Goal: Task Accomplishment & Management: Complete application form

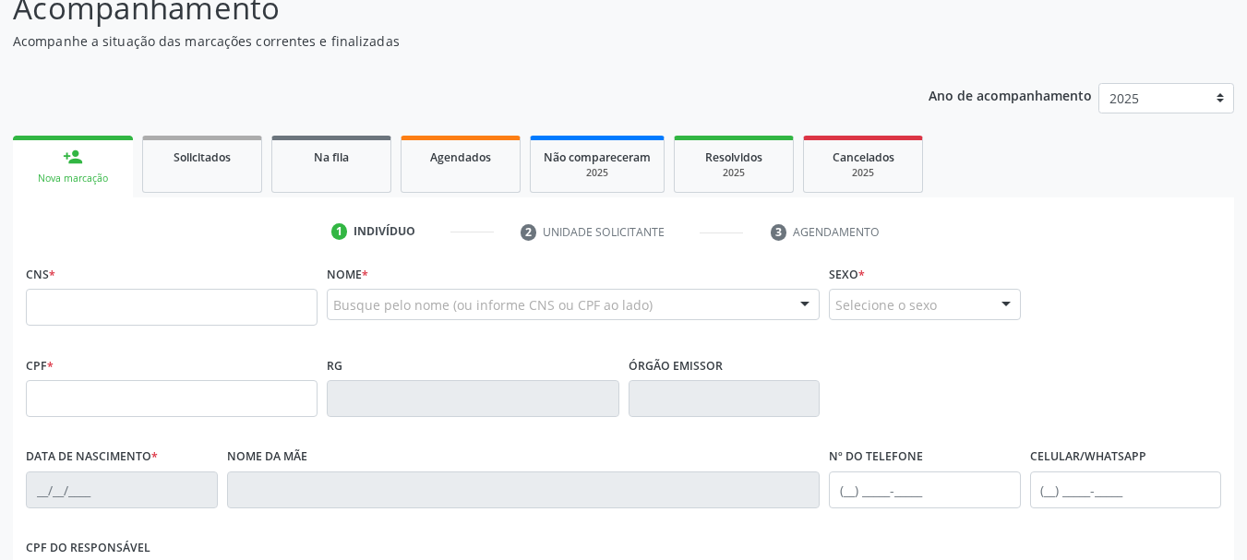
scroll to position [139, 0]
click at [216, 312] on input "text" at bounding box center [172, 308] width 292 height 37
paste input "700 0020 7188 2703"
type input "700 0020 7188 2703"
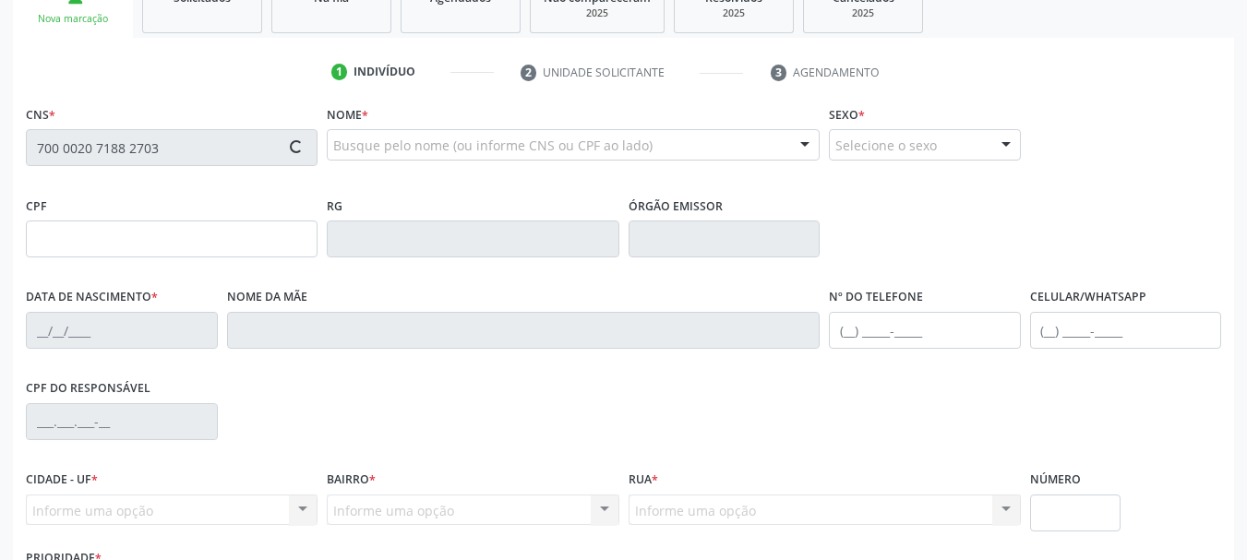
type input "750.253.704-00"
type input "15/02/1971"
type input "Maria Luiza Lira"
type input "(87) 99624-4131"
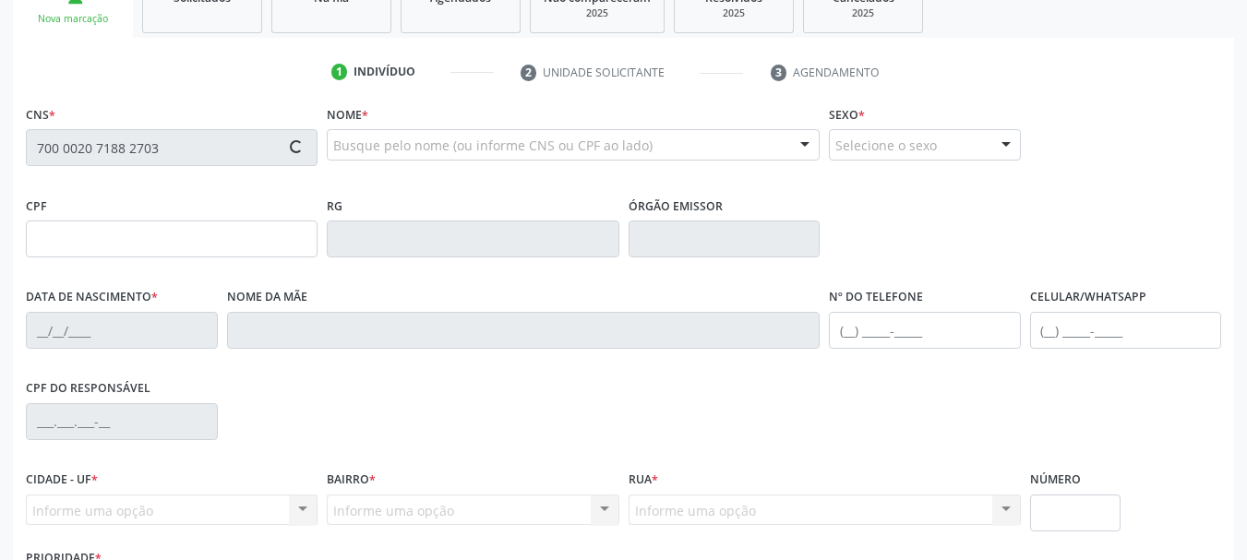
type input "456"
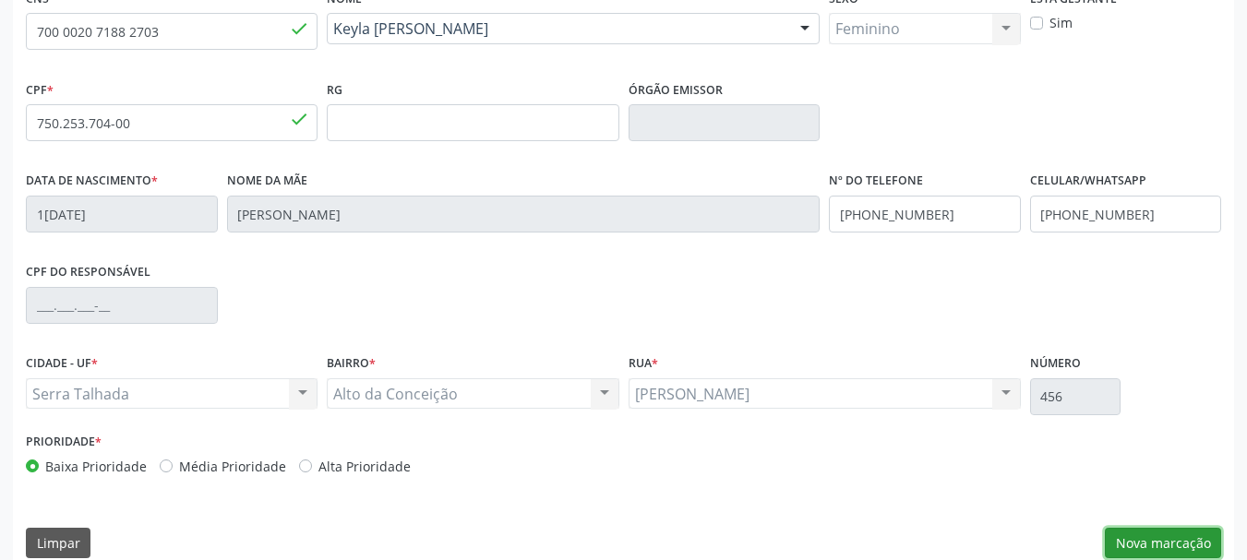
click at [1158, 541] on button "Nova marcação" at bounding box center [1163, 543] width 116 height 31
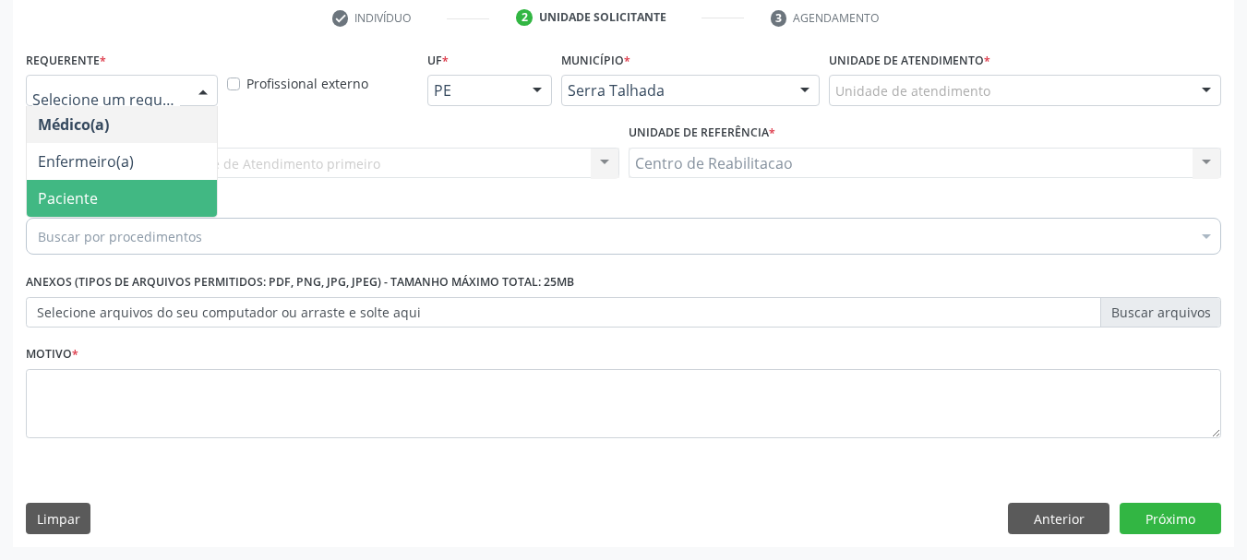
click at [66, 190] on span "Paciente" at bounding box center [68, 198] width 60 height 20
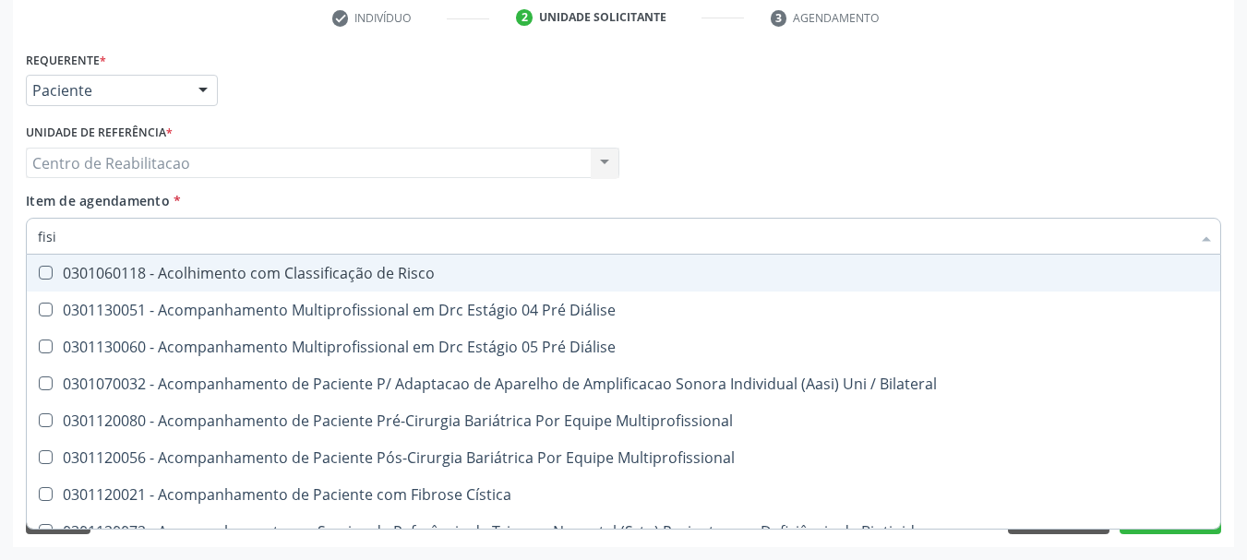
type input "fisio"
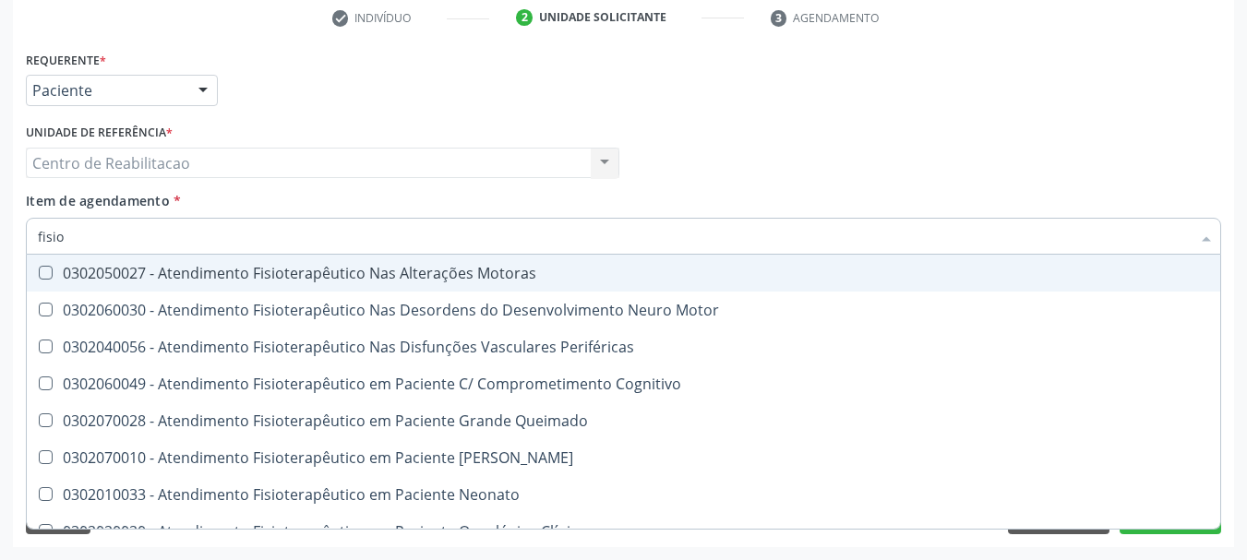
click at [271, 280] on div "0302050027 - Atendimento Fisioterapêutico Nas Alterações Motoras" at bounding box center [698, 273] width 1321 height 15
checkbox Motoras "true"
checkbox Motor "true"
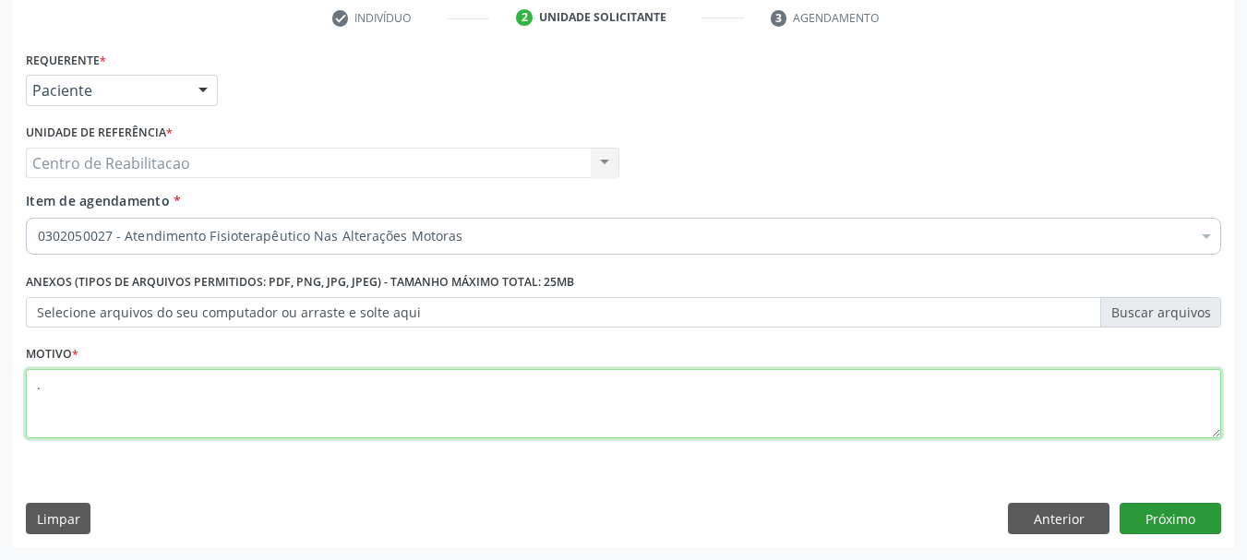
type textarea "."
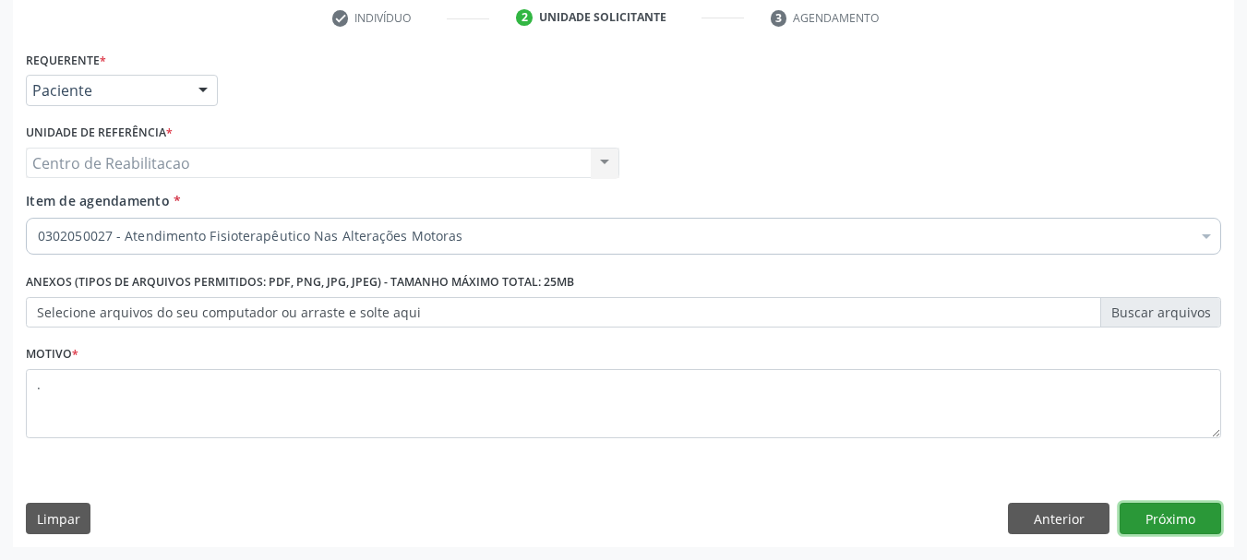
click at [1193, 523] on button "Próximo" at bounding box center [1171, 518] width 102 height 31
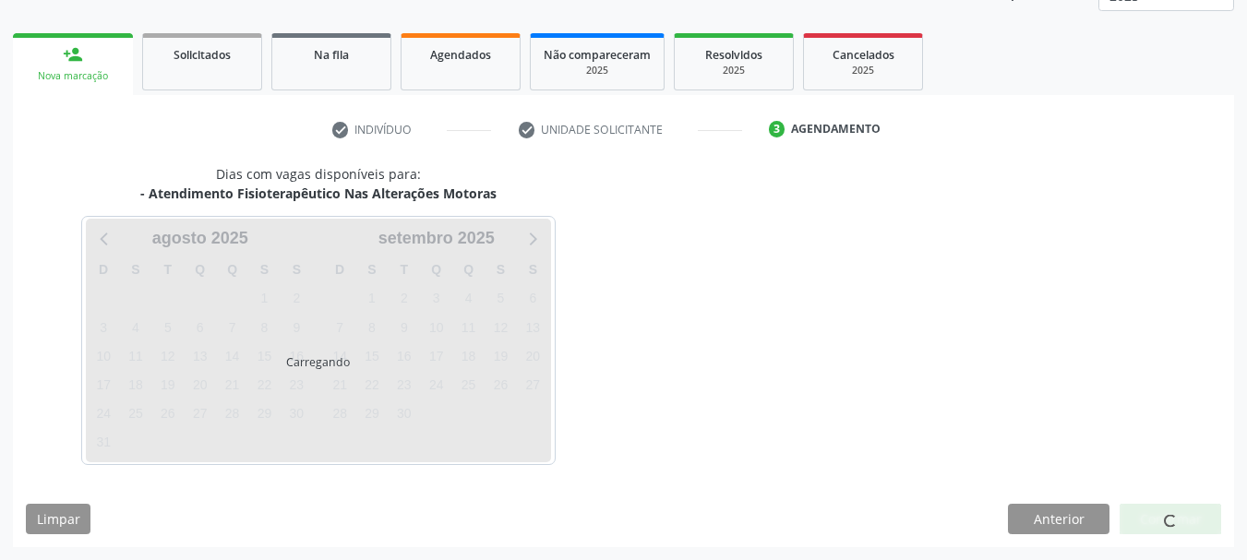
scroll to position [243, 0]
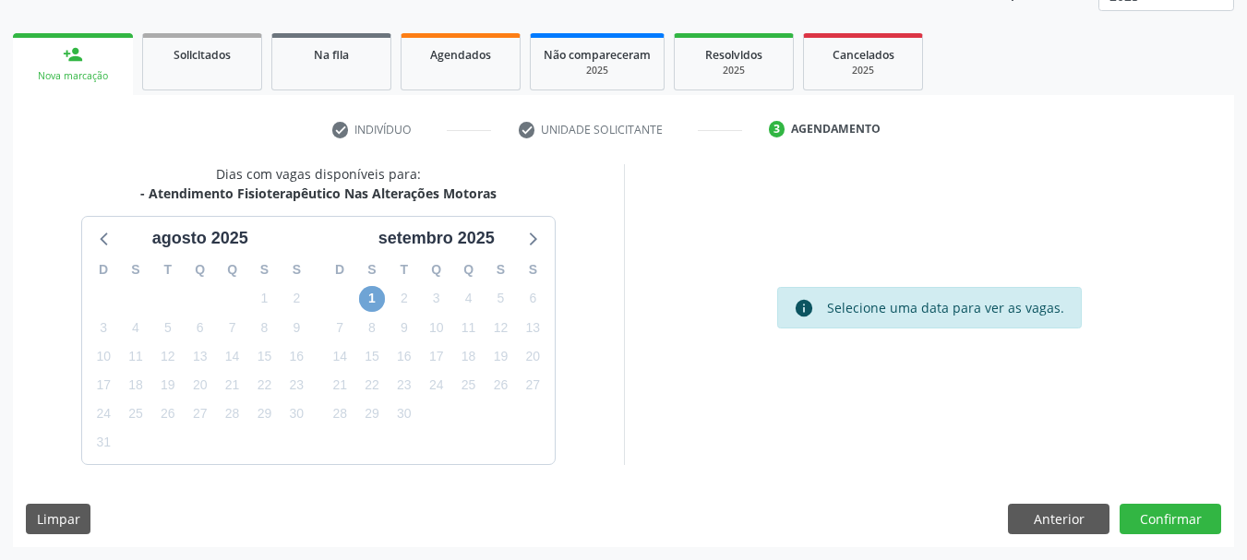
click at [371, 292] on span "1" at bounding box center [372, 299] width 26 height 26
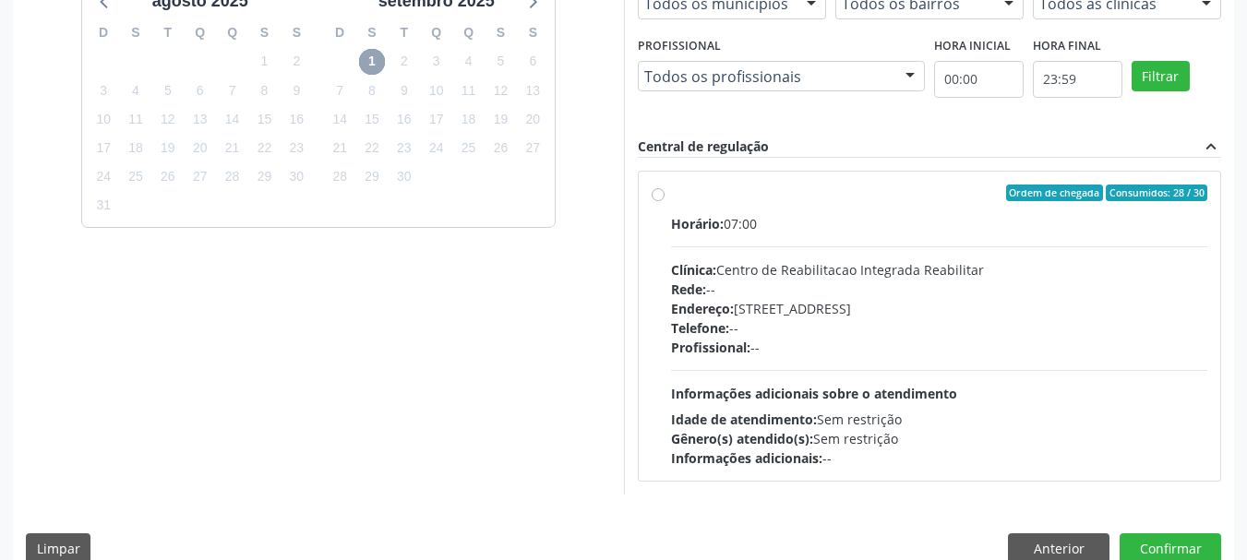
scroll to position [510, 0]
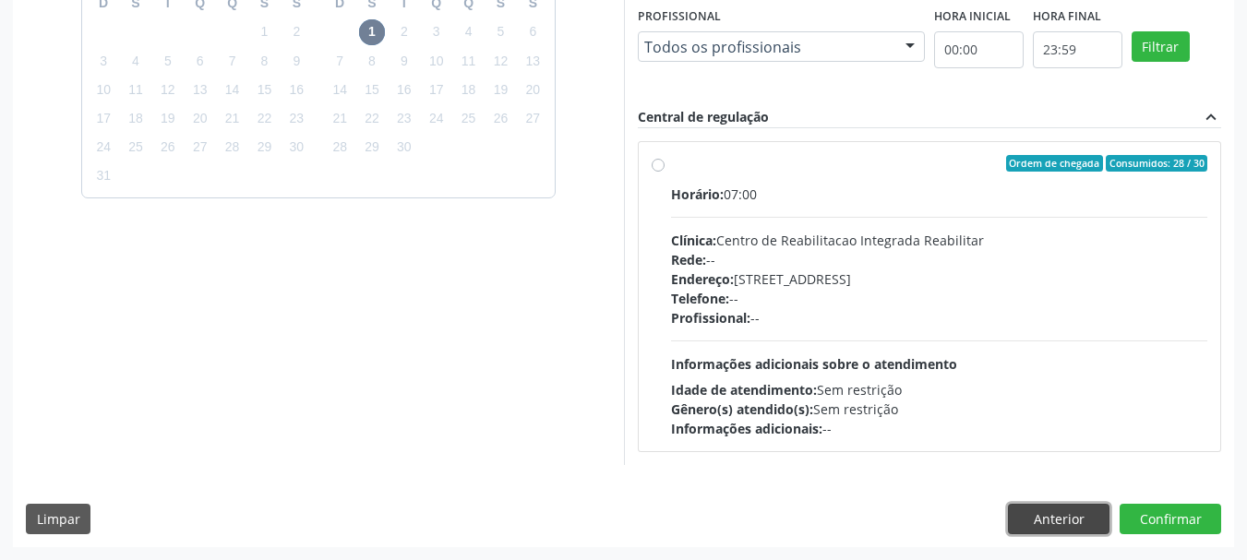
click at [1035, 524] on button "Anterior" at bounding box center [1059, 519] width 102 height 31
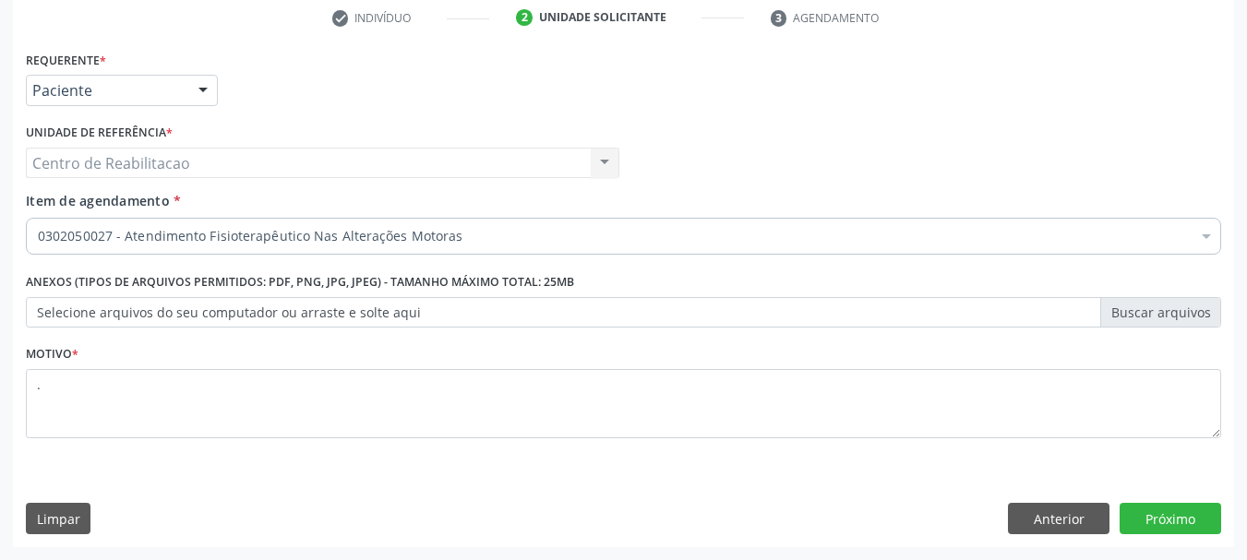
scroll to position [355, 0]
click at [1174, 523] on button "Próximo" at bounding box center [1171, 518] width 102 height 31
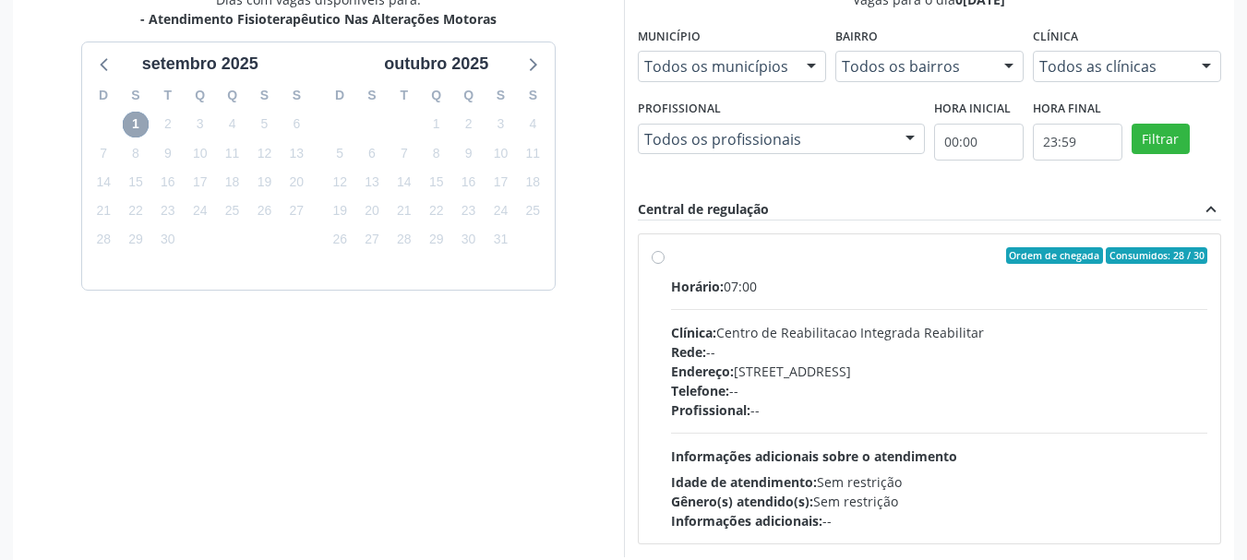
click at [131, 124] on span "1" at bounding box center [136, 125] width 26 height 26
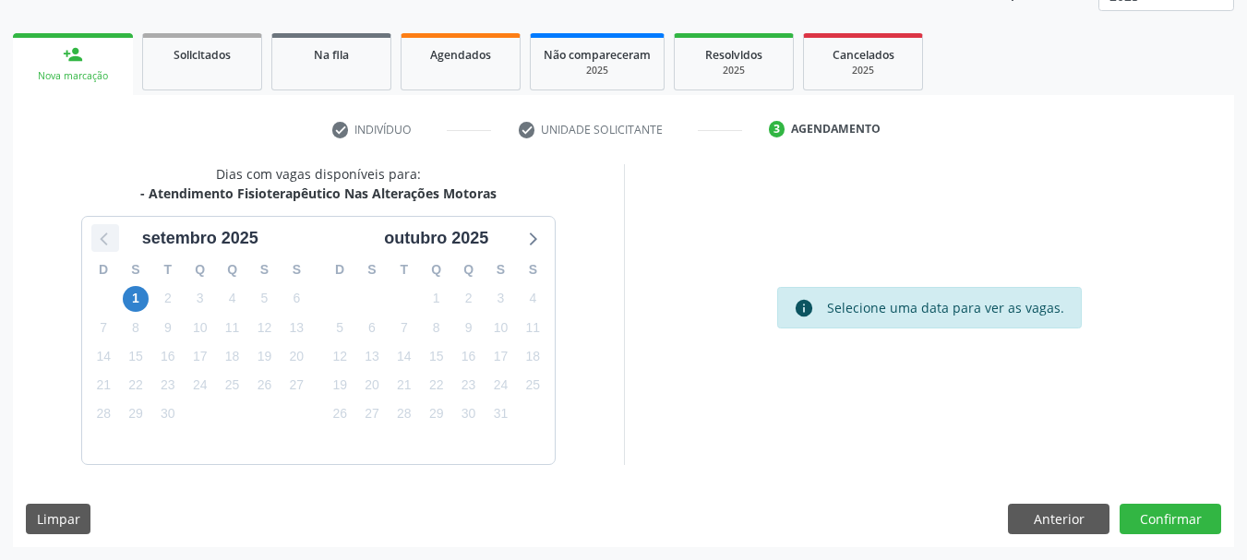
click at [100, 239] on icon at bounding box center [105, 238] width 24 height 24
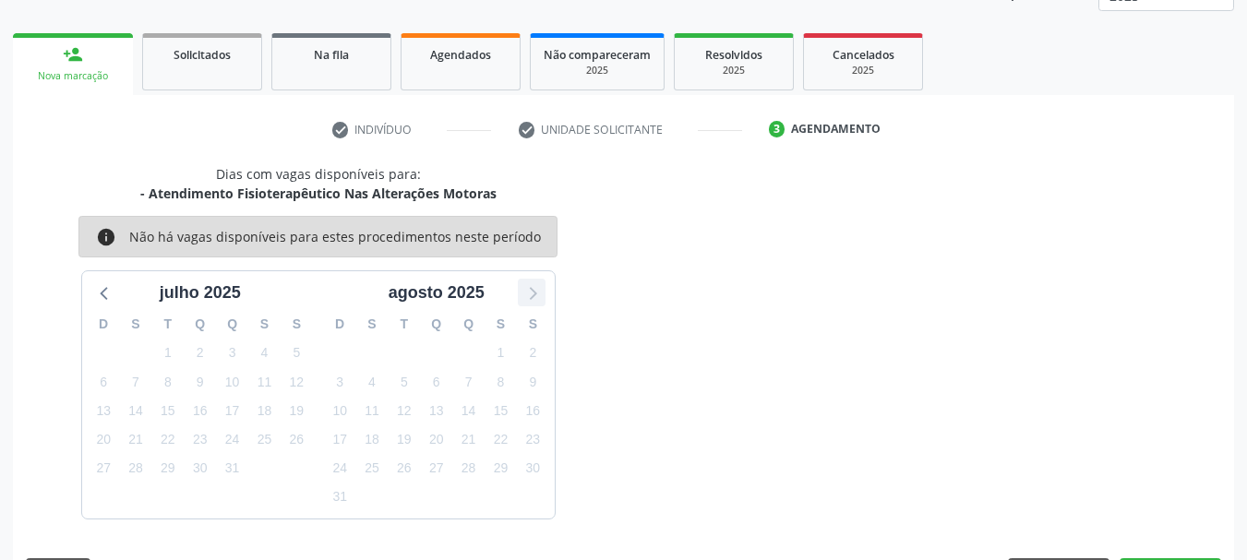
click at [532, 295] on icon at bounding box center [532, 293] width 24 height 24
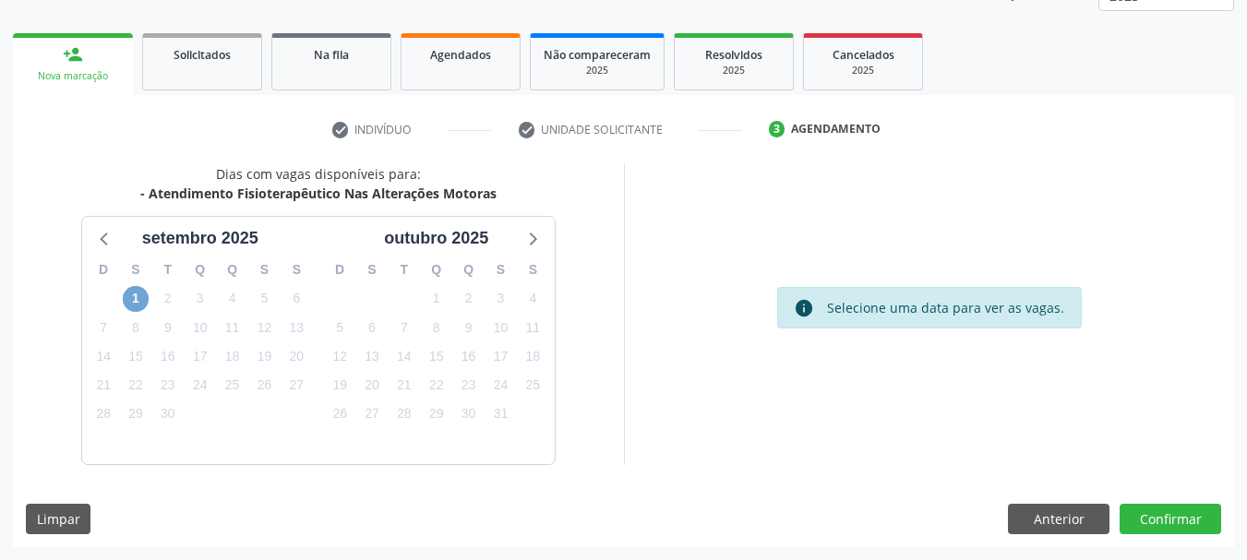
click at [131, 302] on span "1" at bounding box center [136, 299] width 26 height 26
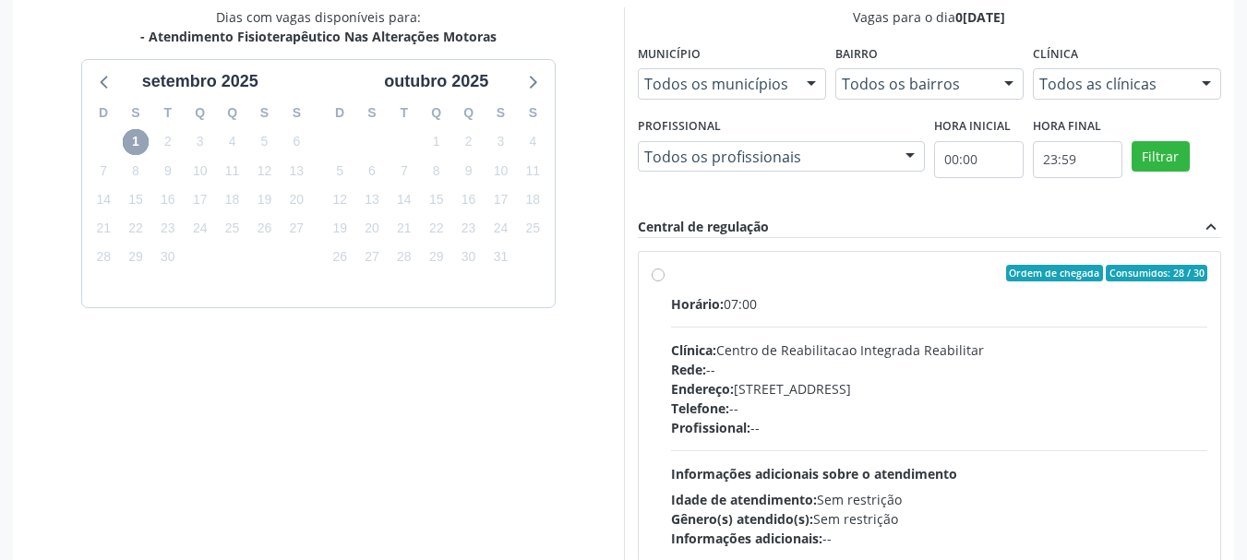
scroll to position [510, 0]
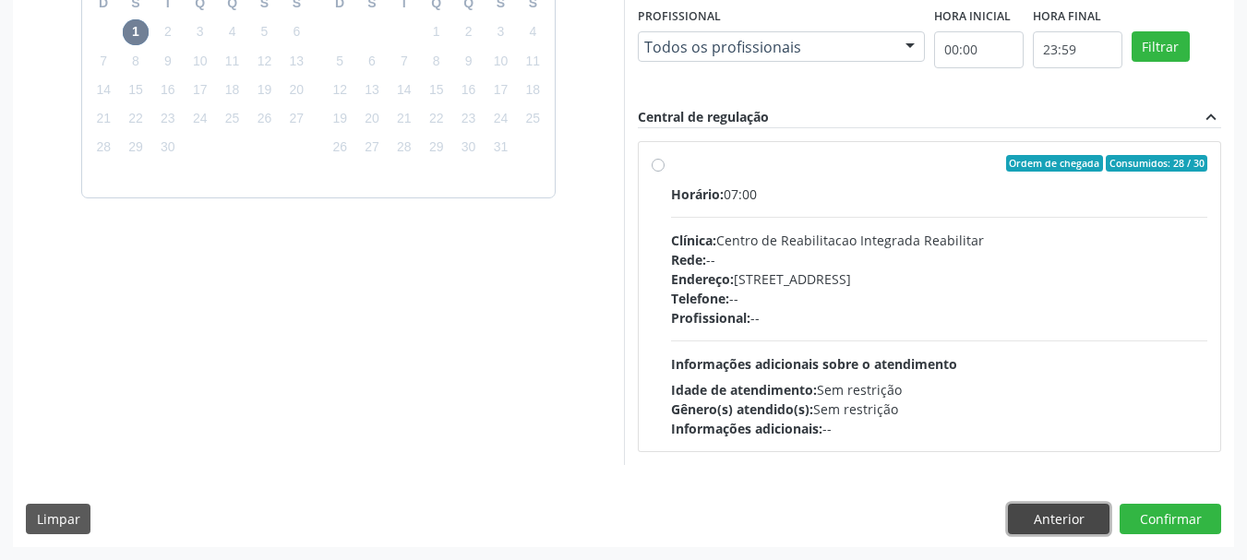
click at [1049, 522] on button "Anterior" at bounding box center [1059, 519] width 102 height 31
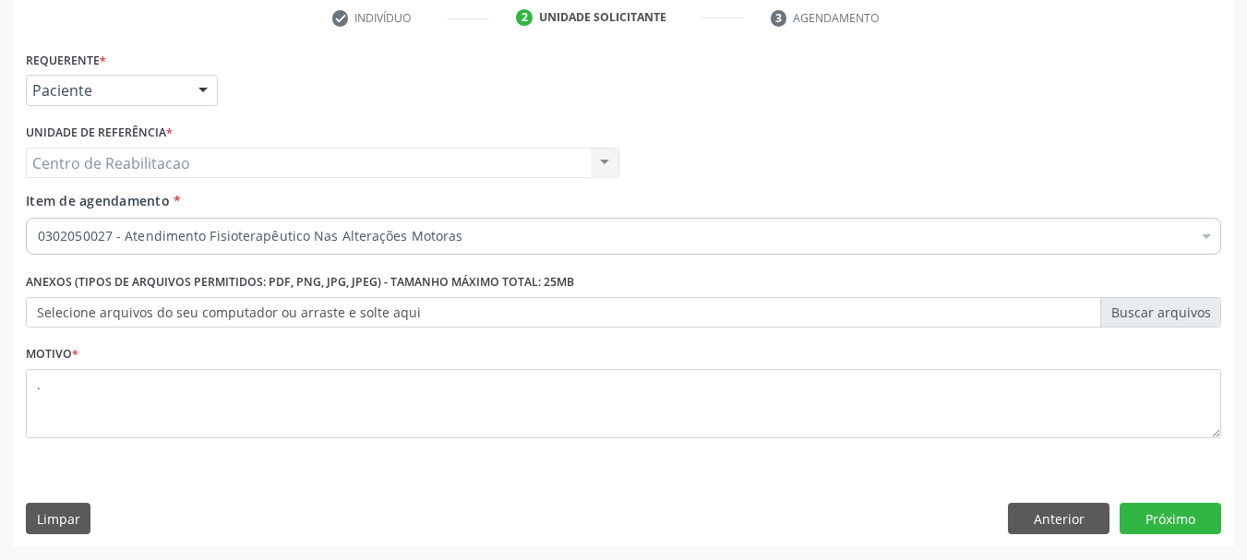
scroll to position [355, 0]
click at [1049, 522] on button "Anterior" at bounding box center [1059, 518] width 102 height 31
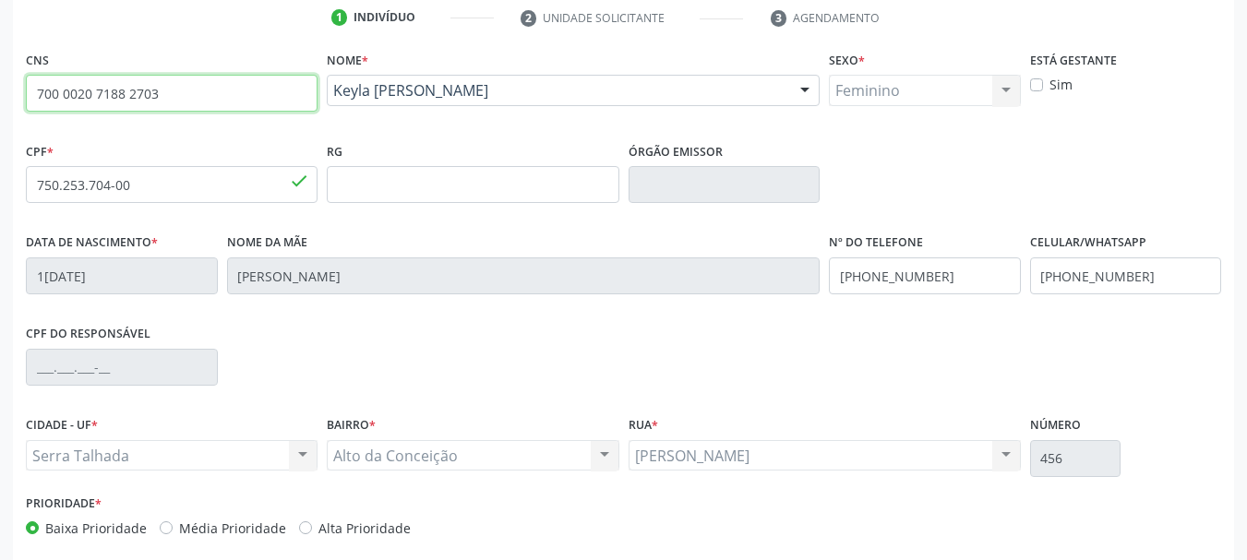
click at [112, 96] on input "700 0020 7188 2703" at bounding box center [172, 93] width 292 height 37
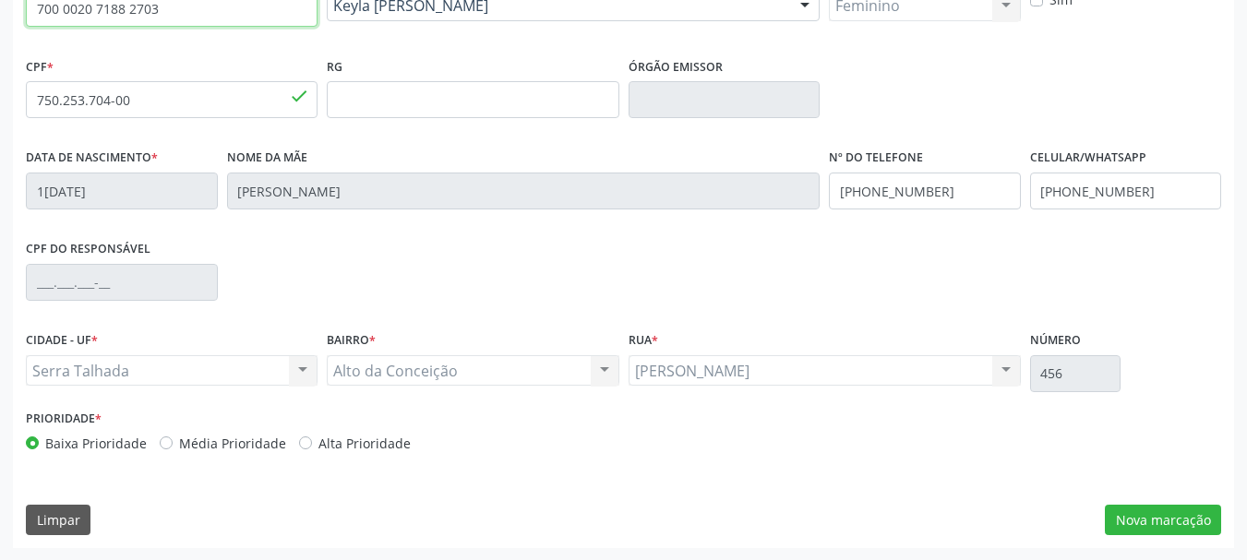
scroll to position [440, 0]
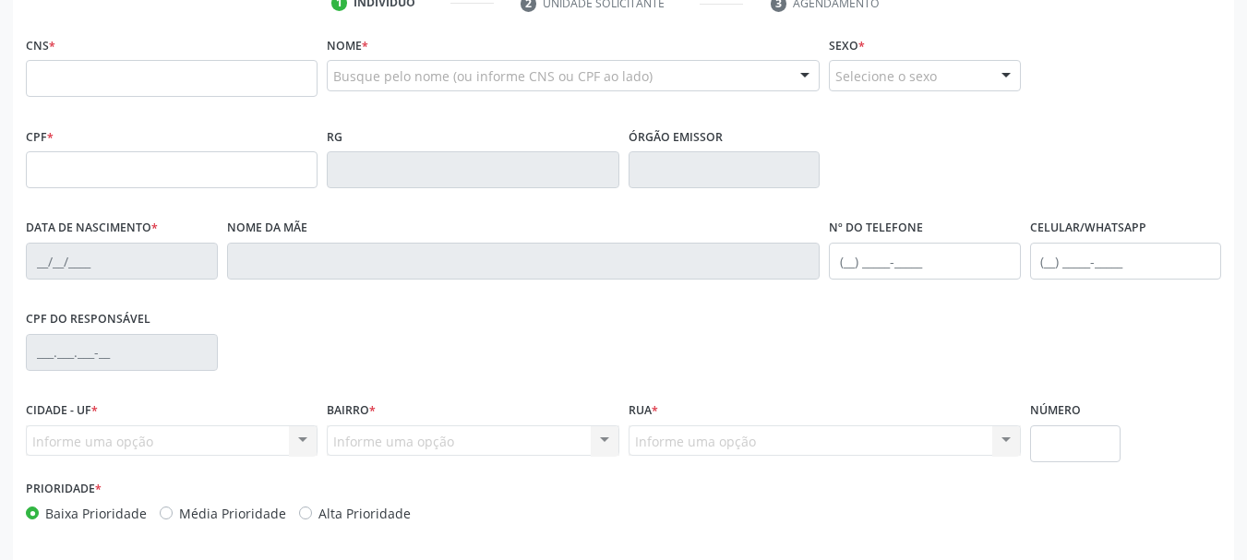
scroll to position [337, 0]
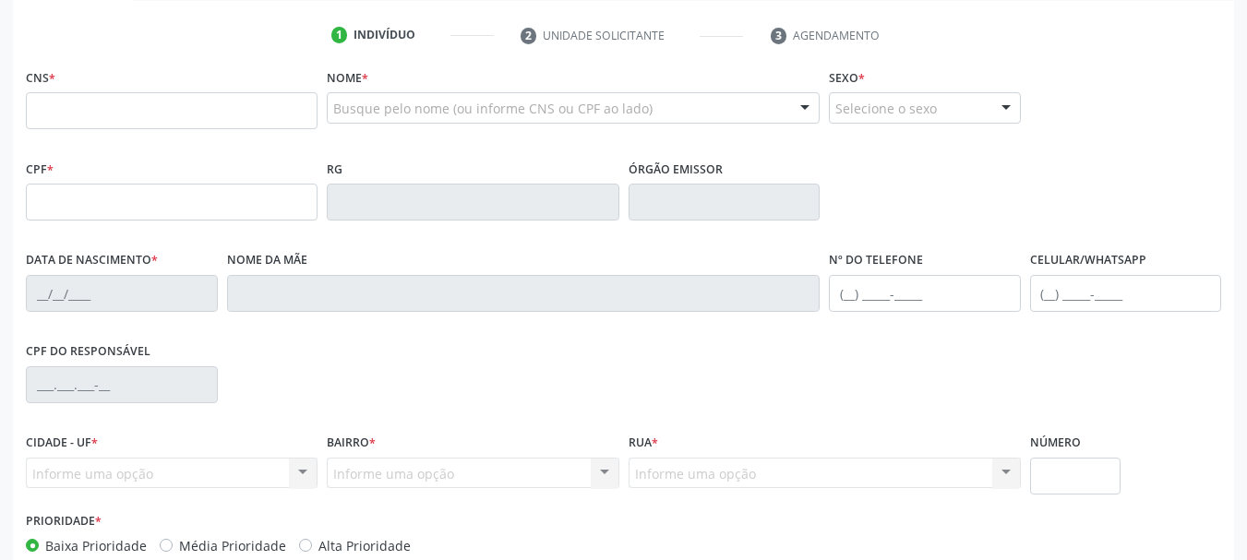
click at [196, 110] on input "text" at bounding box center [172, 110] width 292 height 37
type input "702 8056 3951 2869"
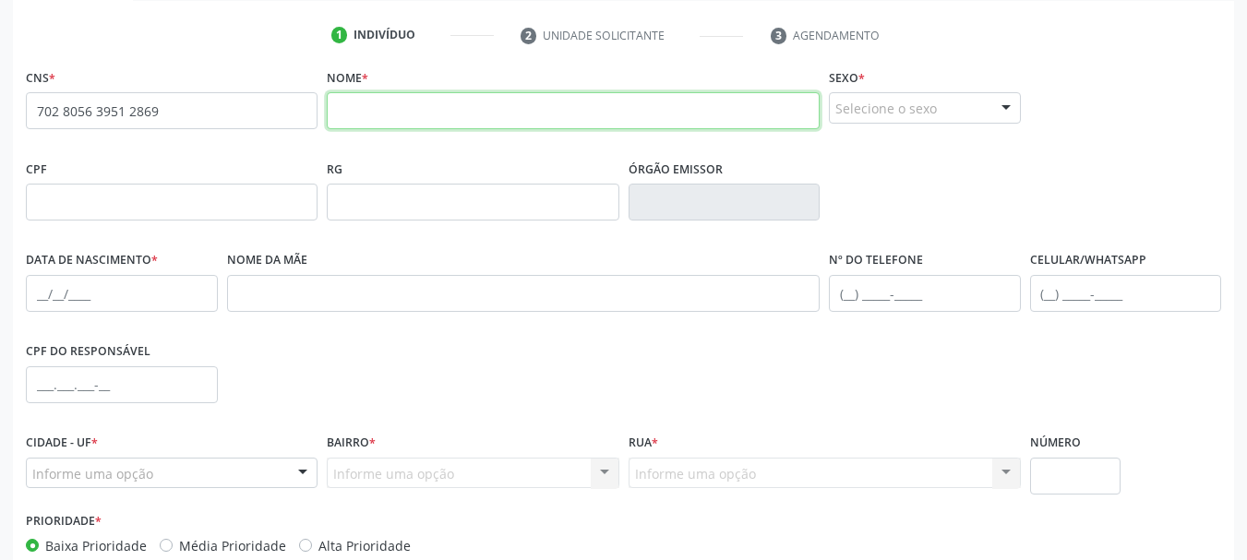
click at [380, 119] on input "text" at bounding box center [573, 110] width 493 height 37
type input "cleonice [PERSON_NAME]"
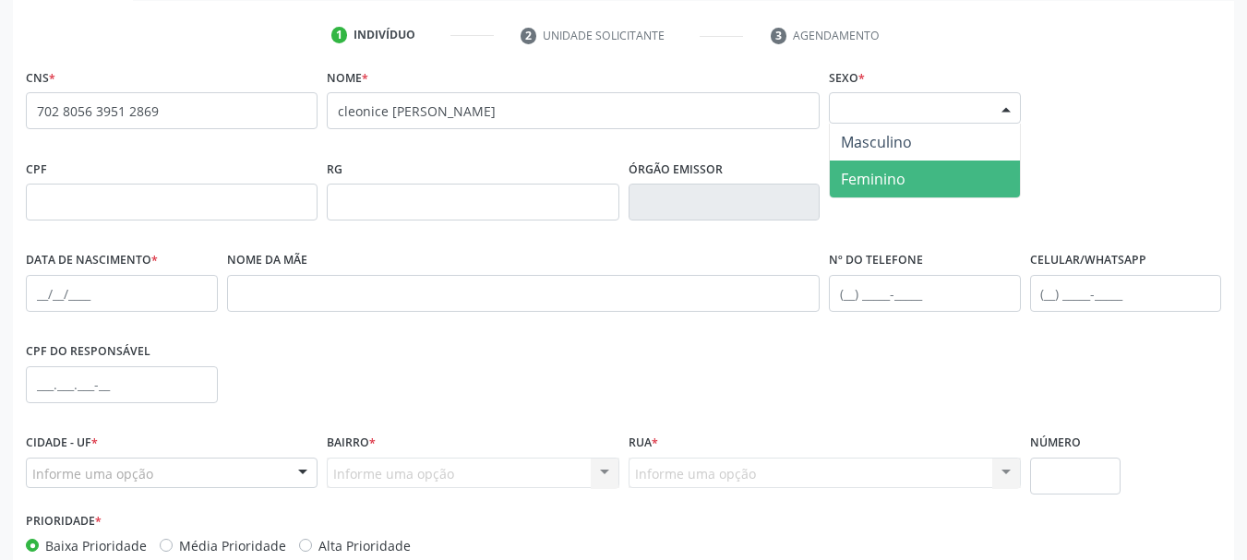
click at [928, 178] on span "Feminino" at bounding box center [925, 179] width 190 height 37
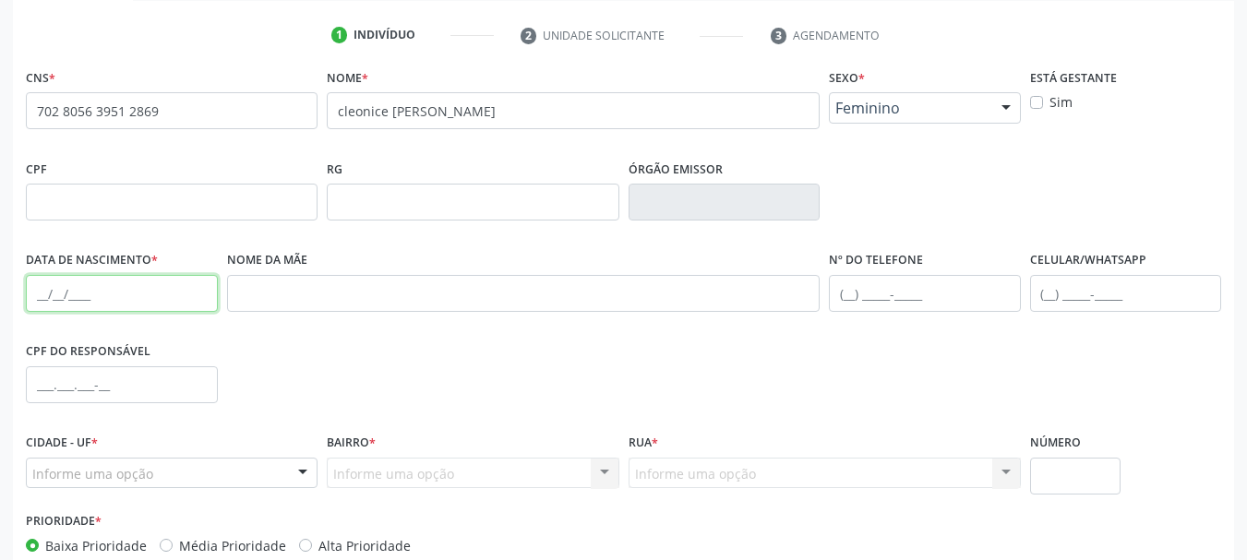
click at [68, 291] on input "text" at bounding box center [122, 293] width 192 height 37
type input "3[DATE]"
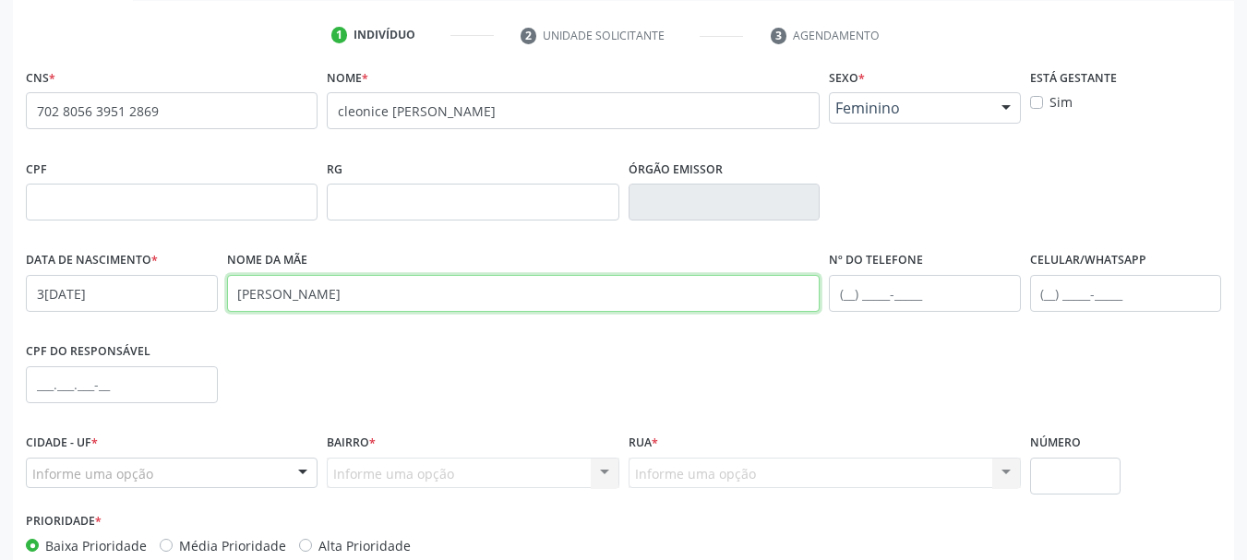
type input "[PERSON_NAME]"
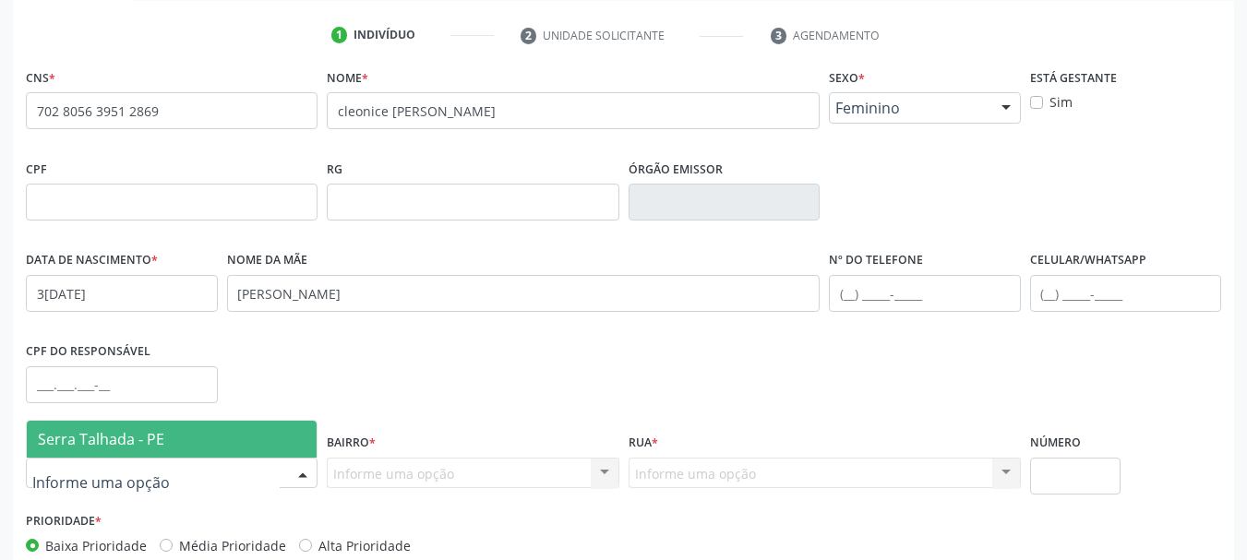
click at [152, 435] on span "Serra Talhada - PE" at bounding box center [101, 439] width 126 height 20
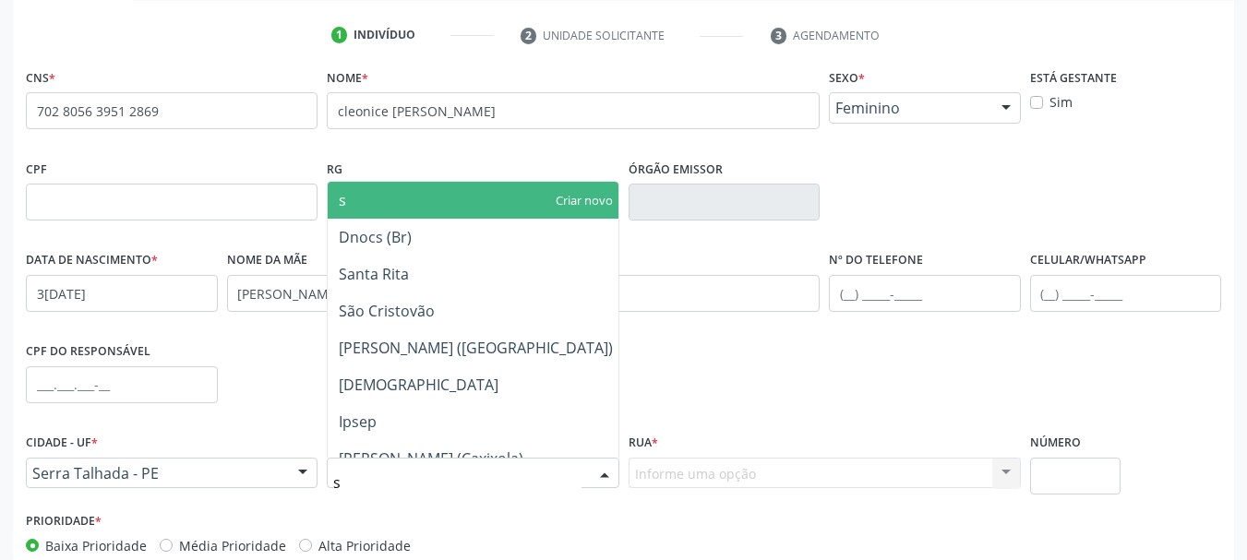
type input "se"
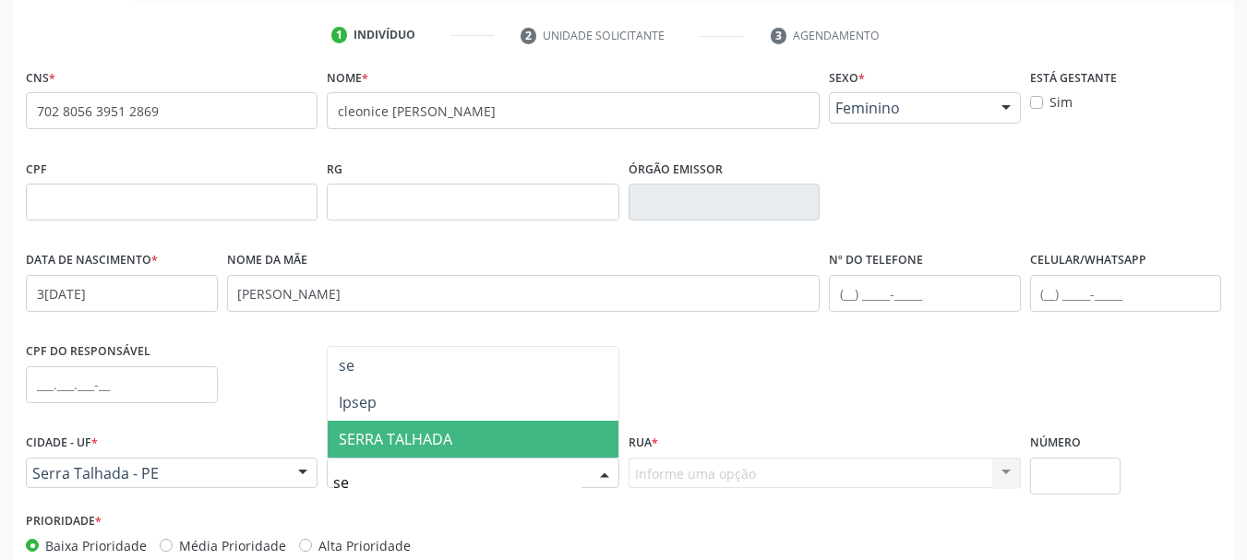
click at [429, 432] on span "SERRA TALHADA" at bounding box center [396, 439] width 114 height 20
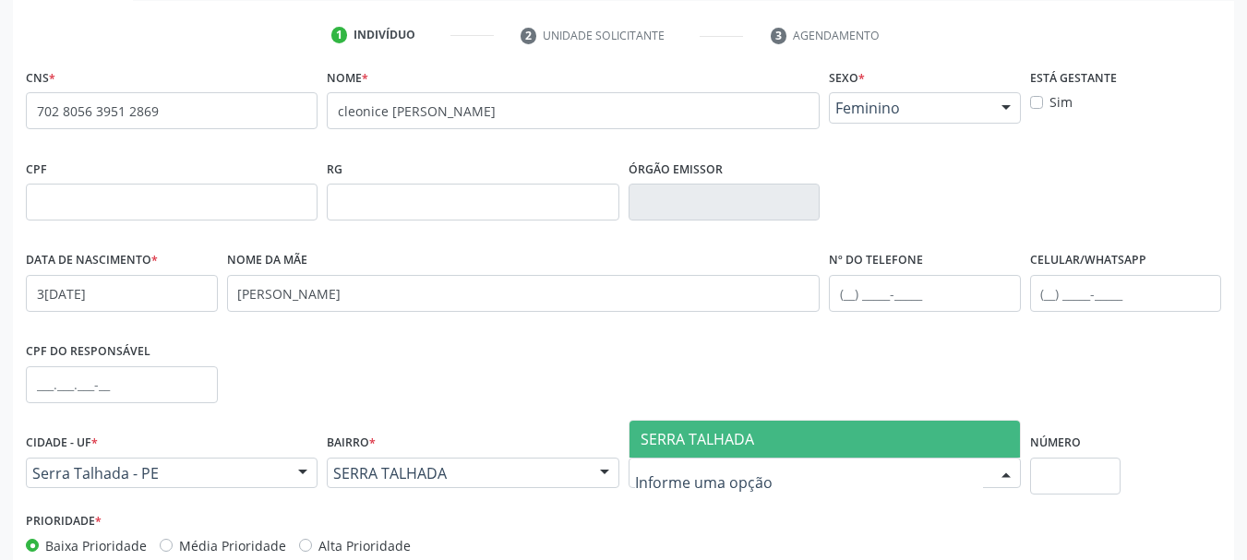
type input "s"
click at [727, 434] on span "SERRA TALHADA" at bounding box center [698, 439] width 114 height 20
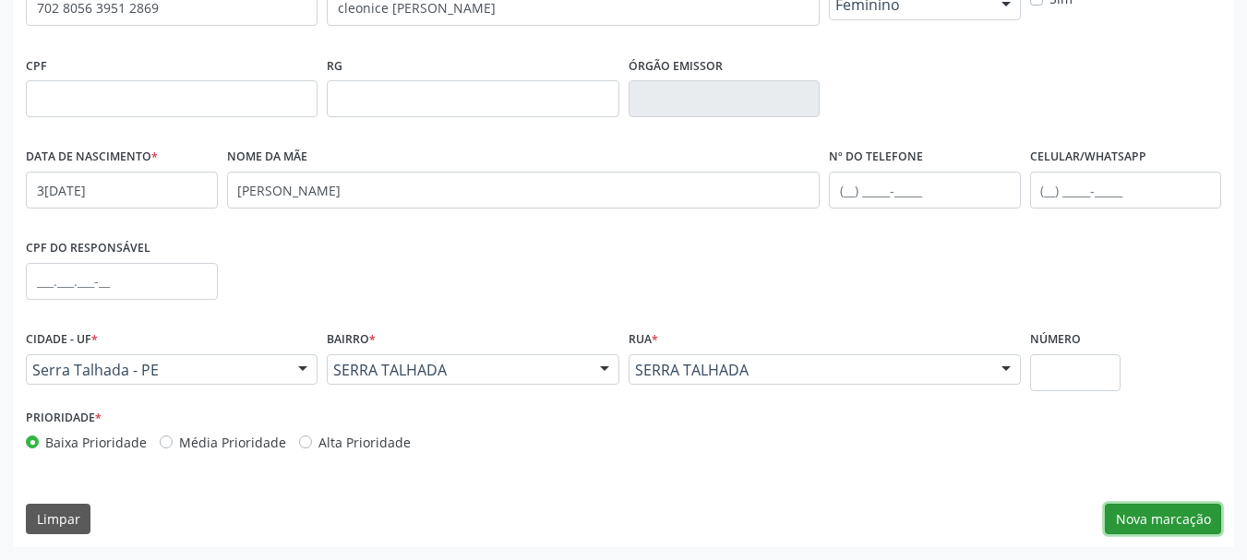
click at [1169, 532] on button "Nova marcação" at bounding box center [1163, 519] width 116 height 31
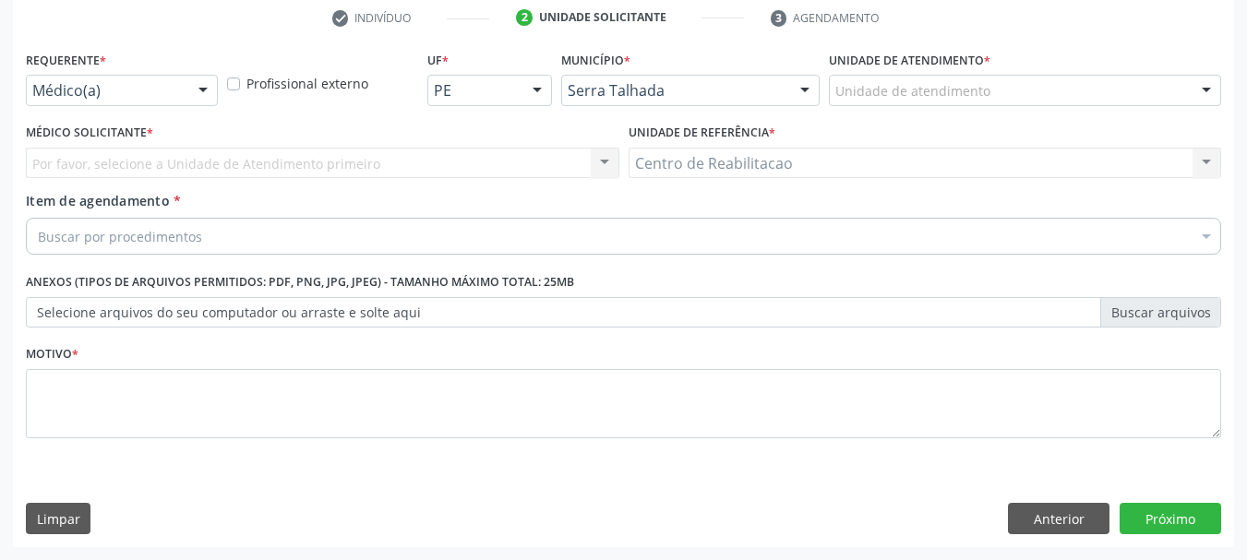
scroll to position [355, 0]
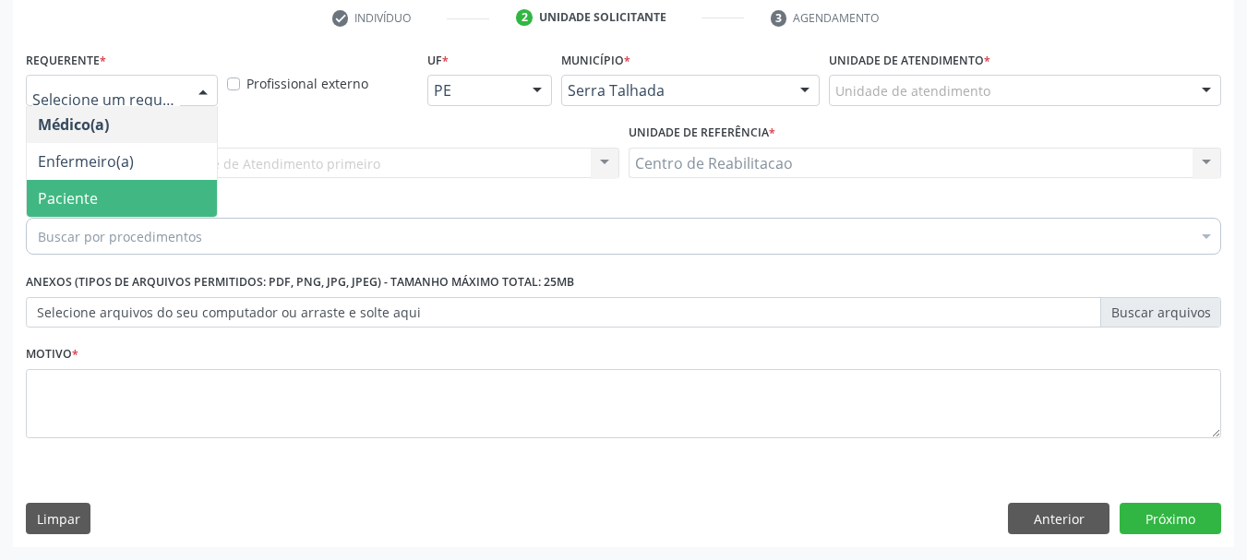
click at [135, 191] on span "Paciente" at bounding box center [122, 198] width 190 height 37
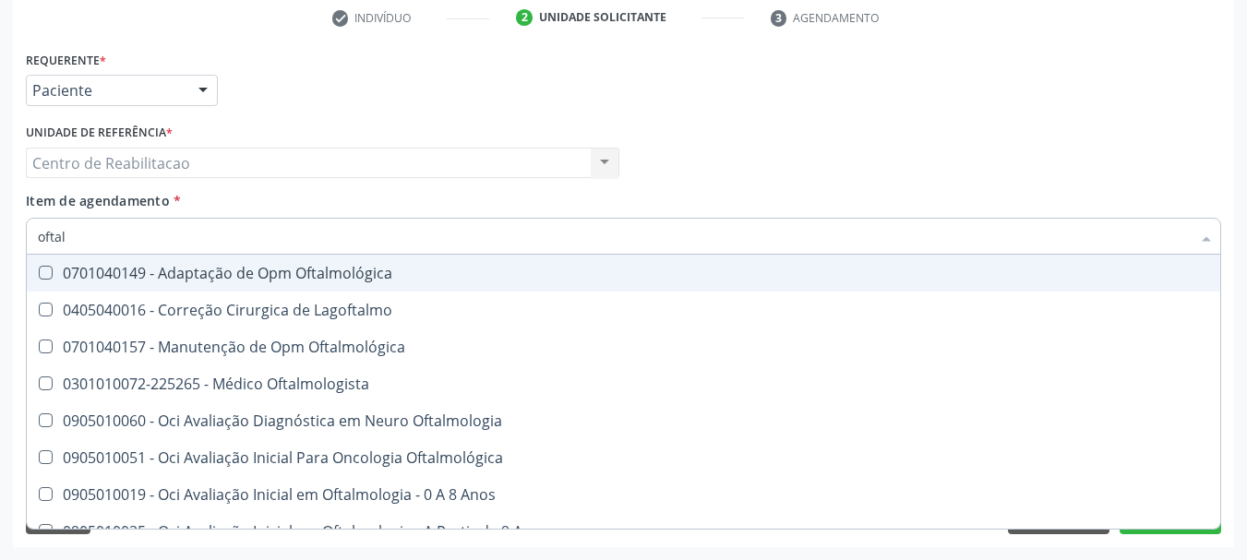
type input "oftalm"
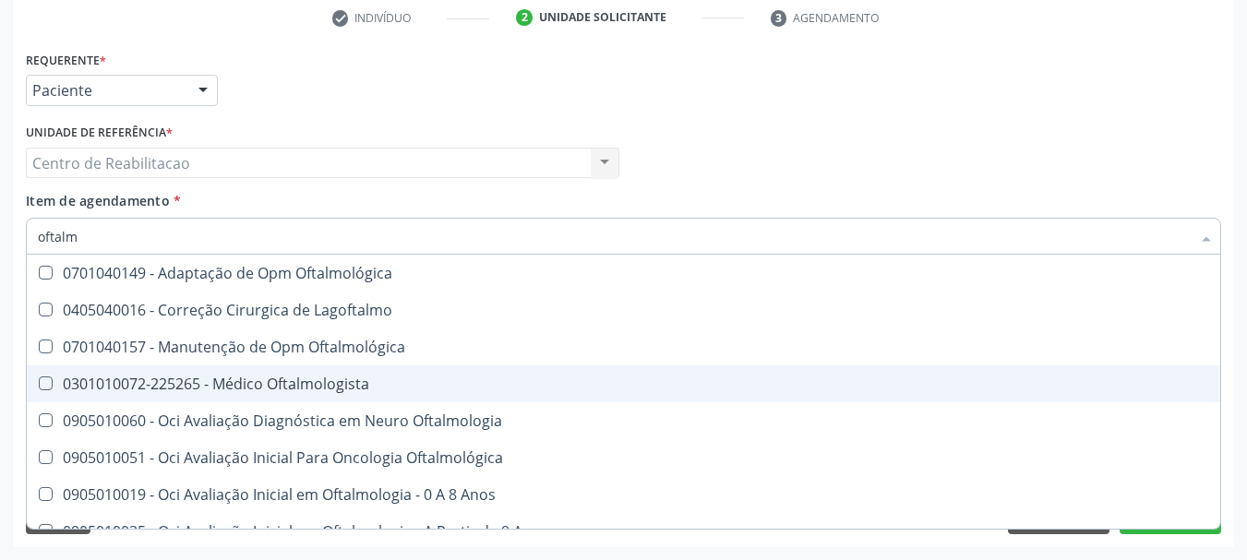
click at [307, 389] on div "0301010072-225265 - Médico Oftalmologista" at bounding box center [624, 384] width 1172 height 15
checkbox Oftalmologista "true"
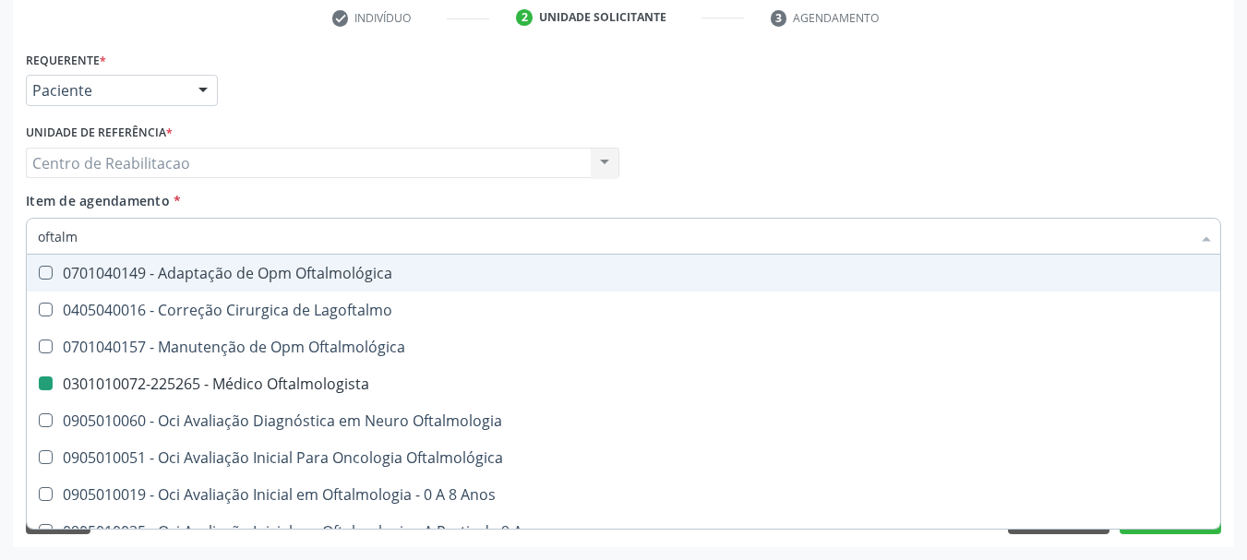
click at [393, 205] on div "Item de agendamento * oftalm Desfazer seleção 0701040149 - Adaptação de Opm Oft…" at bounding box center [624, 220] width 1196 height 58
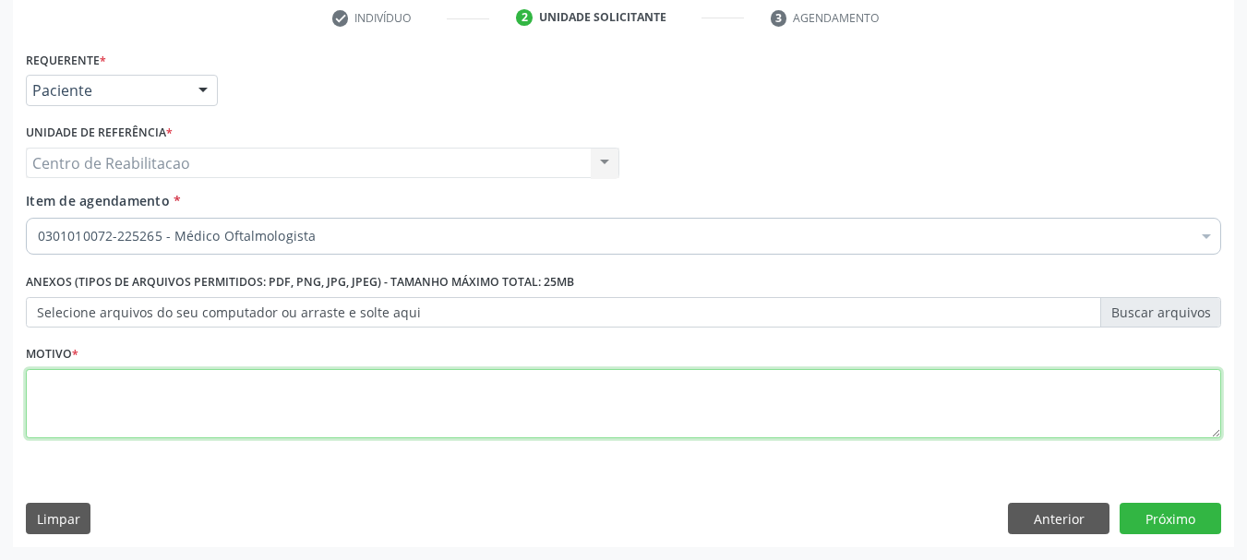
click at [271, 407] on textarea at bounding box center [624, 404] width 1196 height 70
type textarea "."
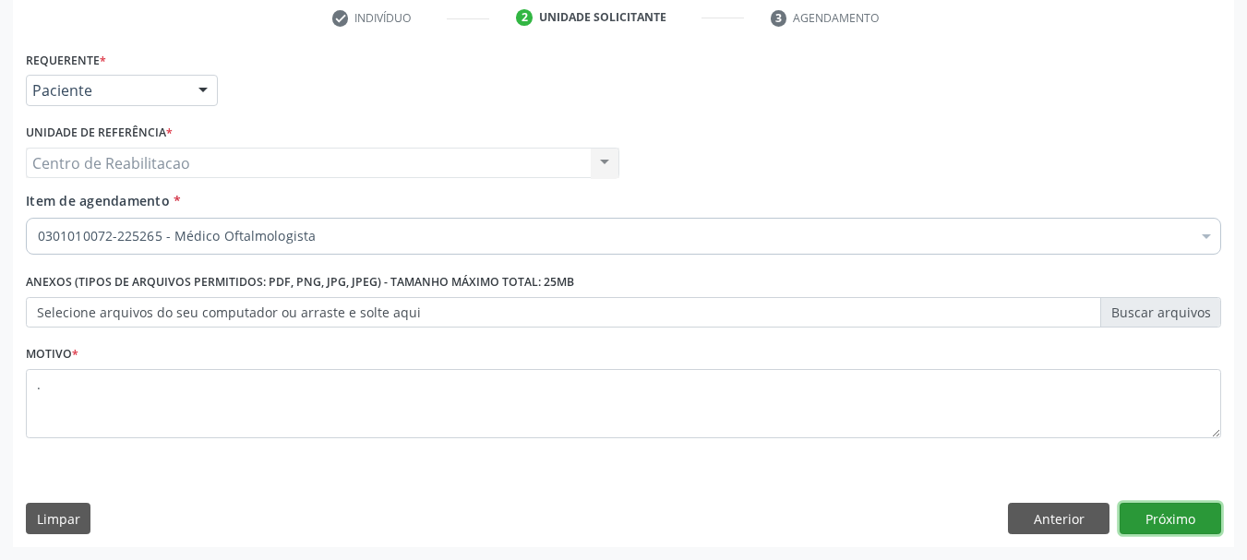
click at [1166, 511] on button "Próximo" at bounding box center [1171, 518] width 102 height 31
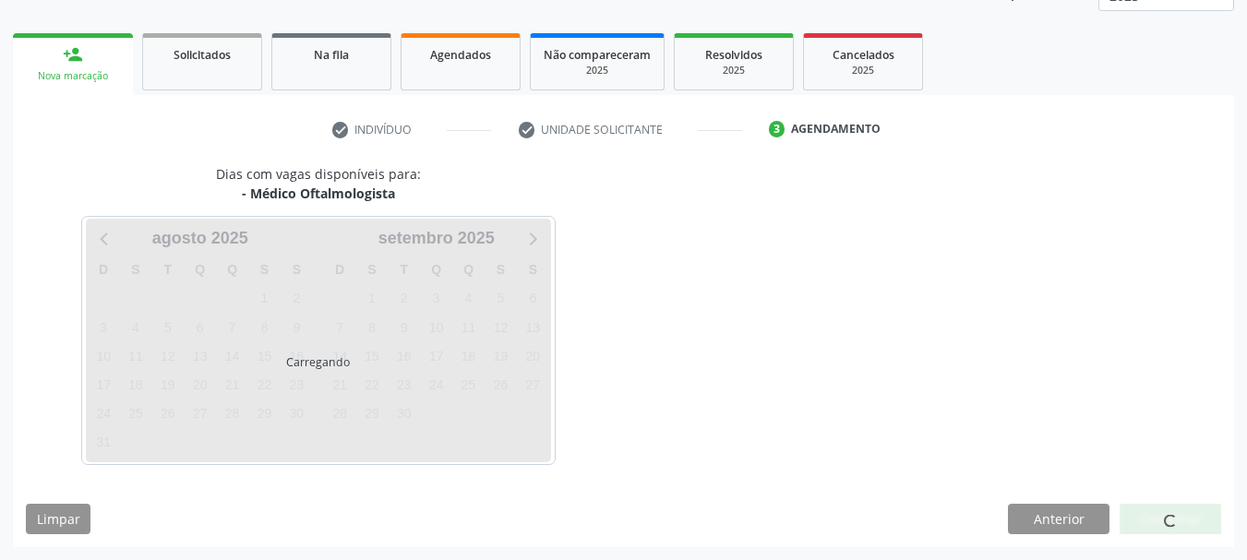
scroll to position [243, 0]
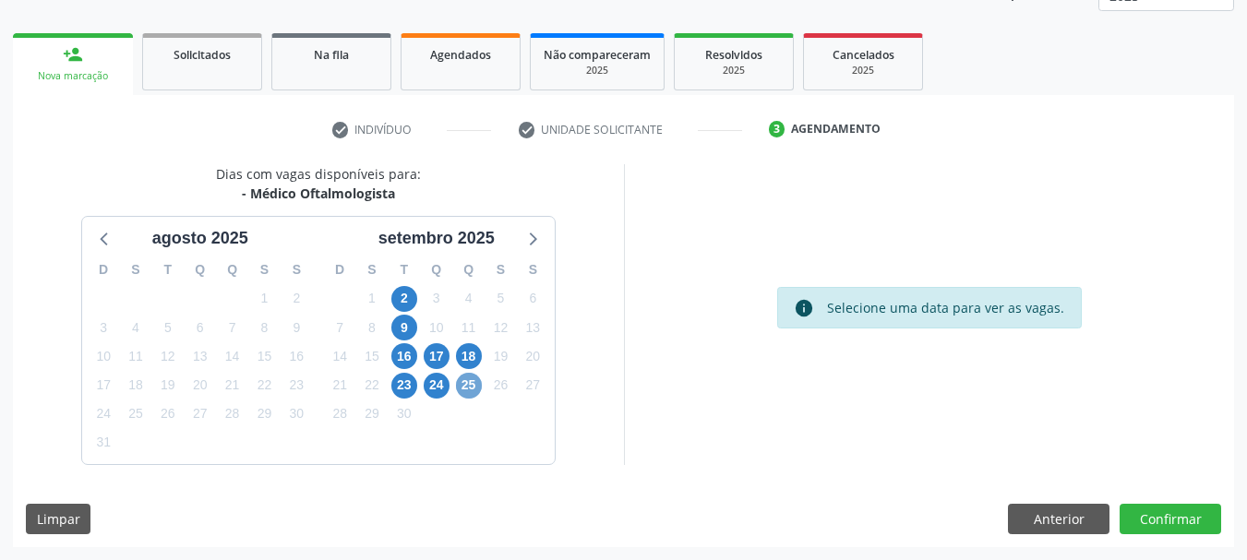
click at [479, 387] on span "25" at bounding box center [469, 386] width 26 height 26
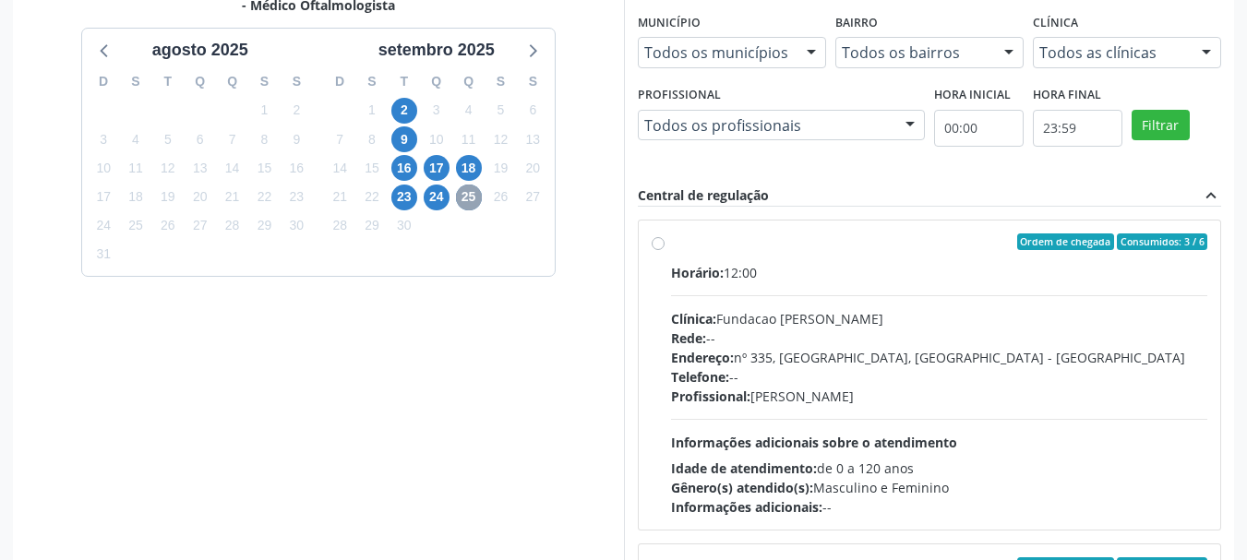
scroll to position [520, 0]
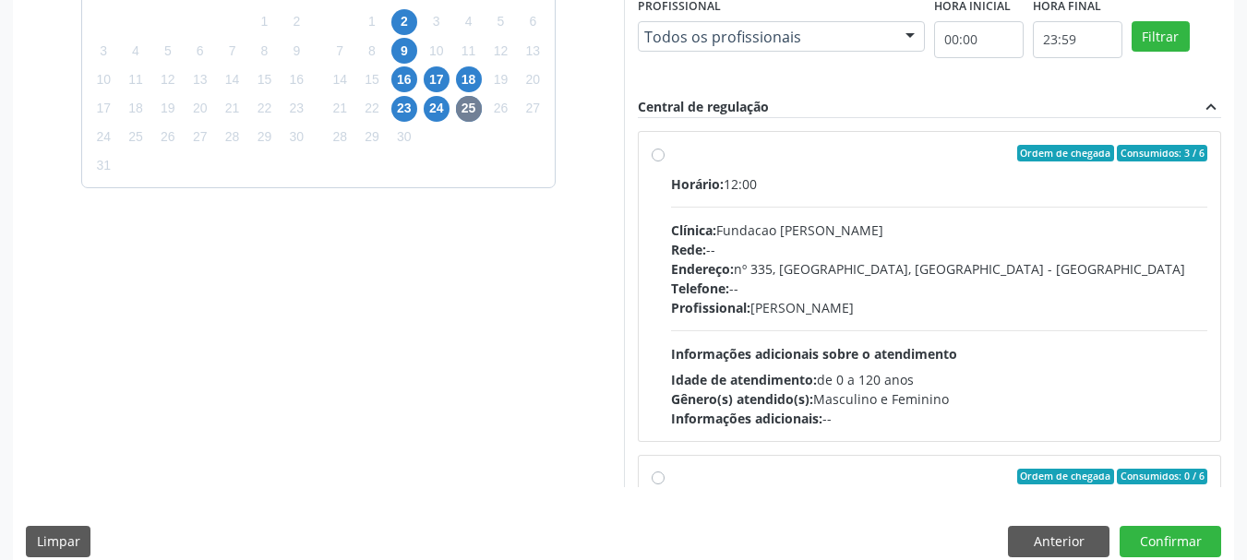
click at [823, 168] on label "Ordem de chegada Consumidos: 3 / 6 Horário: 12:00 Clínica: Fundacao [PERSON_NAM…" at bounding box center [939, 286] width 537 height 283
click at [665, 162] on input "Ordem de chegada Consumidos: 3 / 6 Horário: 12:00 Clínica: Fundacao [PERSON_NAM…" at bounding box center [658, 153] width 13 height 17
radio input "true"
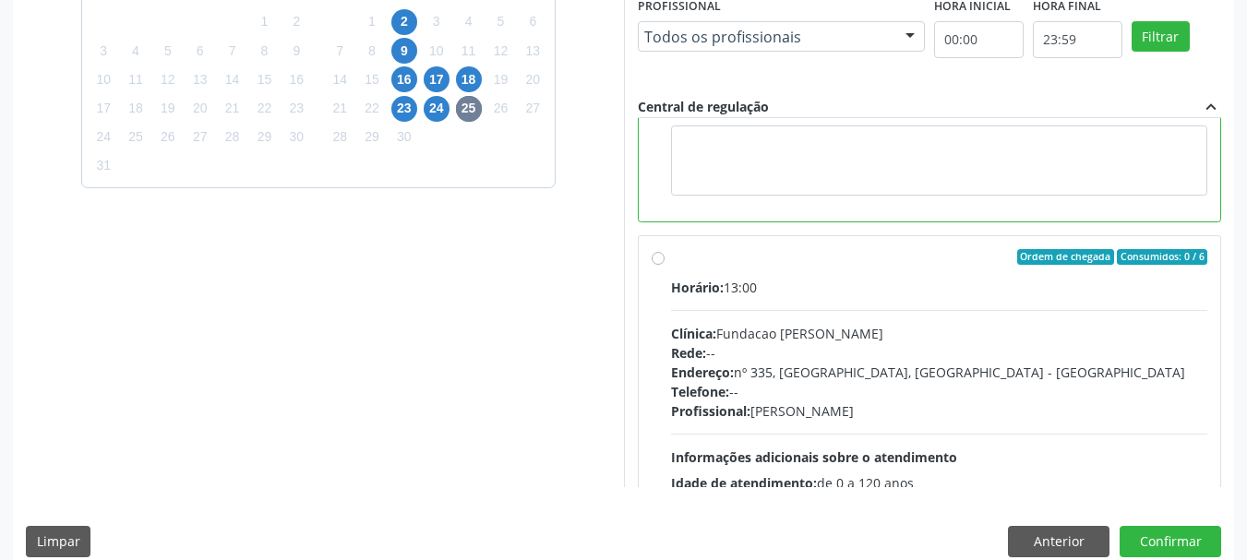
scroll to position [369, 0]
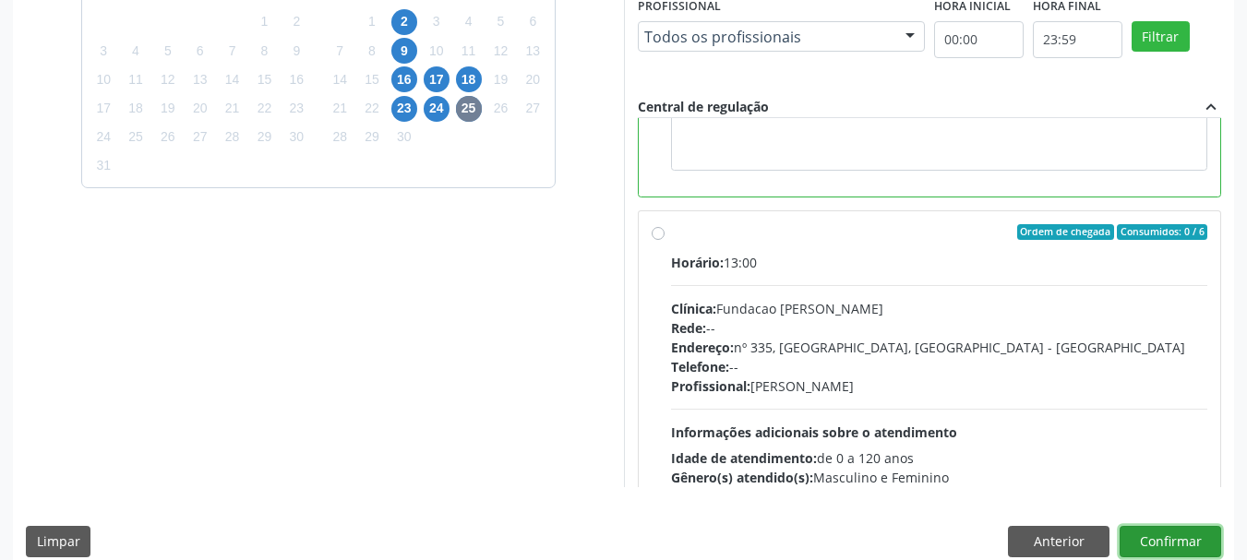
click at [1185, 537] on button "Confirmar" at bounding box center [1171, 541] width 102 height 31
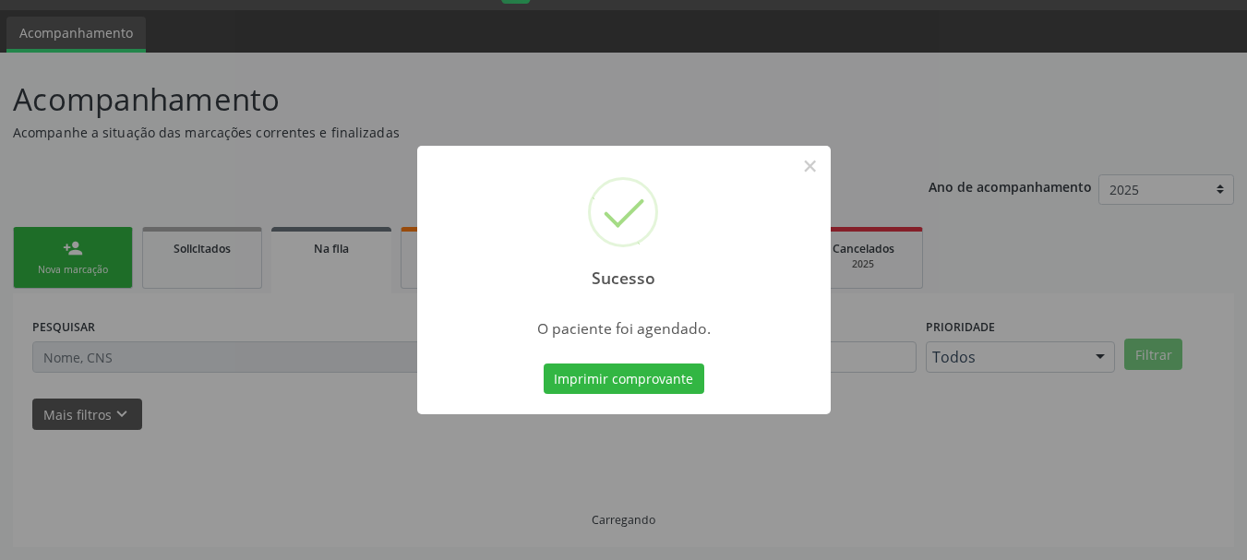
scroll to position [49, 0]
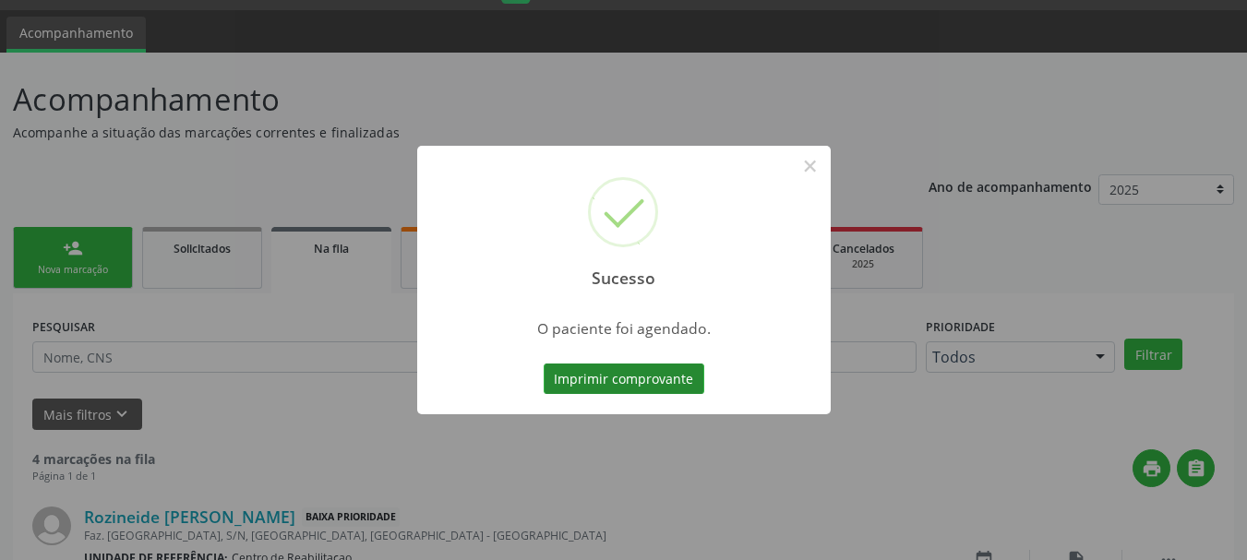
click at [565, 368] on button "Imprimir comprovante" at bounding box center [624, 379] width 161 height 31
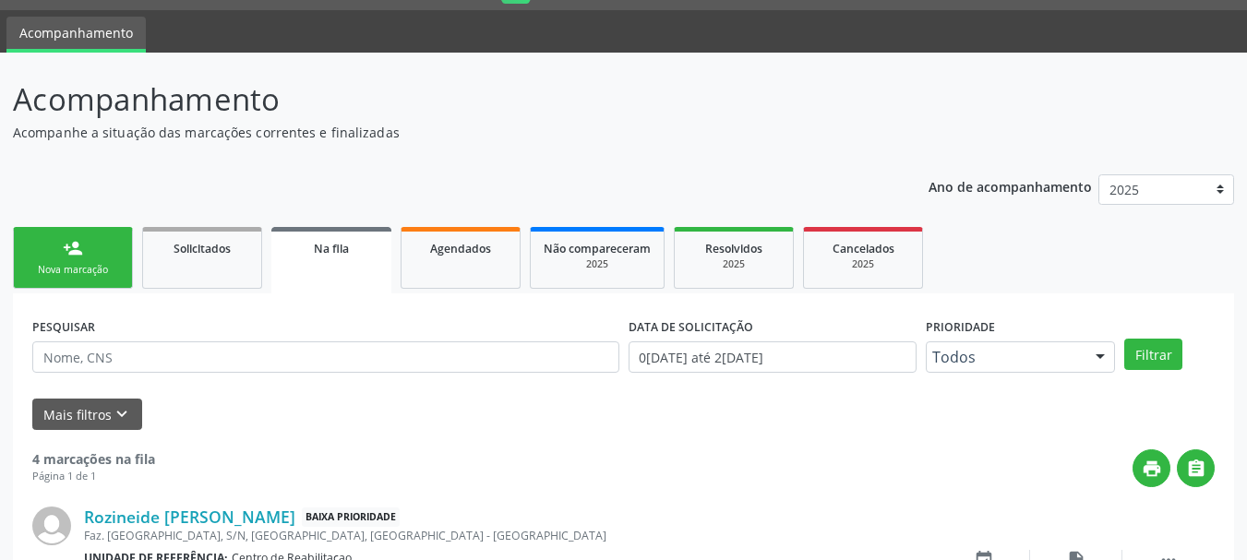
click at [114, 263] on div "Nova marcação" at bounding box center [73, 270] width 92 height 14
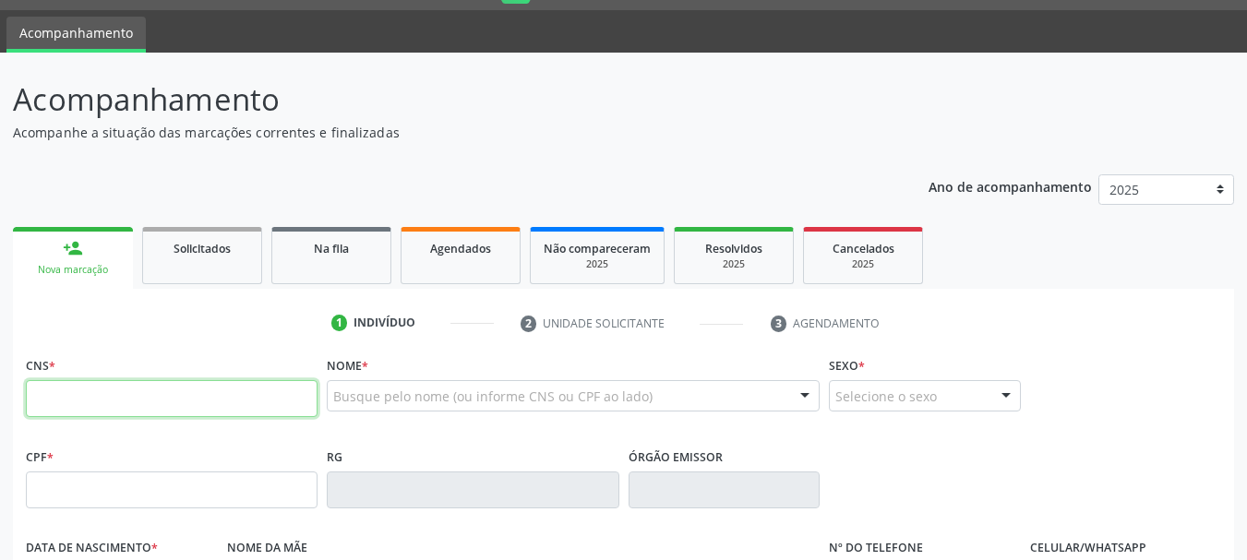
drag, startPoint x: 256, startPoint y: 390, endPoint x: 283, endPoint y: 380, distance: 28.3
click at [256, 390] on input "text" at bounding box center [172, 398] width 292 height 37
type input "162 5265 9003 0008"
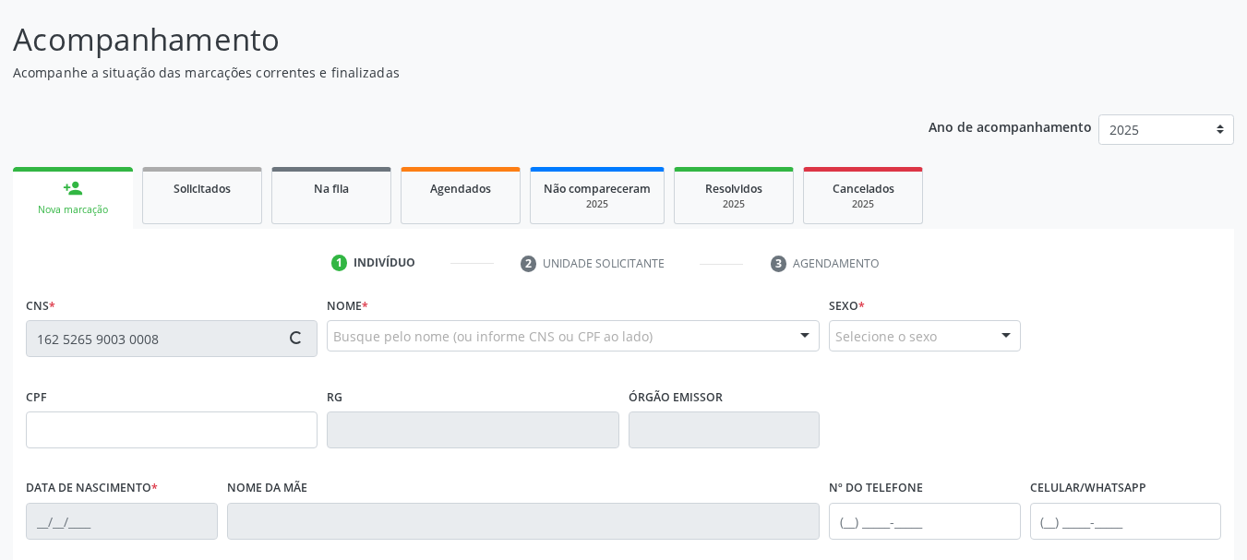
scroll to position [141, 0]
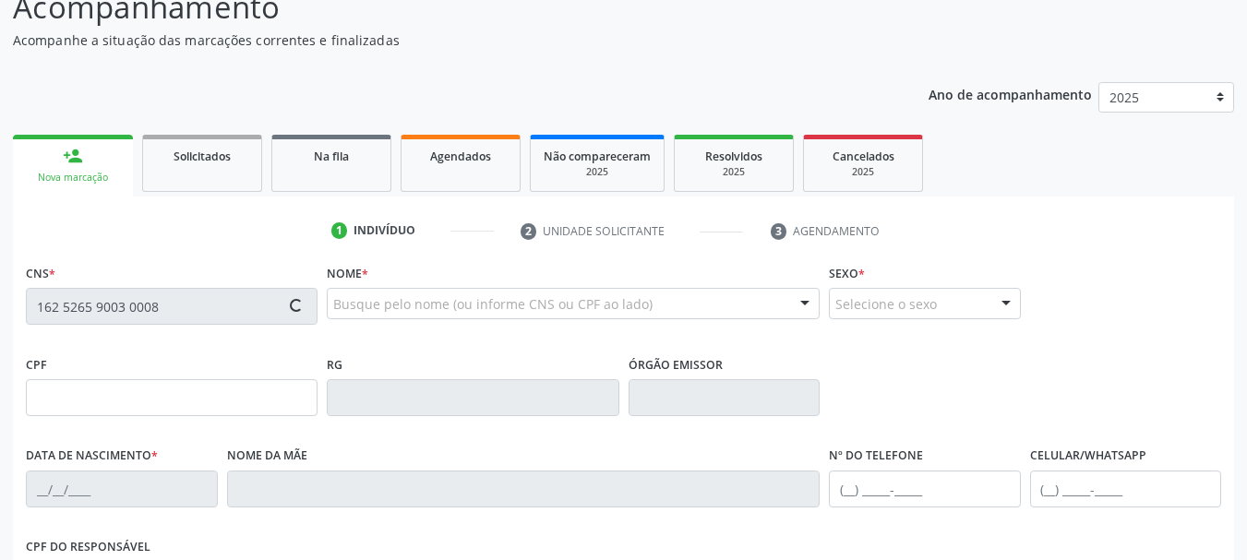
type input "026.541.824-01"
type input "[DATE]"
type input "Cleonice [PERSON_NAME]"
type input "[PHONE_NUMBER]"
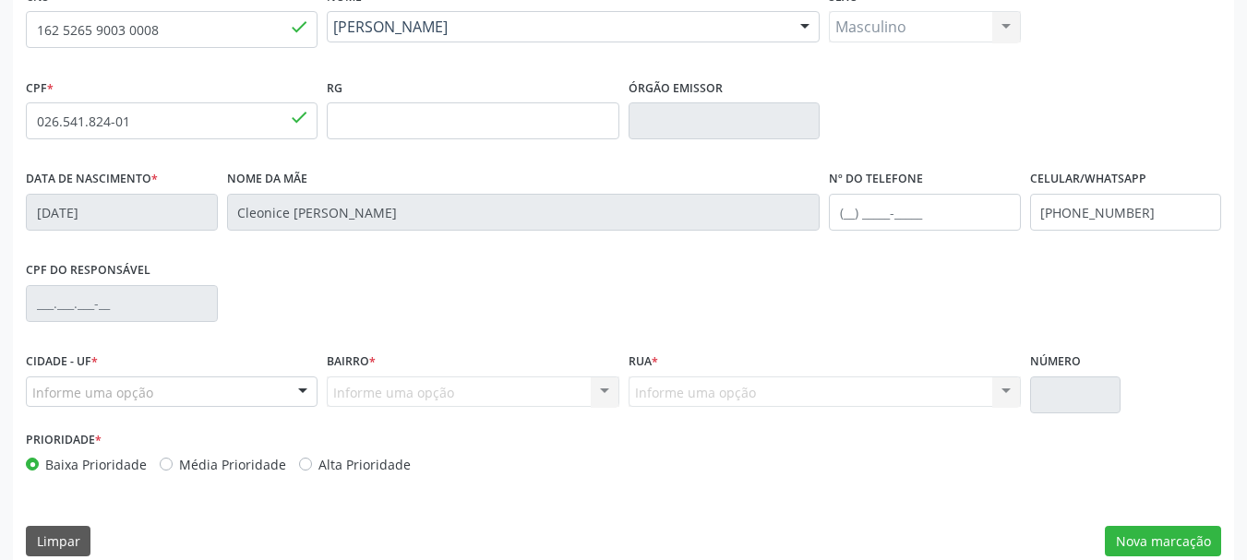
scroll to position [440, 0]
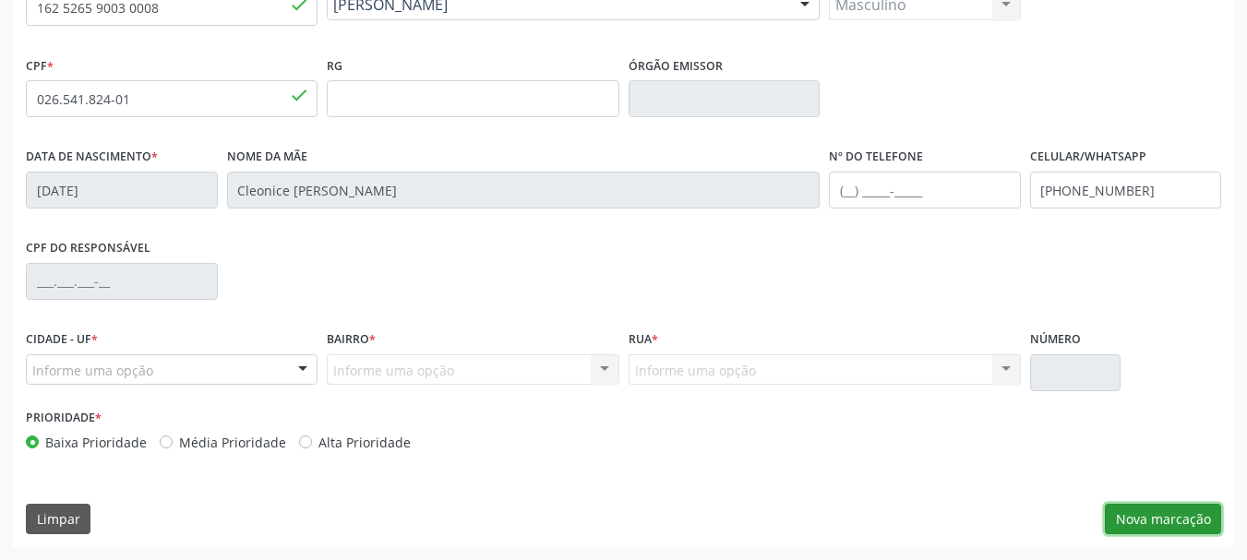
click at [1128, 514] on button "Nova marcação" at bounding box center [1163, 519] width 116 height 31
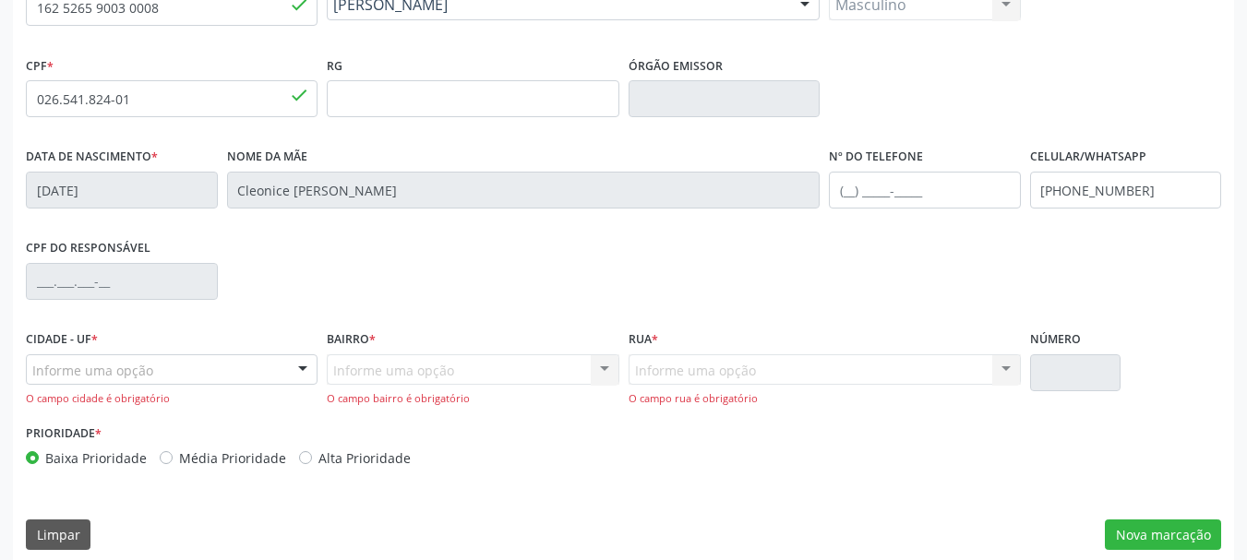
click at [259, 370] on div "Informe uma opção" at bounding box center [172, 370] width 292 height 31
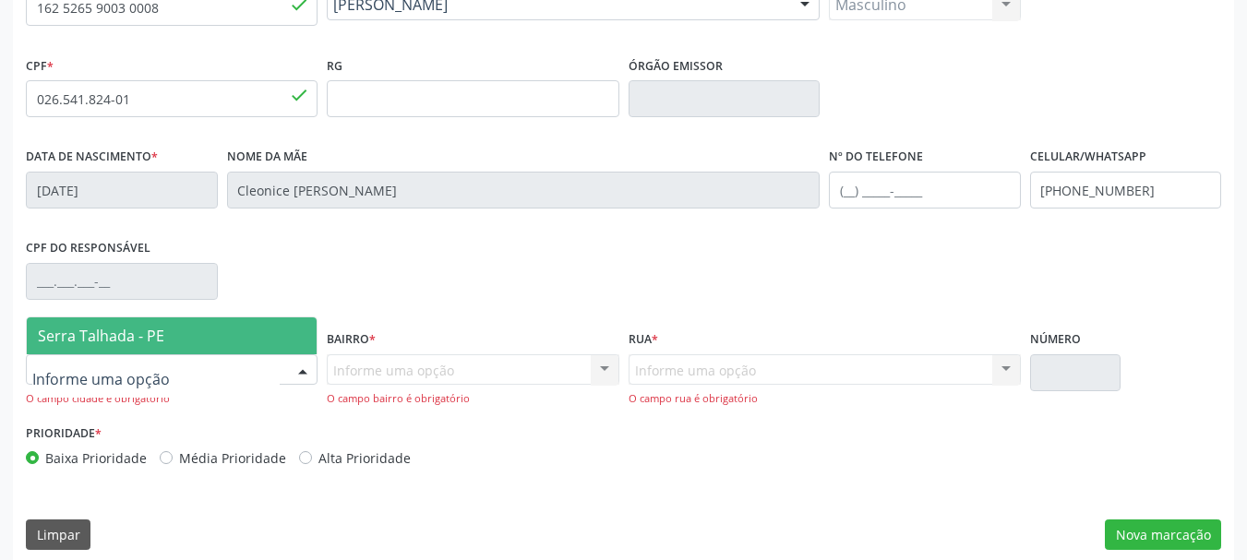
click at [168, 335] on span "Serra Talhada - PE" at bounding box center [172, 336] width 290 height 37
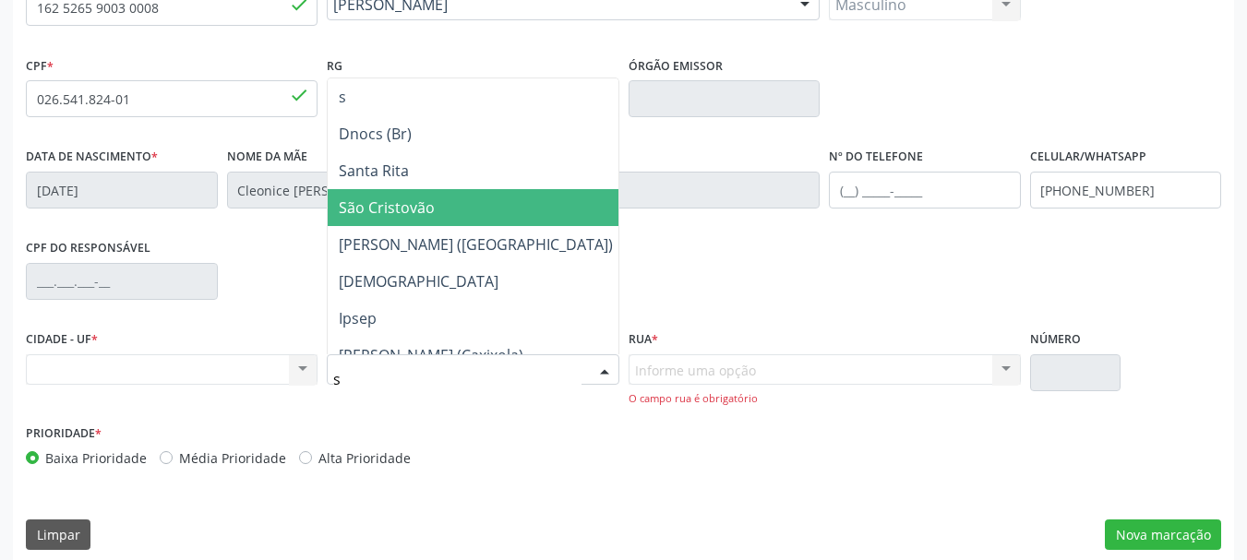
type input "se"
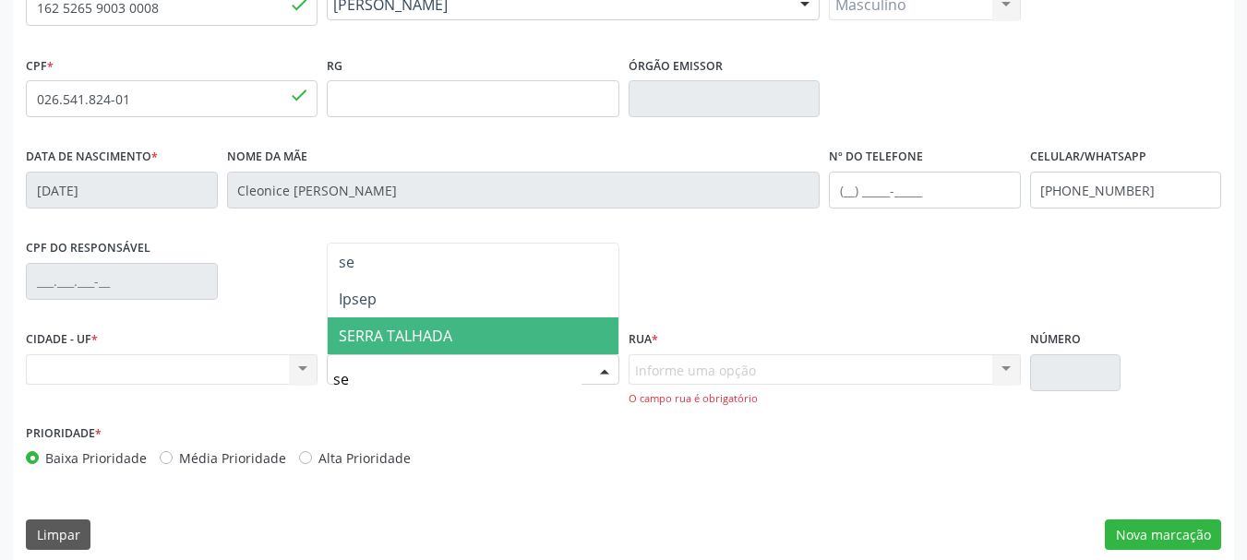
click at [468, 343] on span "SERRA TALHADA" at bounding box center [473, 336] width 290 height 37
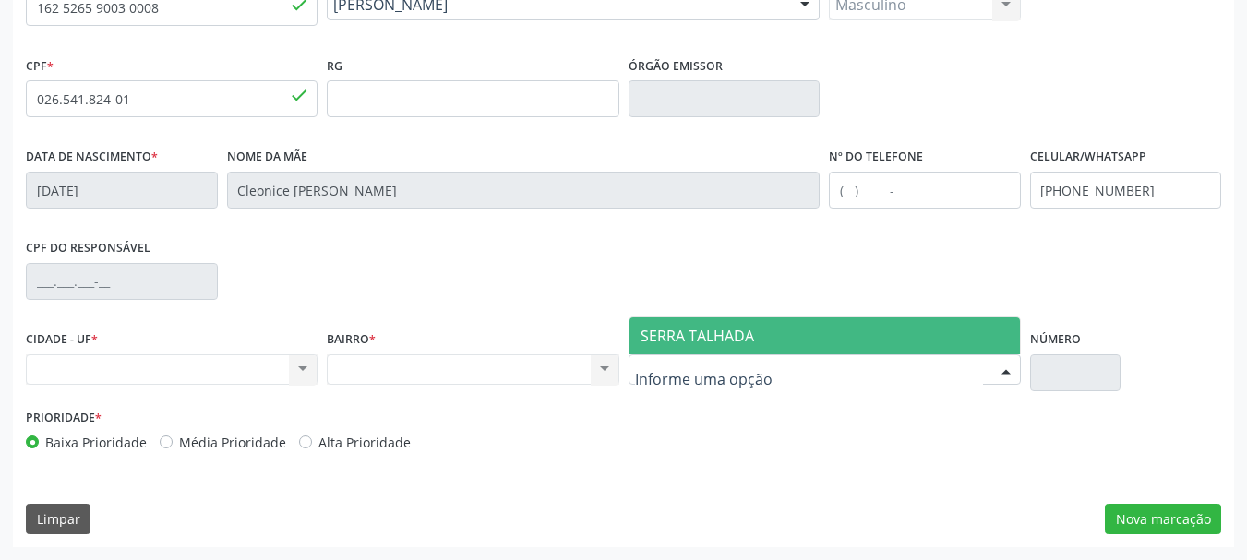
click at [740, 328] on span "SERRA TALHADA" at bounding box center [698, 336] width 114 height 20
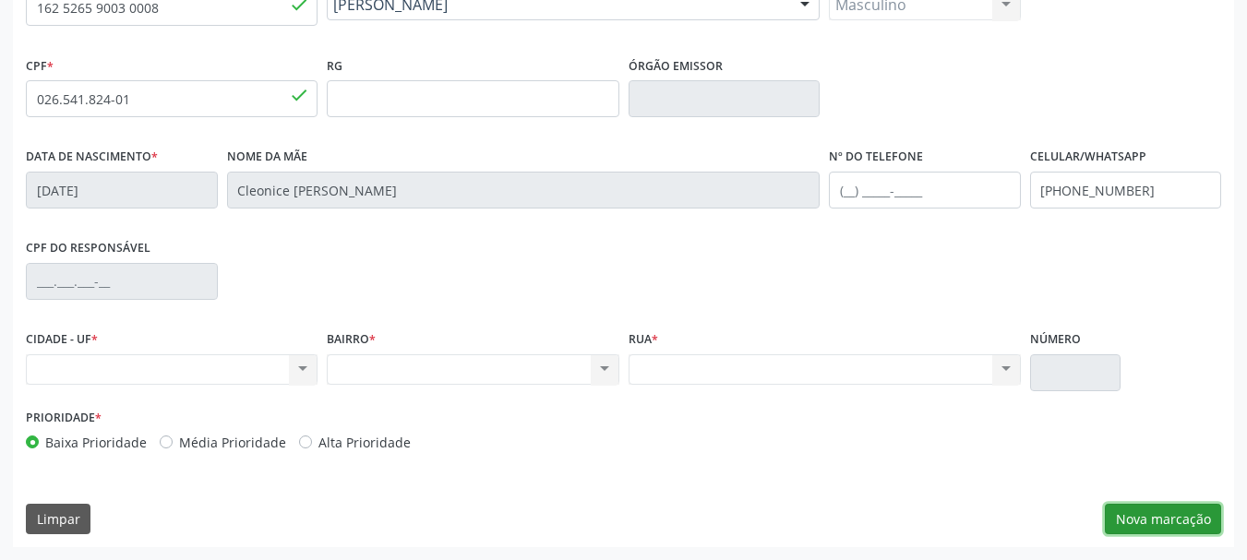
click at [1186, 522] on button "Nova marcação" at bounding box center [1163, 519] width 116 height 31
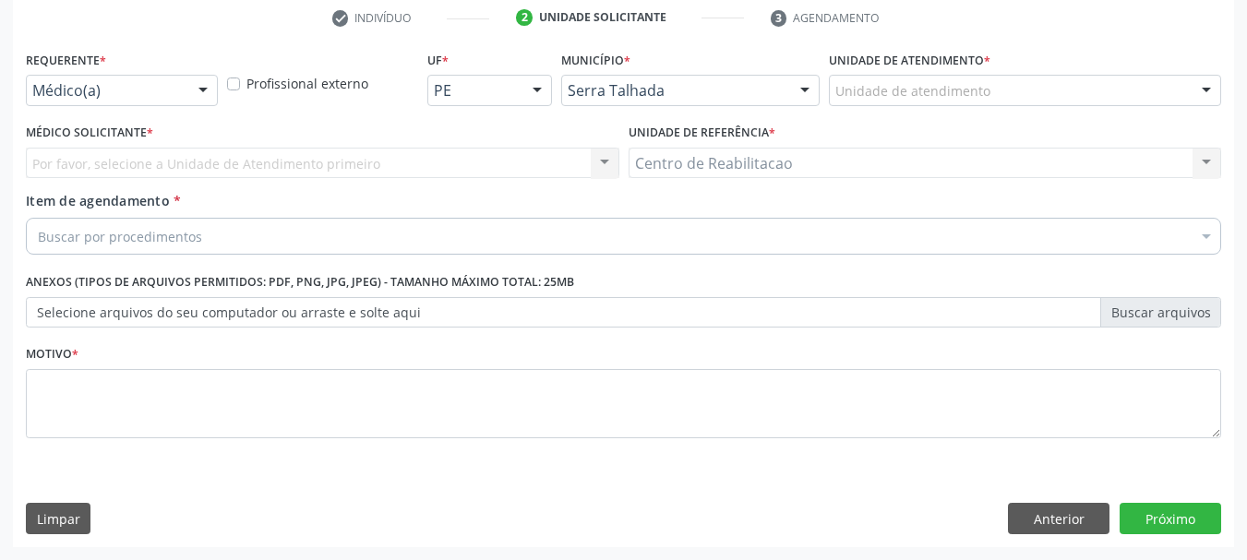
scroll to position [355, 0]
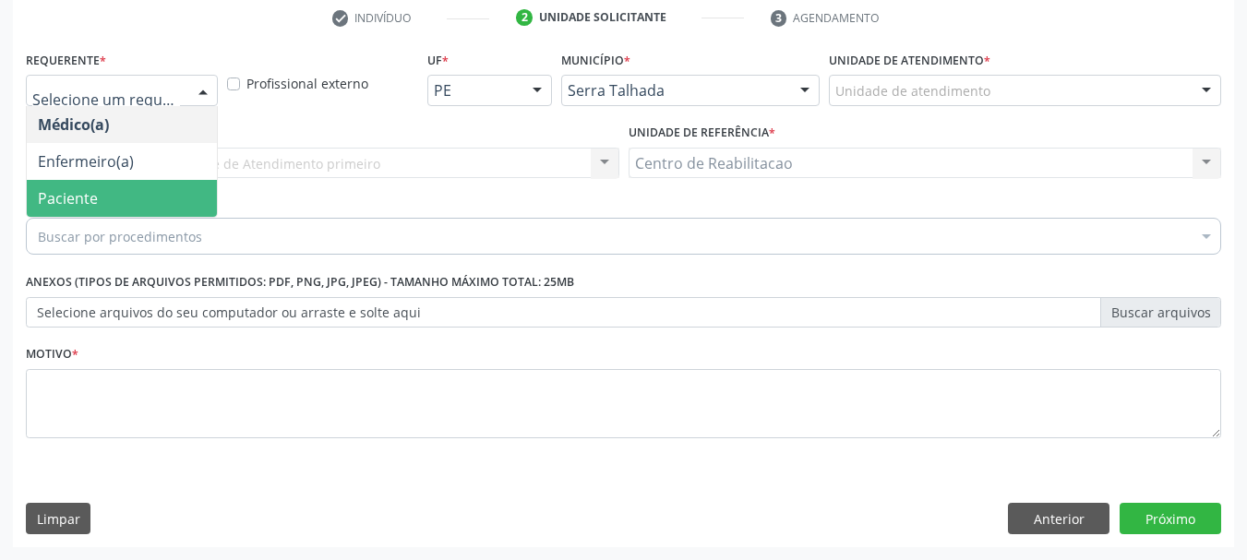
click at [117, 191] on span "Paciente" at bounding box center [122, 198] width 190 height 37
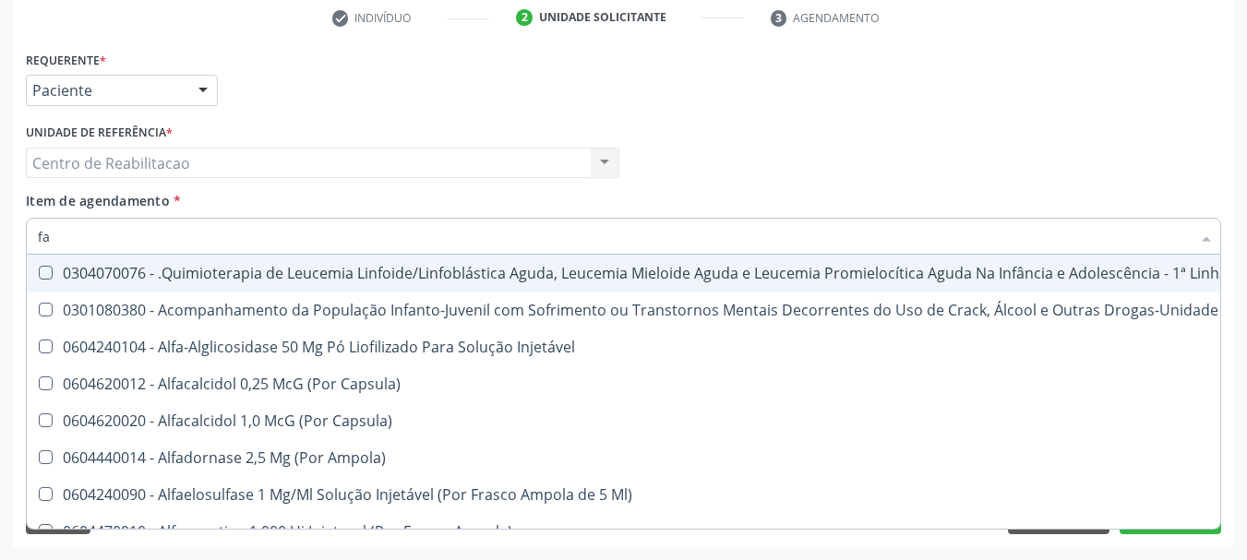
type input "f"
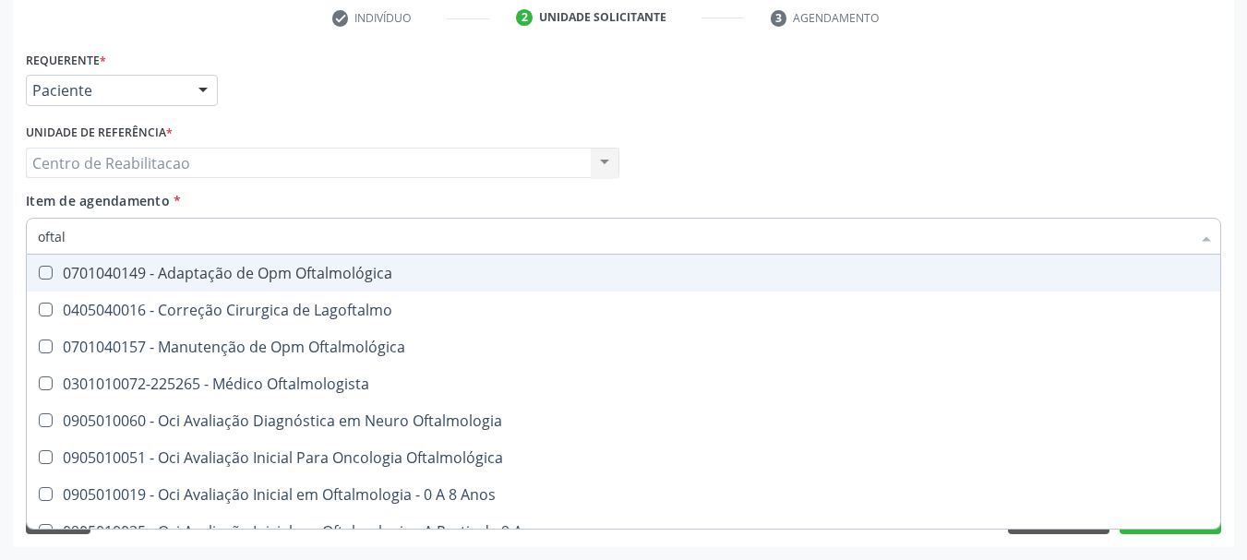
type input "oftalm"
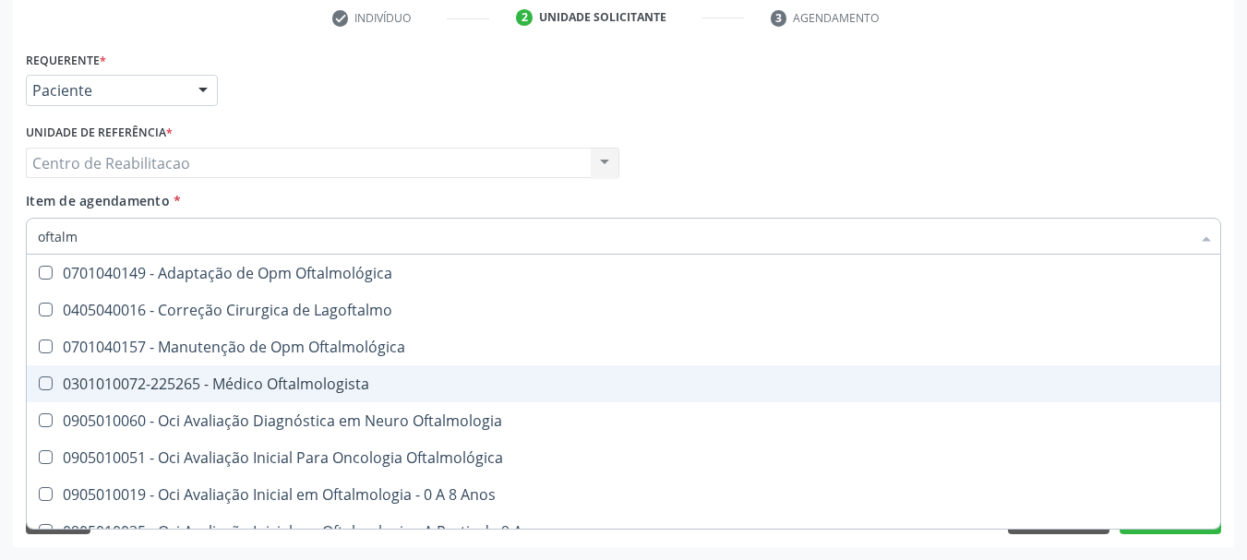
click at [374, 390] on div "0301010072-225265 - Médico Oftalmologista" at bounding box center [624, 384] width 1172 height 15
checkbox Oftalmologista "true"
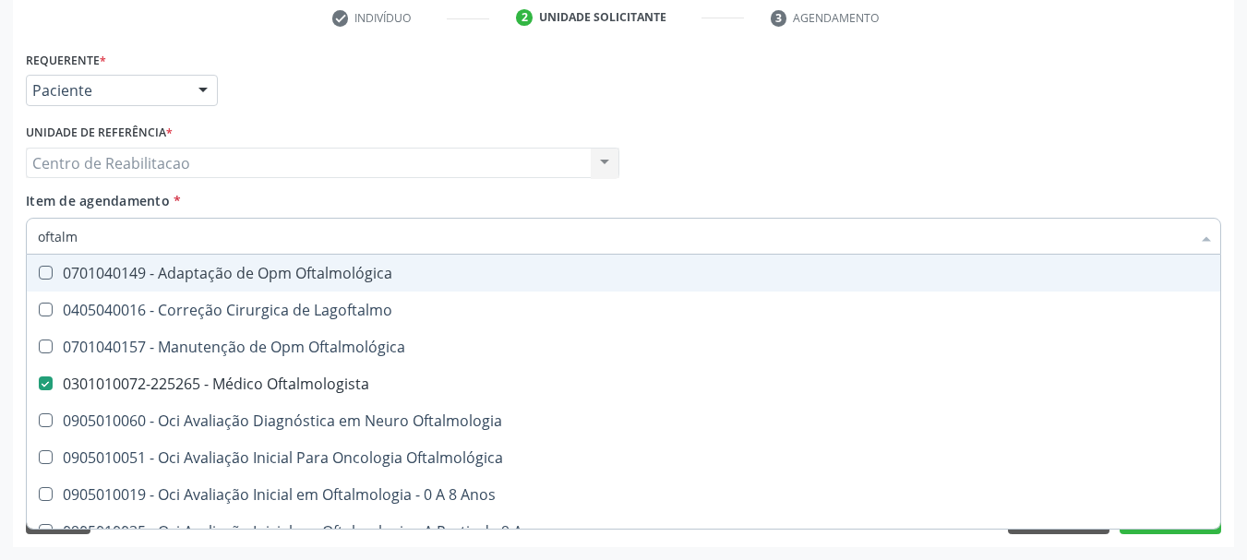
click at [416, 196] on div "Item de agendamento * oftalm Desfazer seleção 0701040149 - Adaptação de Opm Oft…" at bounding box center [624, 220] width 1196 height 58
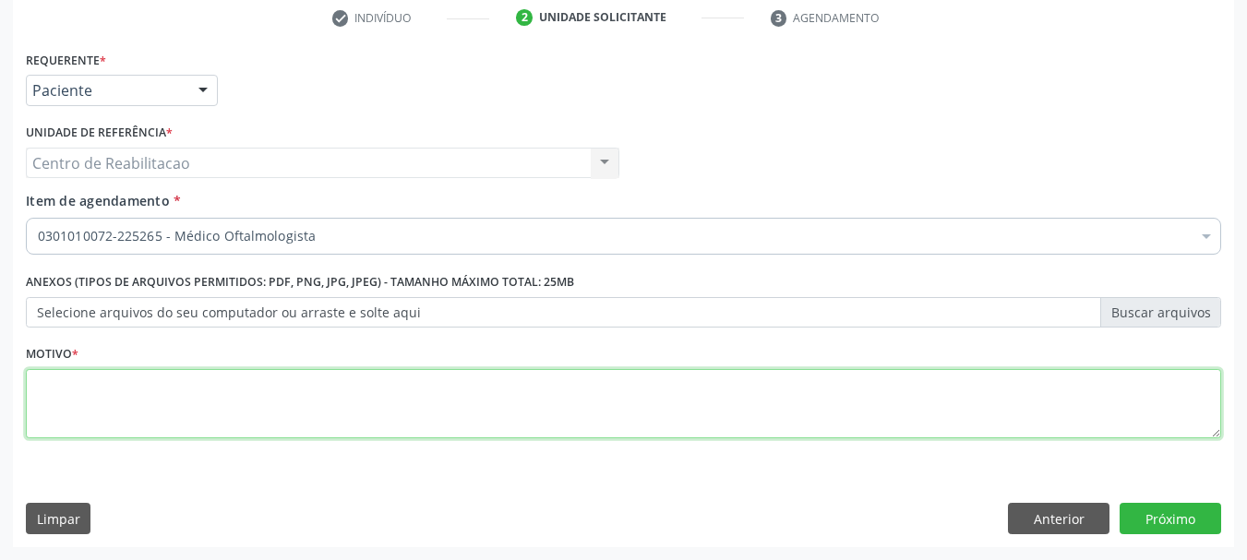
click at [474, 423] on textarea at bounding box center [624, 404] width 1196 height 70
type textarea "."
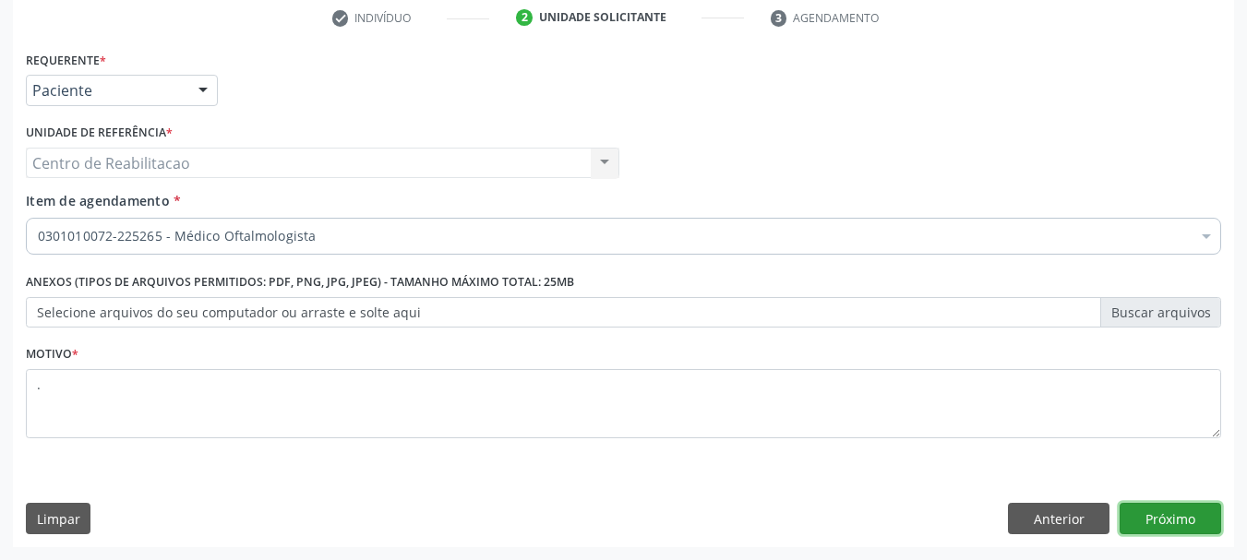
click at [1190, 524] on button "Próximo" at bounding box center [1171, 518] width 102 height 31
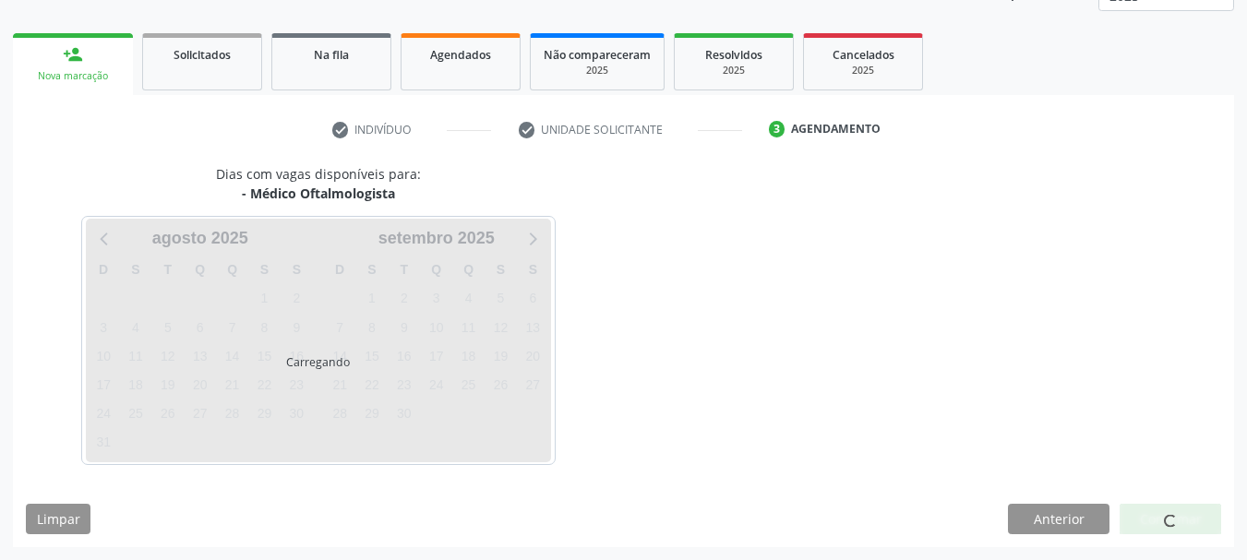
scroll to position [243, 0]
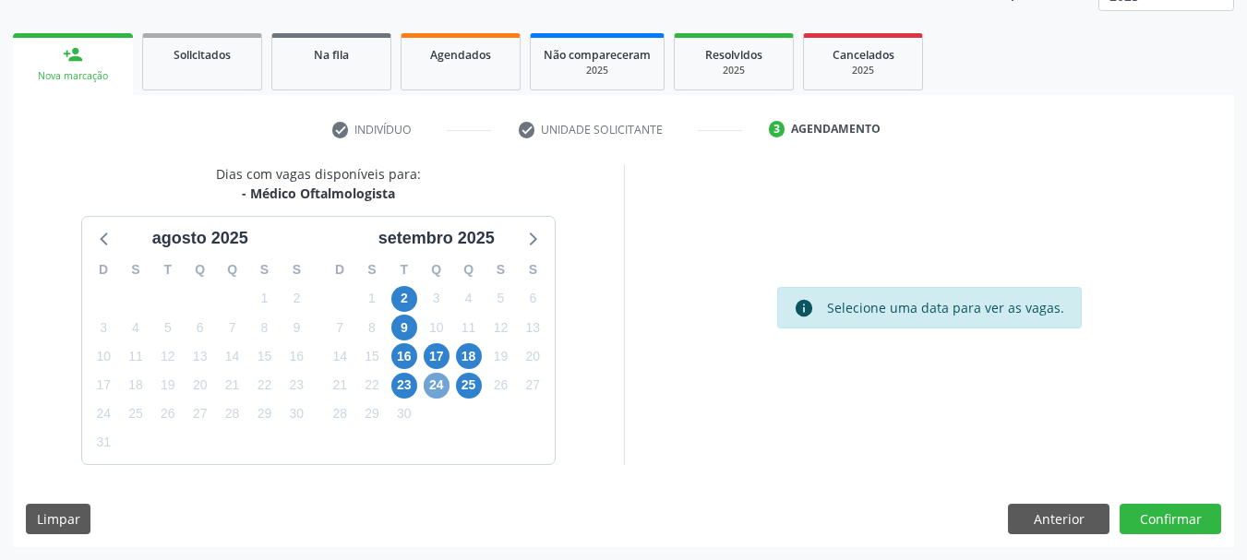
click at [441, 387] on span "24" at bounding box center [437, 386] width 26 height 26
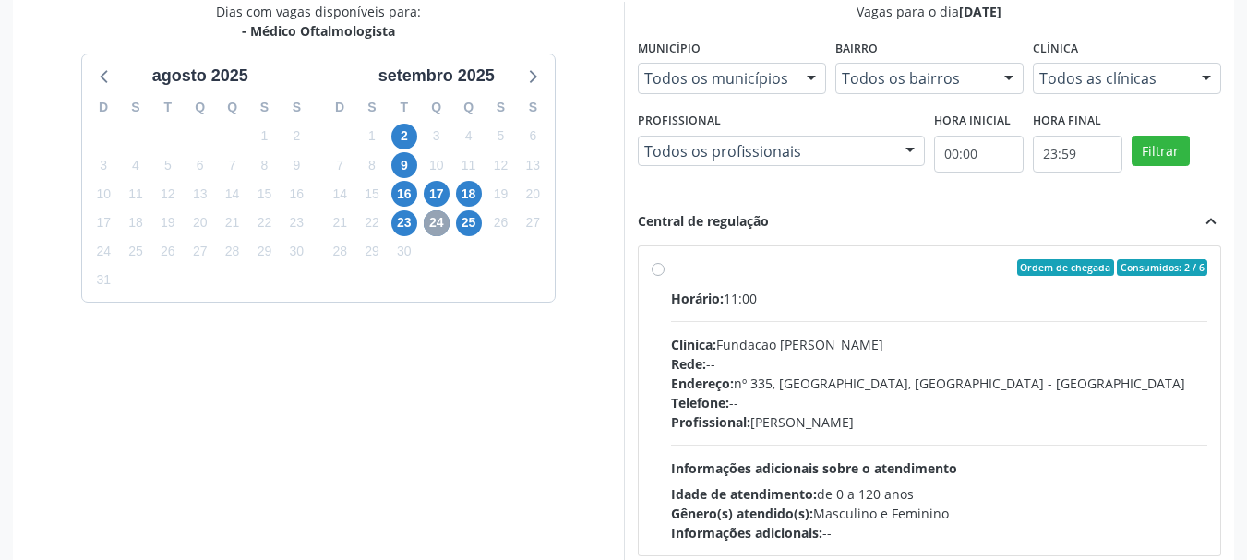
scroll to position [520, 0]
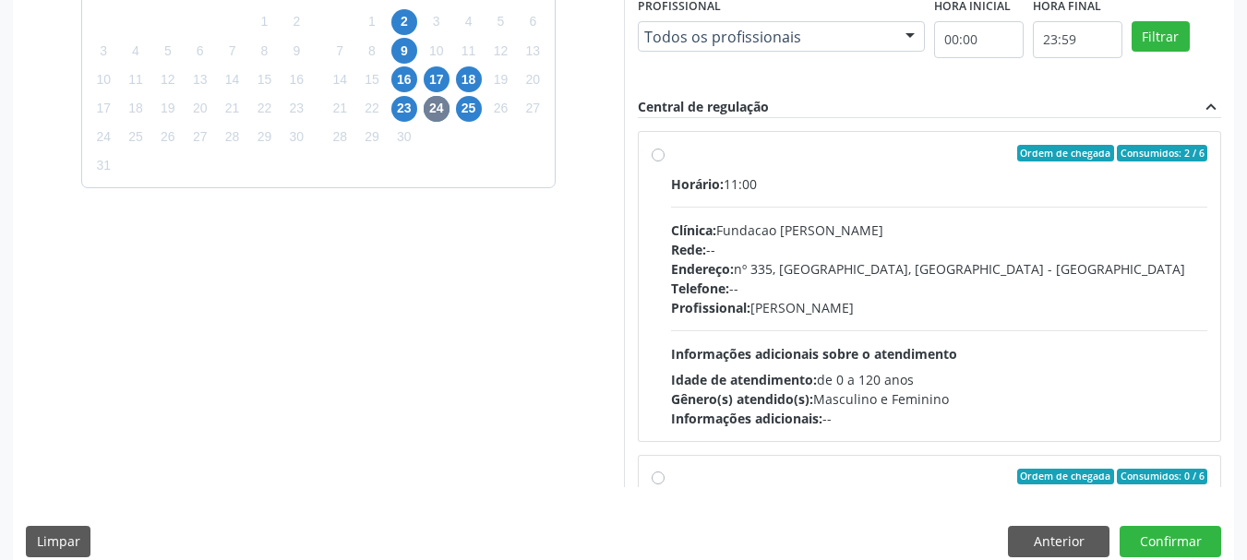
click at [795, 159] on div "Ordem de chegada Consumidos: 2 / 6" at bounding box center [939, 153] width 537 height 17
click at [665, 159] on input "Ordem de chegada Consumidos: 2 / 6 Horário: 11:00 Clínica: Fundacao [PERSON_NAM…" at bounding box center [658, 153] width 13 height 17
radio input "true"
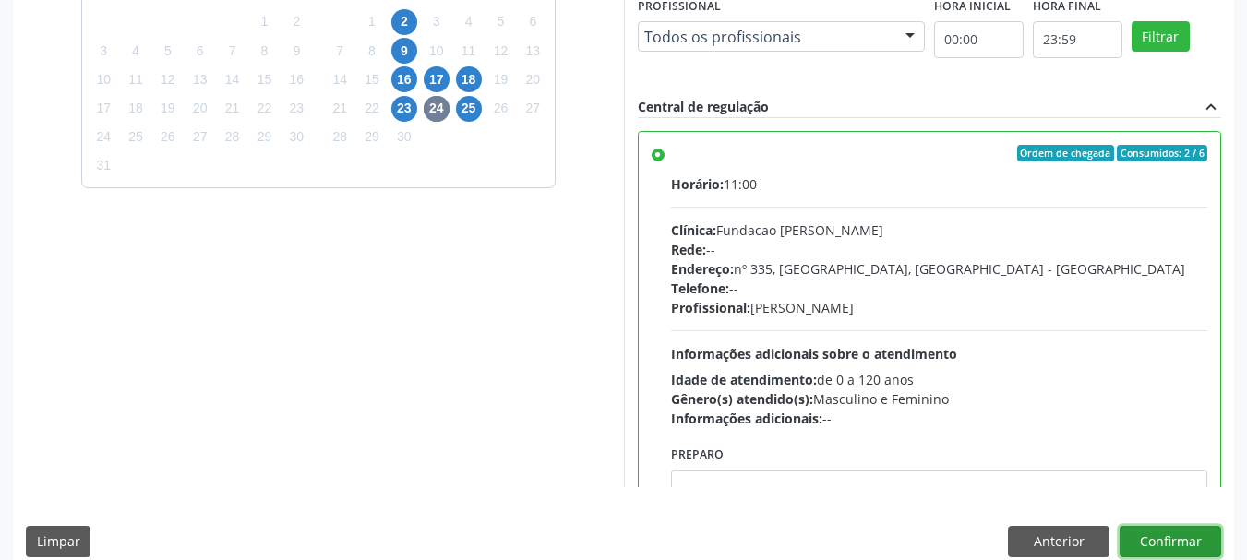
click at [1203, 534] on button "Confirmar" at bounding box center [1171, 541] width 102 height 31
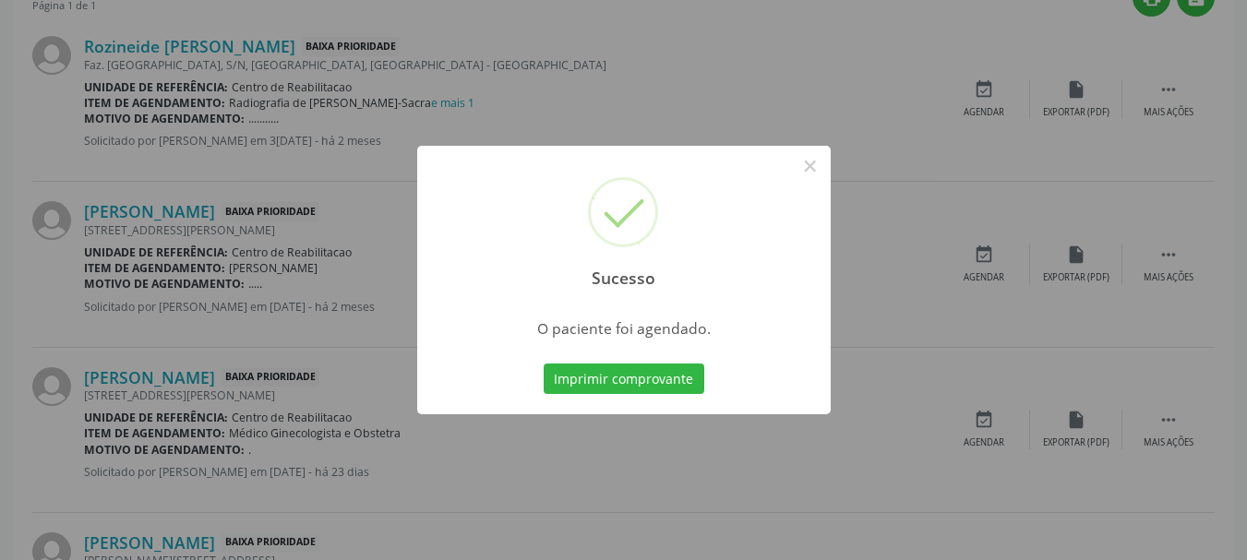
scroll to position [49, 0]
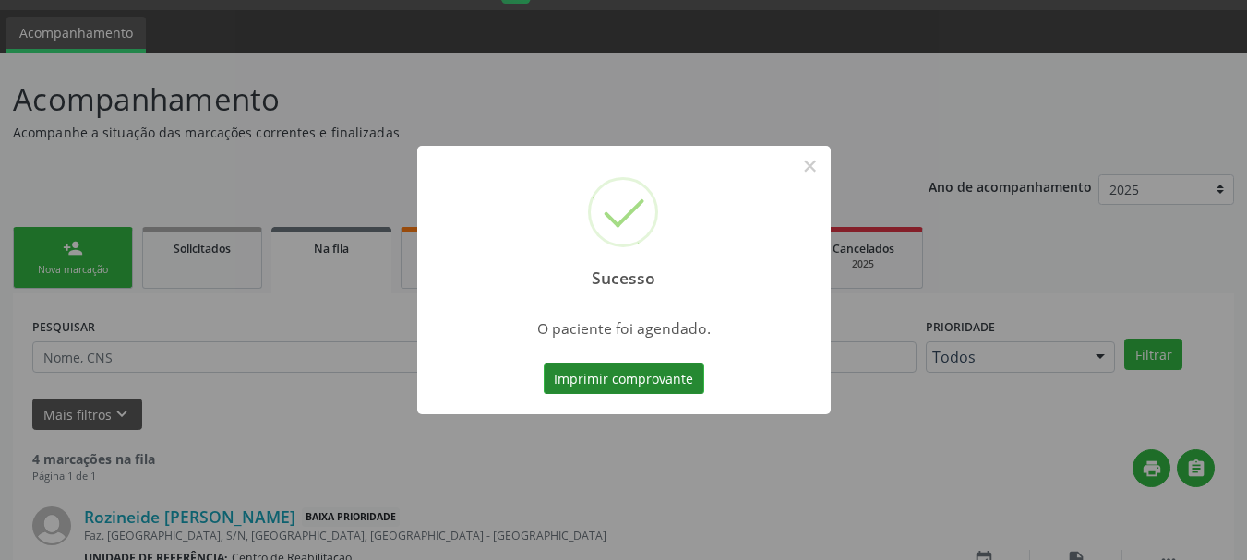
click at [631, 369] on button "Imprimir comprovante" at bounding box center [624, 379] width 161 height 31
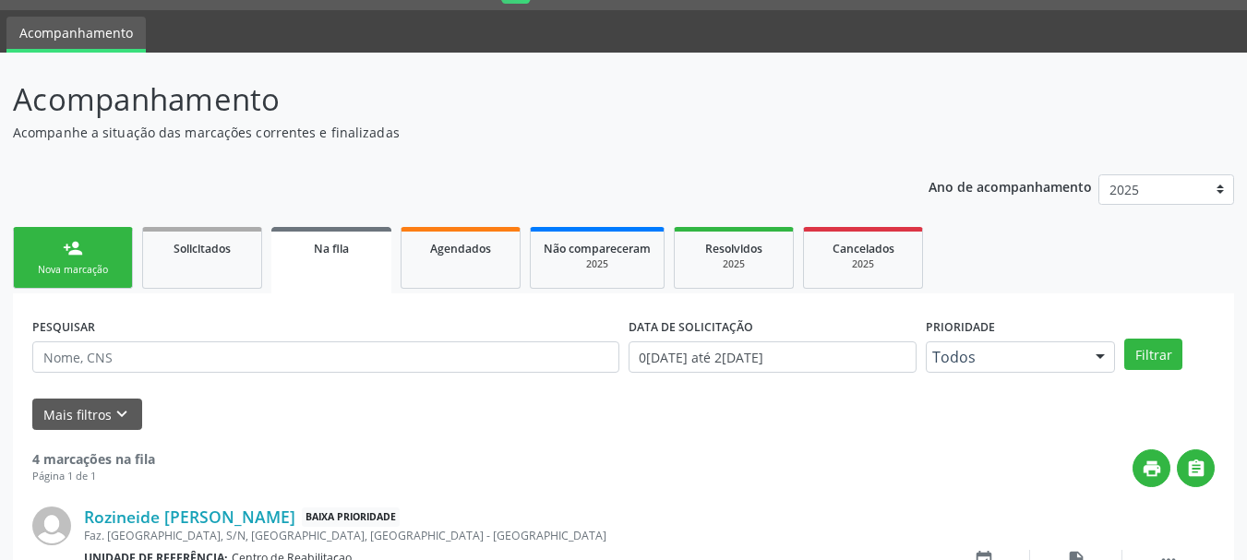
click at [69, 263] on div "Nova marcação" at bounding box center [73, 270] width 92 height 14
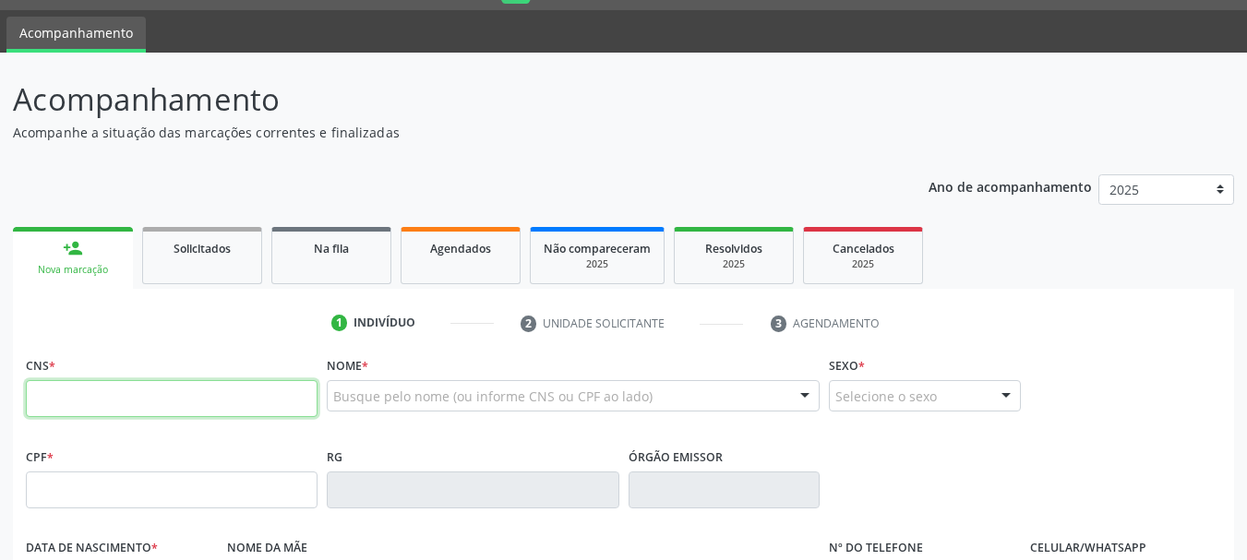
click at [212, 403] on input "text" at bounding box center [172, 398] width 292 height 37
type input "898 0041 3092 1314"
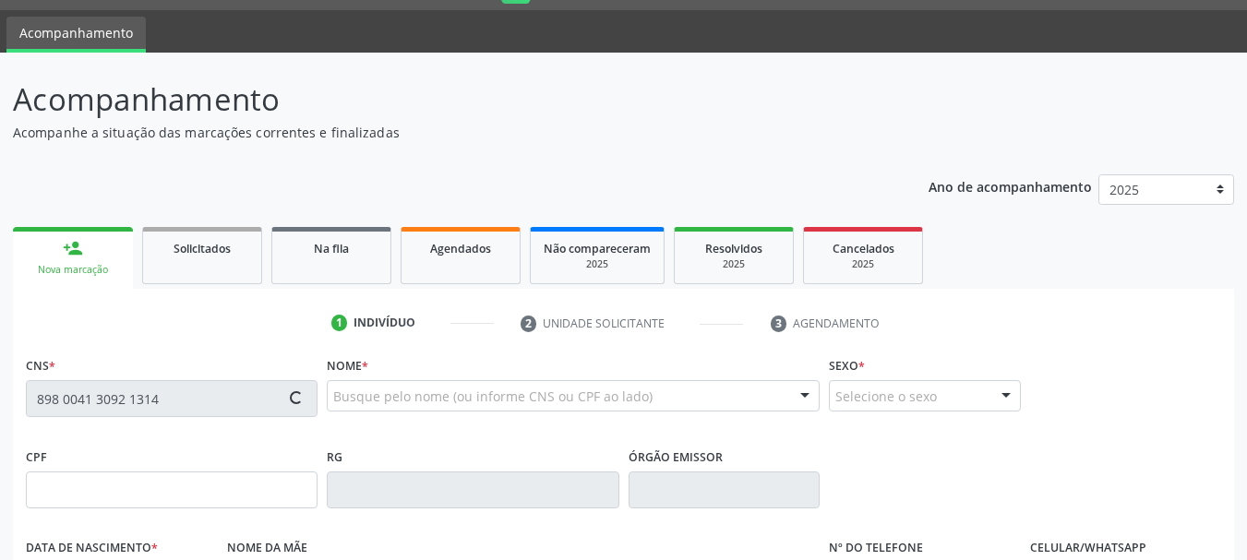
type input "162.324.604-05"
type input "1[DATE]"
type input "[PERSON_NAME]"
type input "[PHONE_NUMBER]"
type input "107.024.214-48"
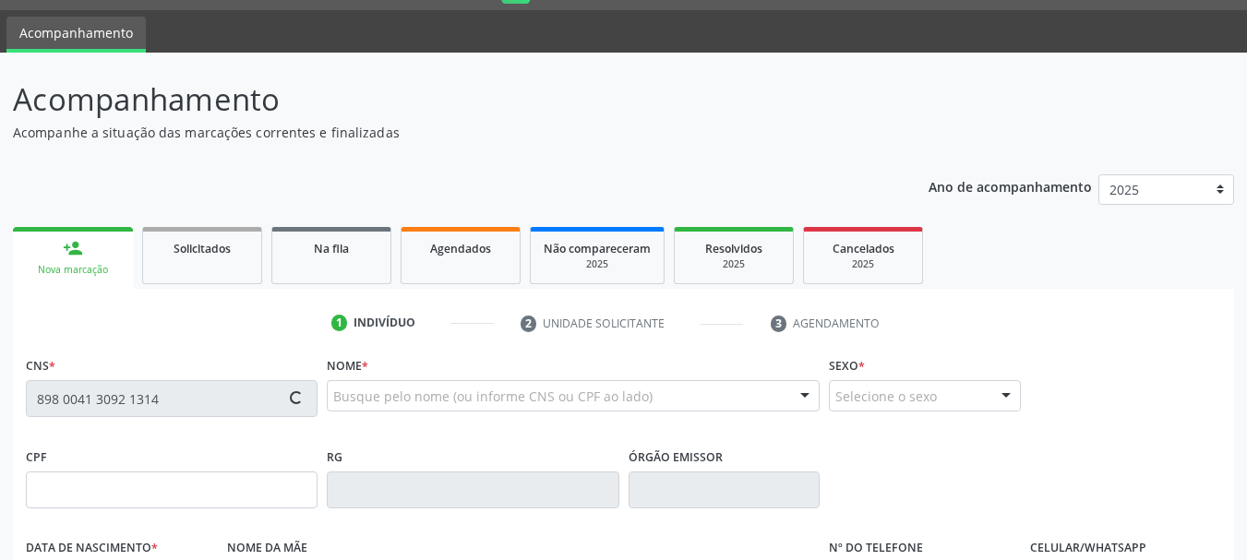
type input "160"
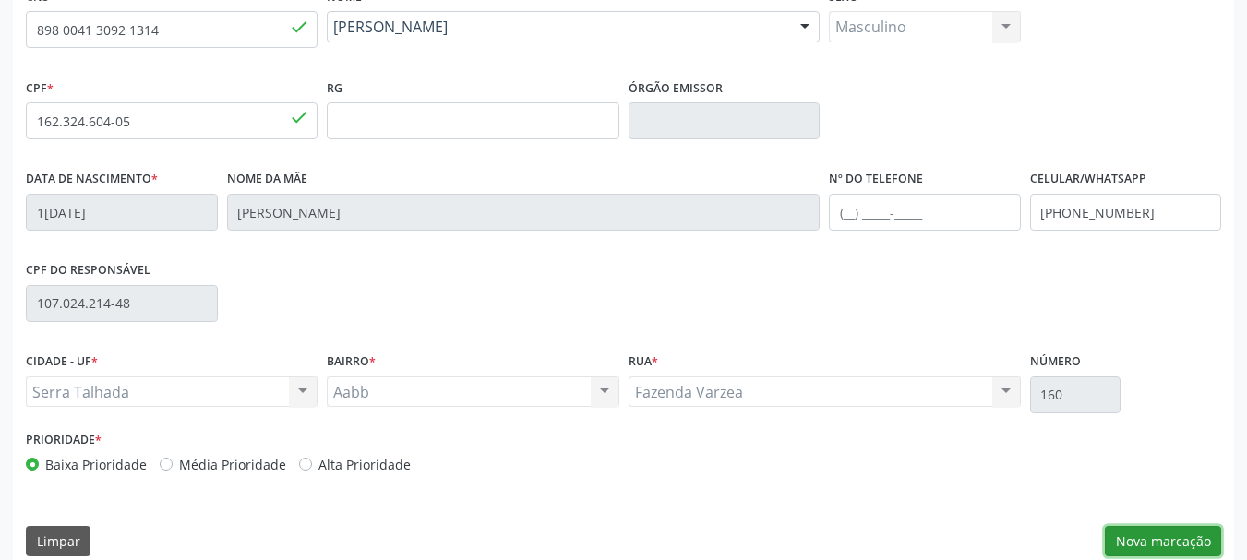
click at [1168, 538] on button "Nova marcação" at bounding box center [1163, 541] width 116 height 31
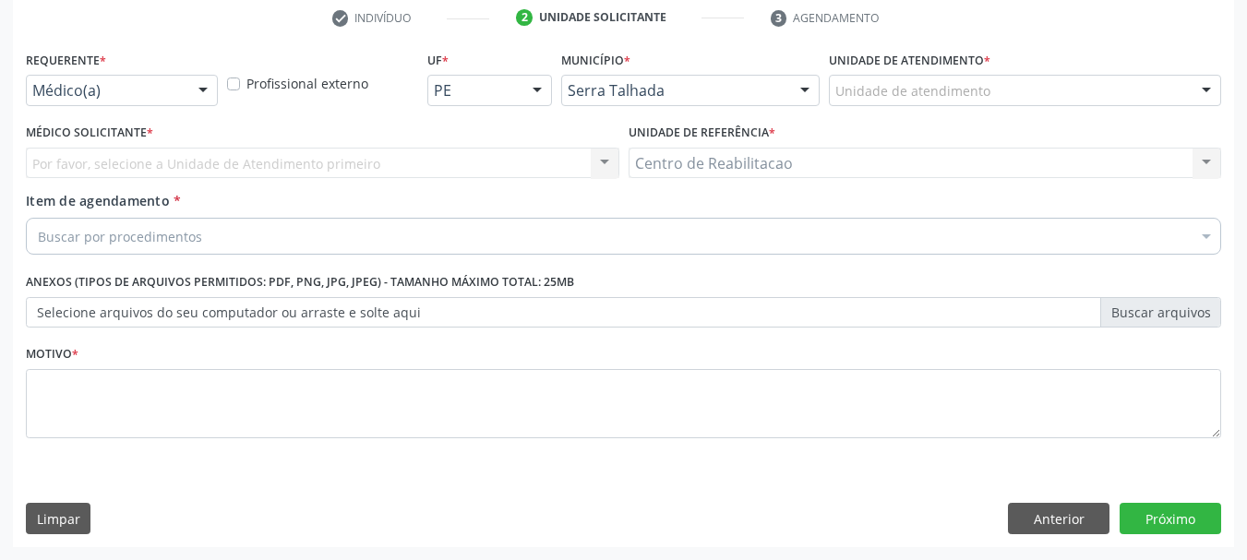
scroll to position [355, 0]
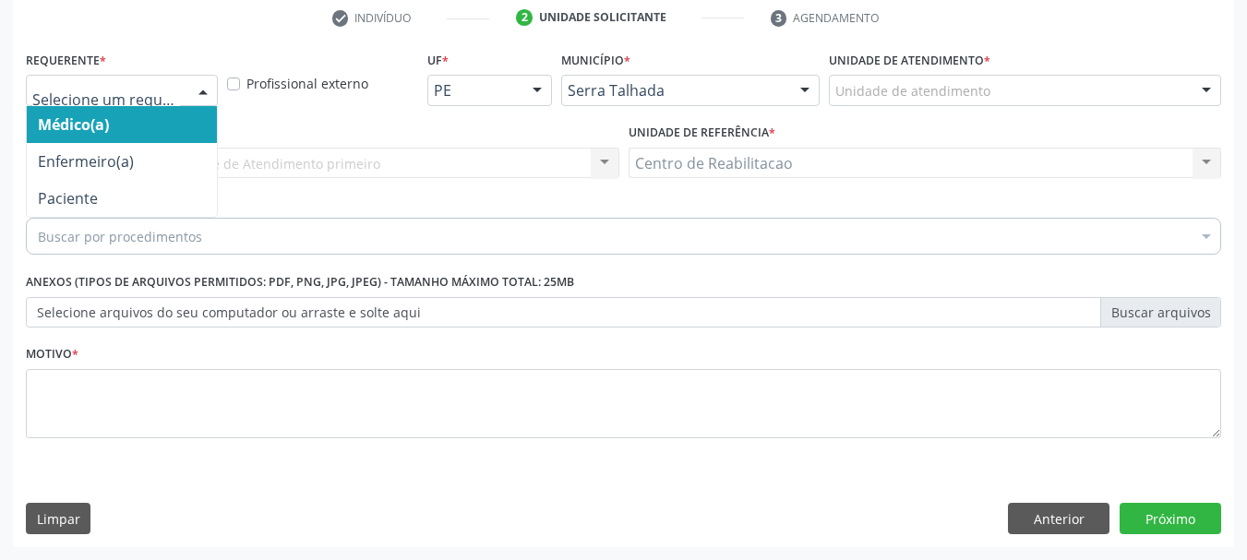
click at [58, 102] on div at bounding box center [122, 90] width 192 height 31
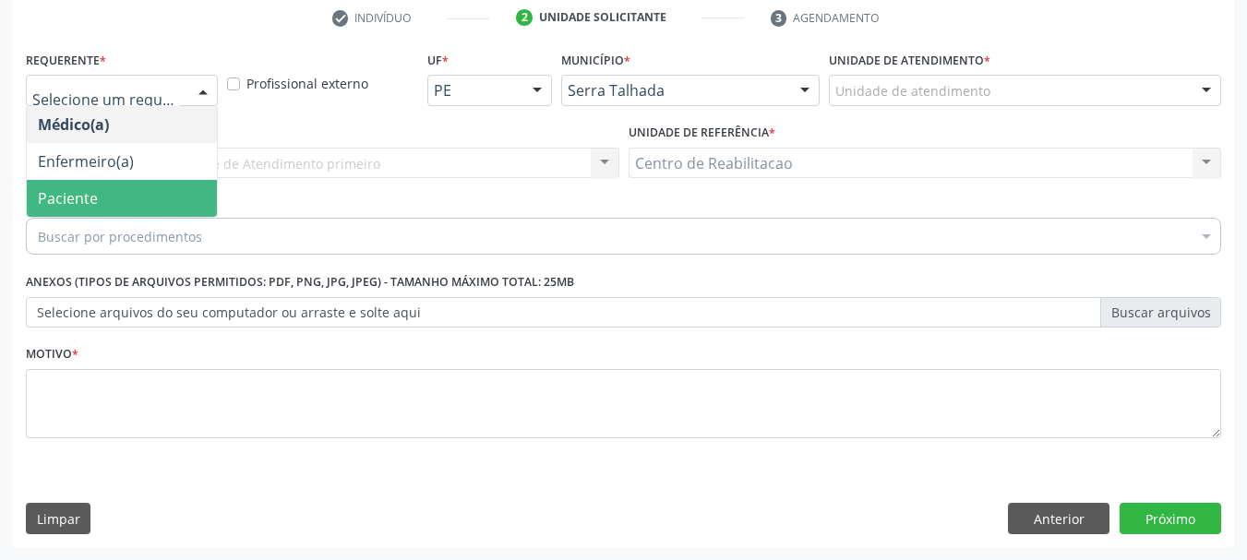
click at [126, 198] on span "Paciente" at bounding box center [122, 198] width 190 height 37
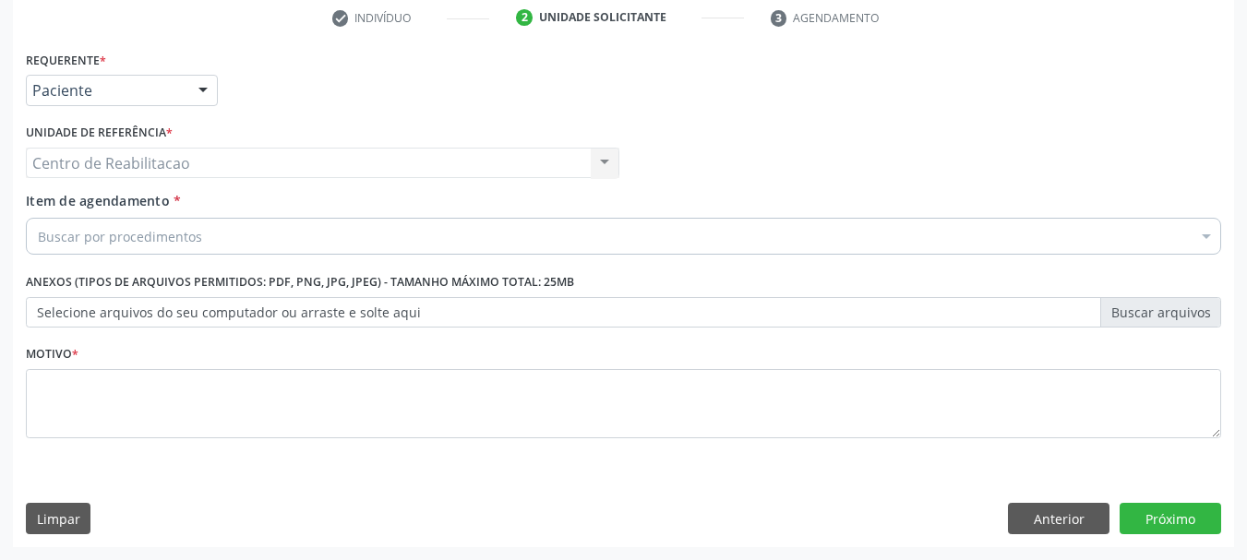
click at [216, 245] on div "Buscar por procedimentos" at bounding box center [624, 236] width 1196 height 37
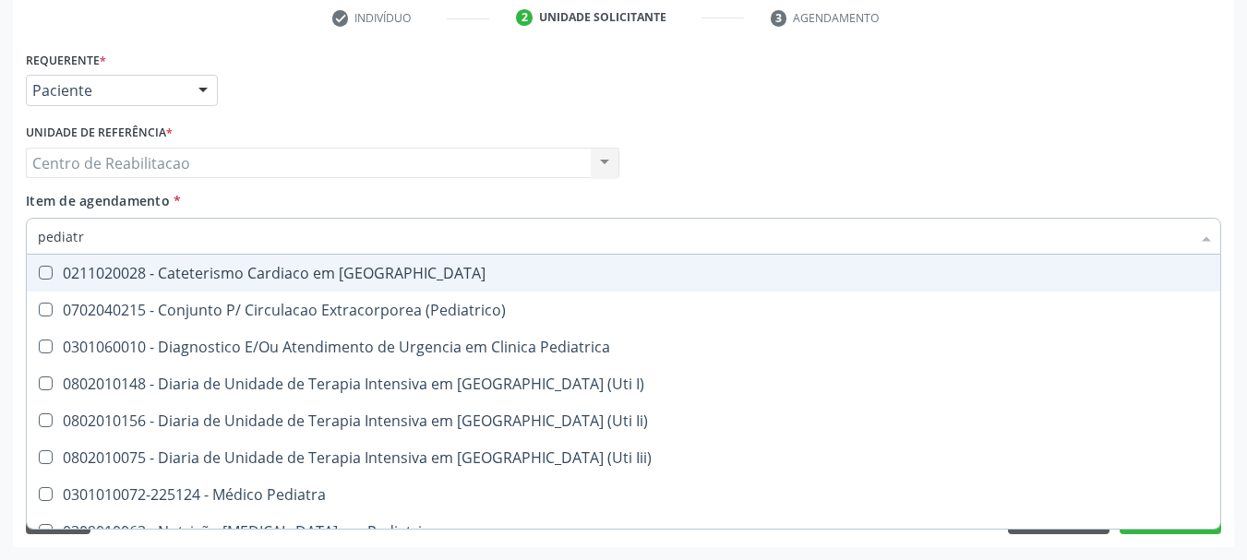
type input "pediatra"
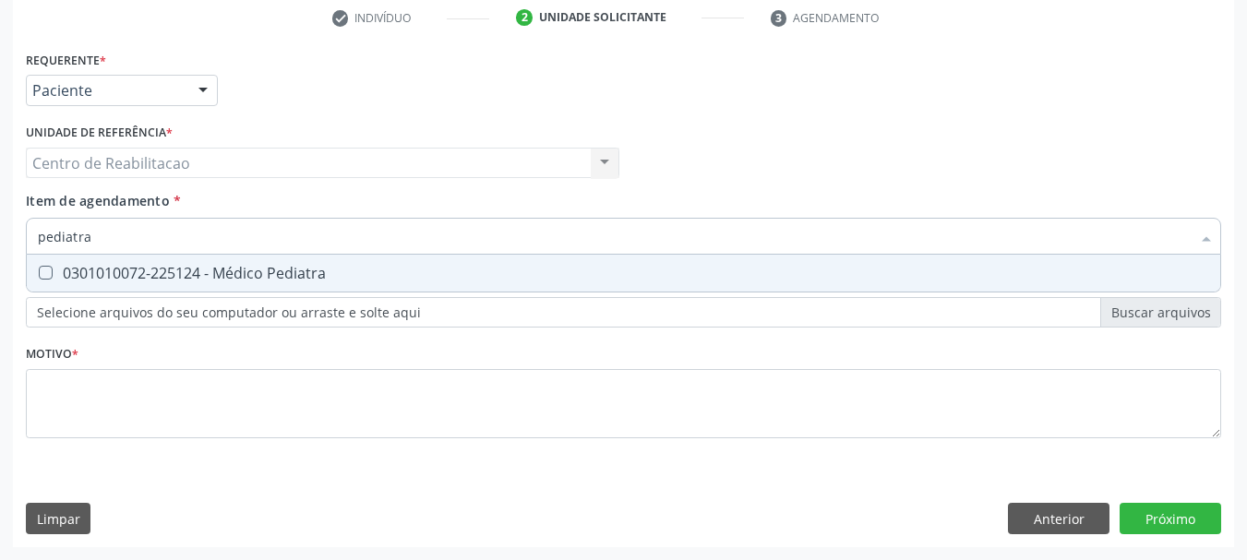
click at [251, 273] on div "0301010072-225124 - Médico Pediatra" at bounding box center [624, 273] width 1172 height 15
checkbox Pediatra "true"
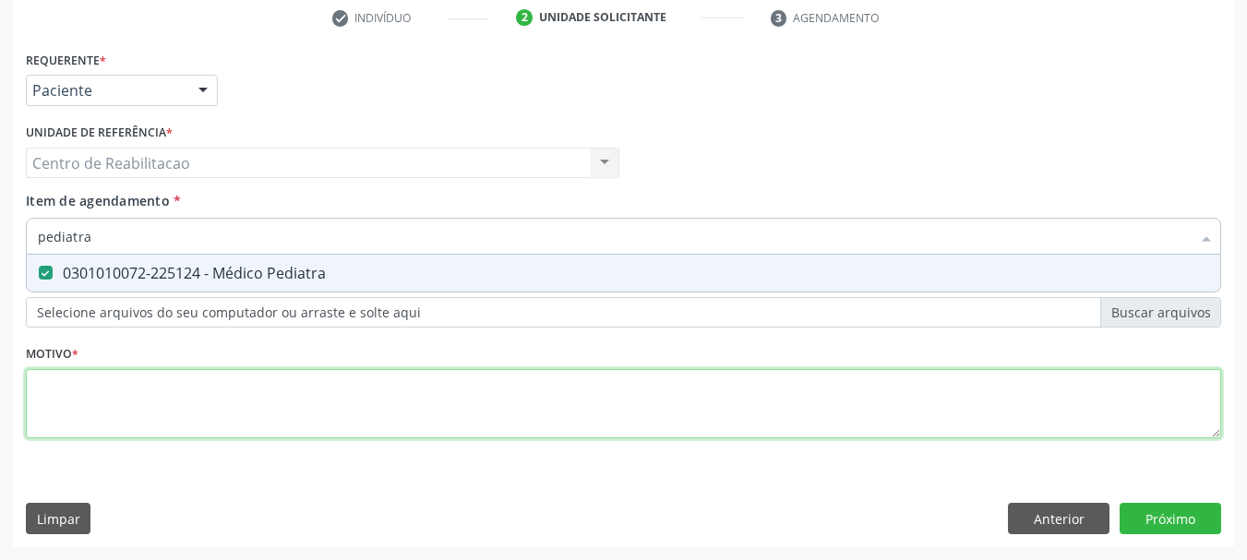
click at [246, 398] on div "Requerente * Paciente Médico(a) Enfermeiro(a) Paciente Nenhum resultado encontr…" at bounding box center [624, 255] width 1196 height 418
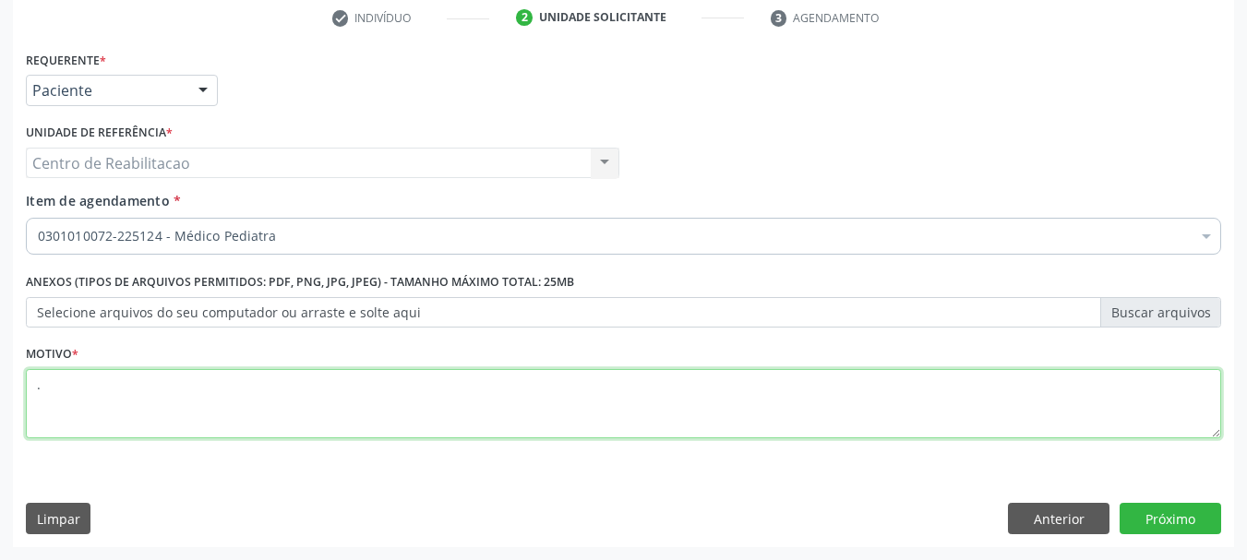
type textarea "."
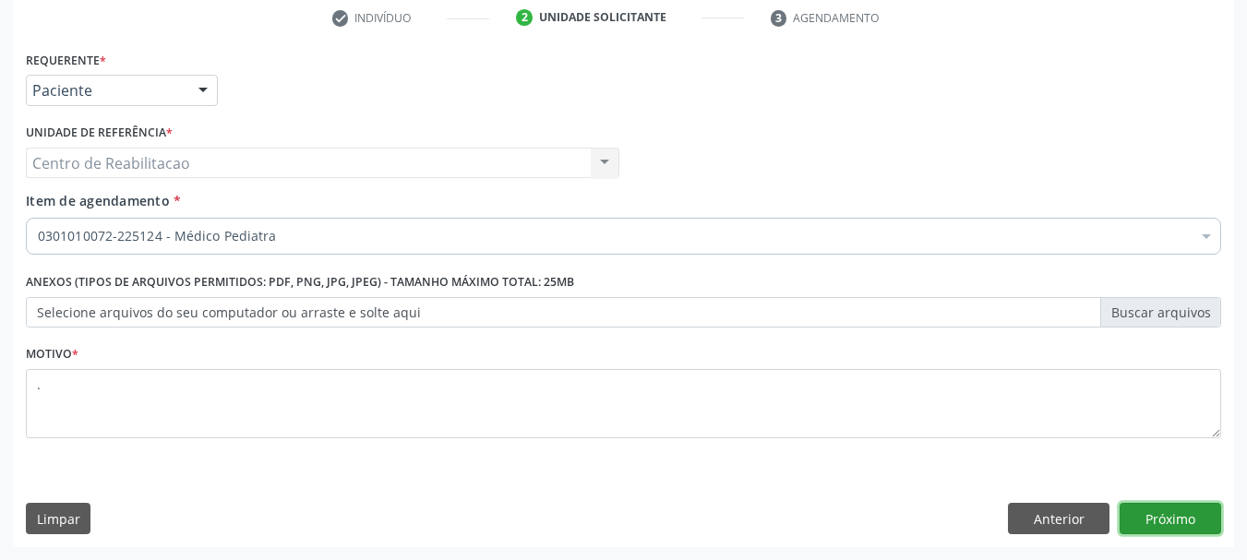
click button "Próximo" at bounding box center [1171, 518] width 102 height 31
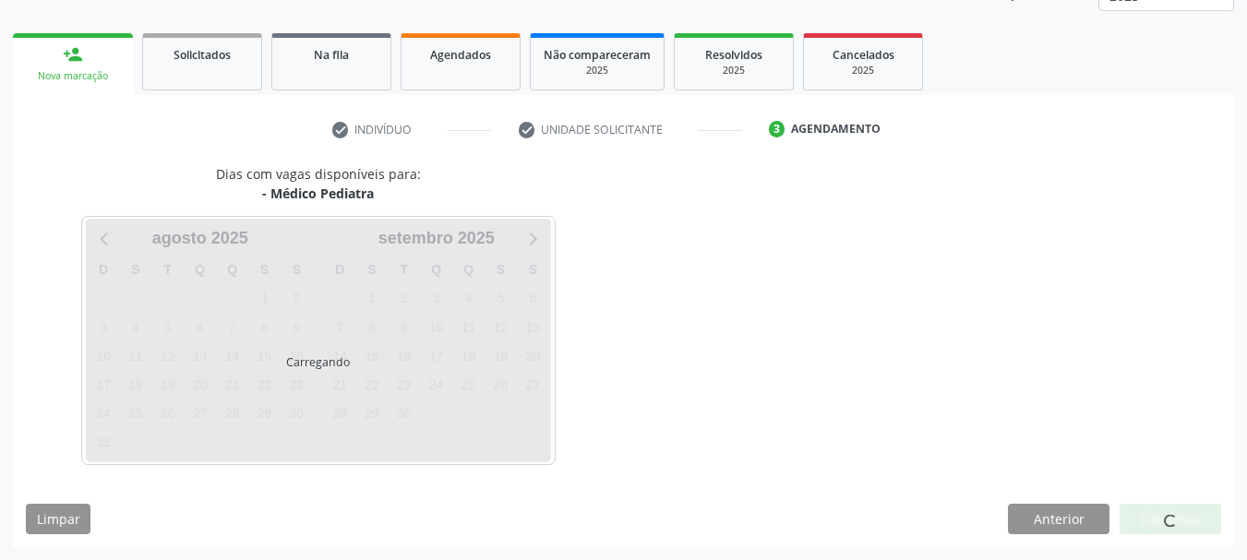
scroll to position [243, 0]
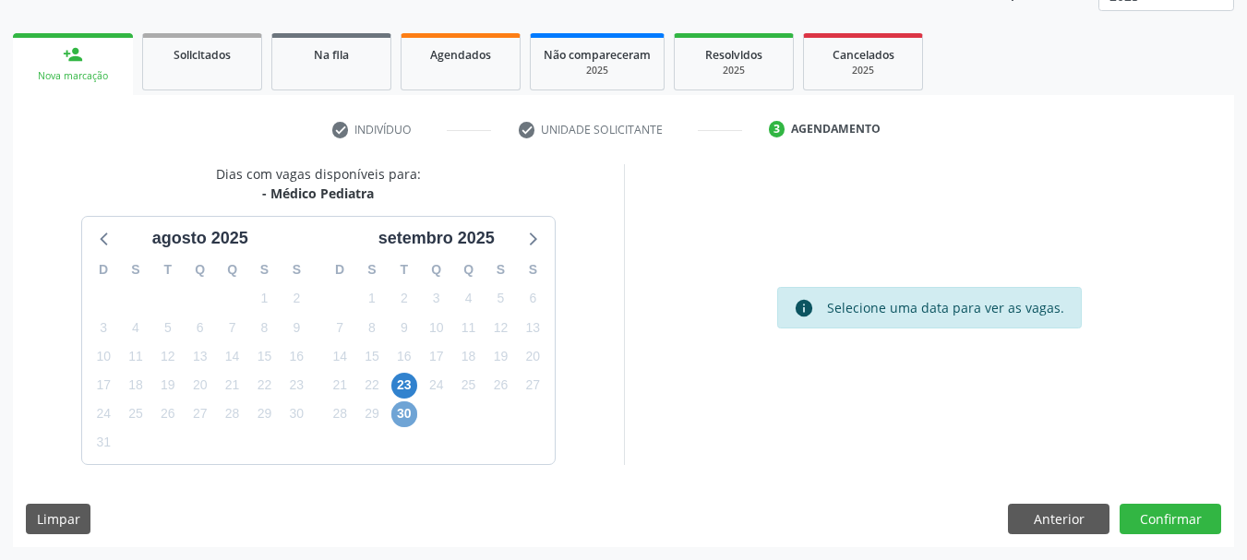
click at [409, 411] on span "30" at bounding box center [404, 415] width 26 height 26
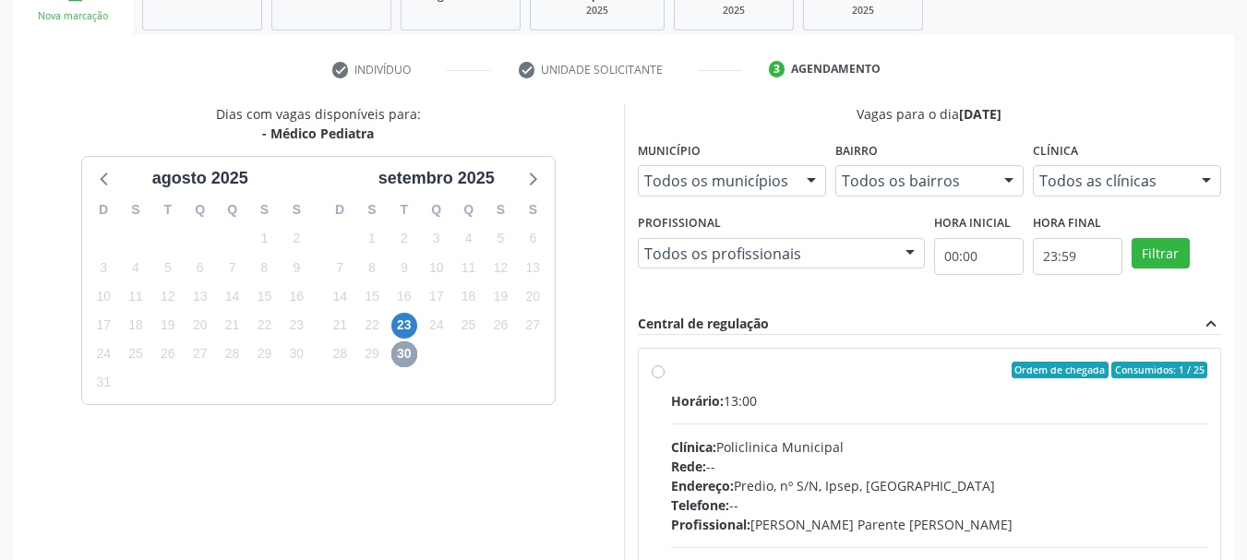
scroll to position [427, 0]
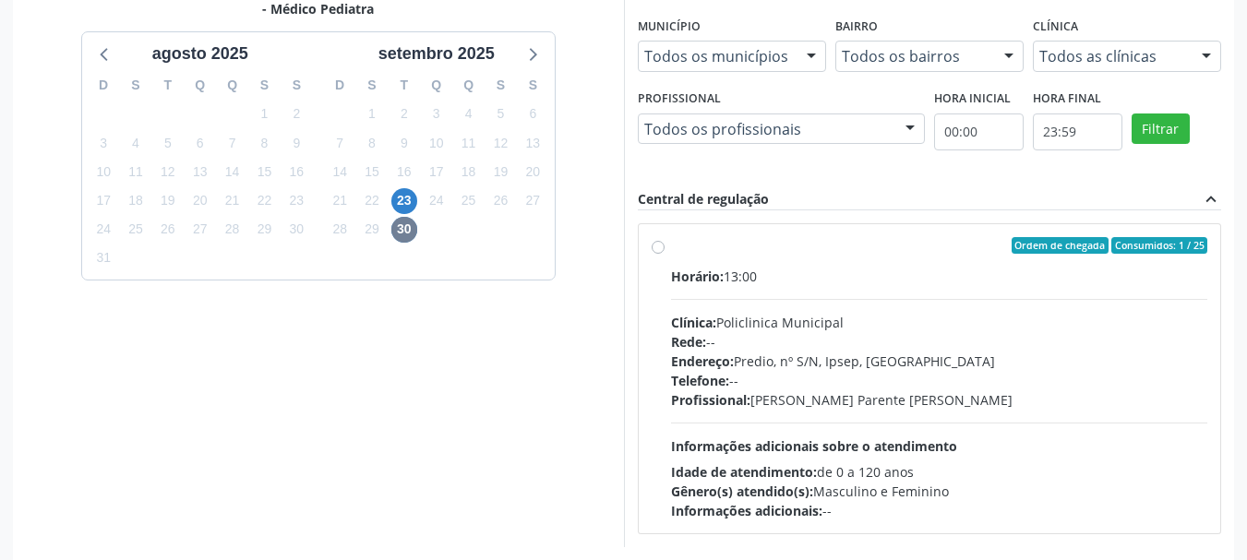
click at [809, 279] on div "Horário: 13:00" at bounding box center [939, 276] width 537 height 19
click at [665, 254] on input "Ordem de chegada Consumidos: 1 / 25 Horário: 13:00 Clínica: Policlinica Municip…" at bounding box center [658, 245] width 13 height 17
radio input "true"
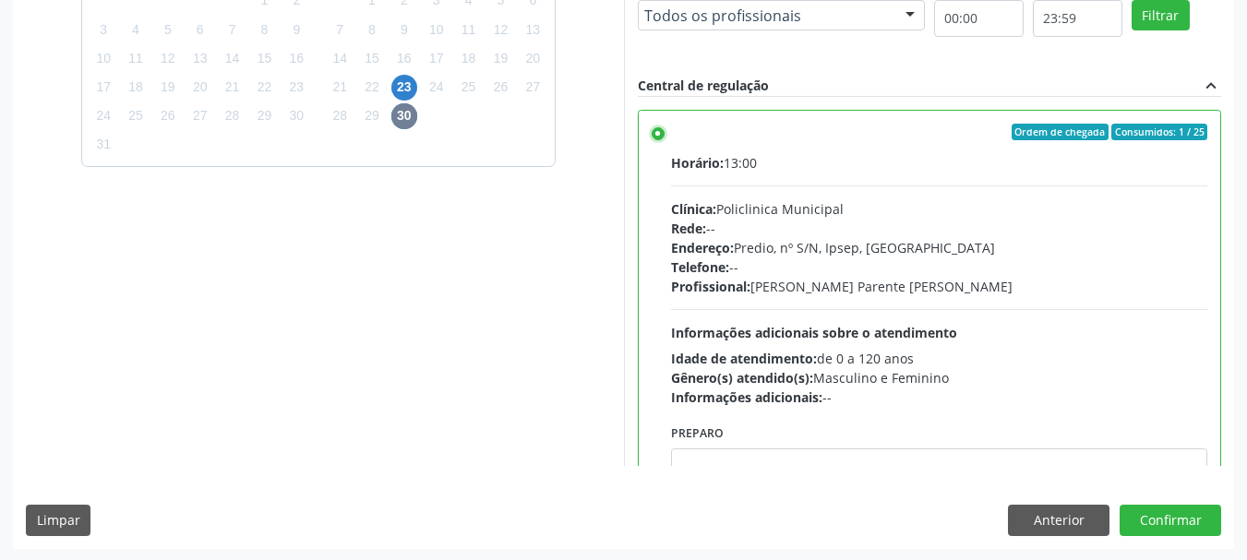
scroll to position [543, 0]
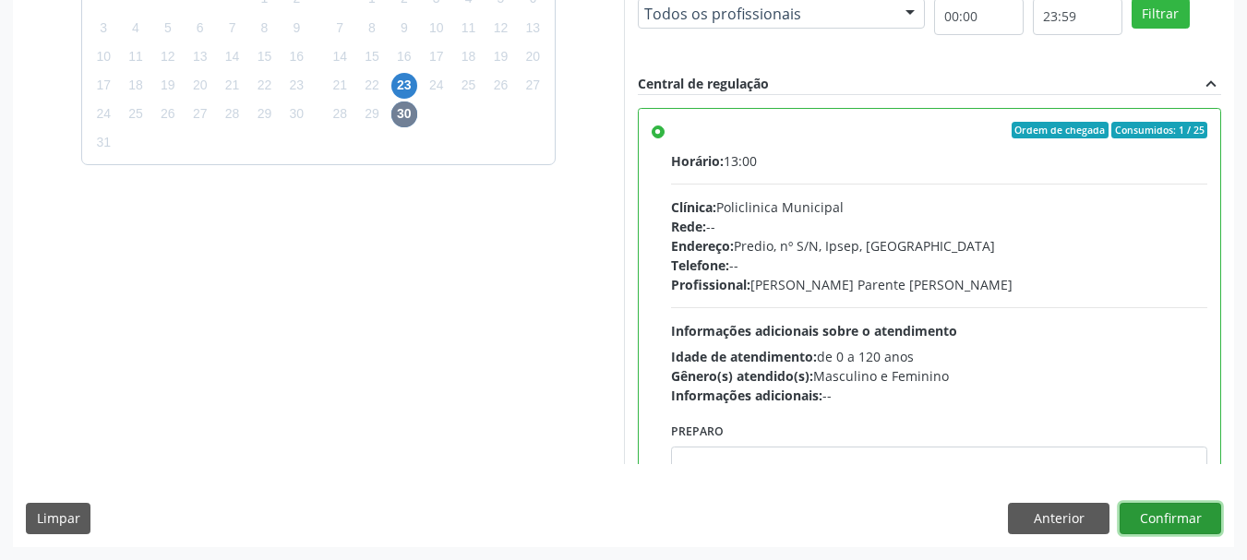
click at [1187, 517] on button "Confirmar" at bounding box center [1171, 518] width 102 height 31
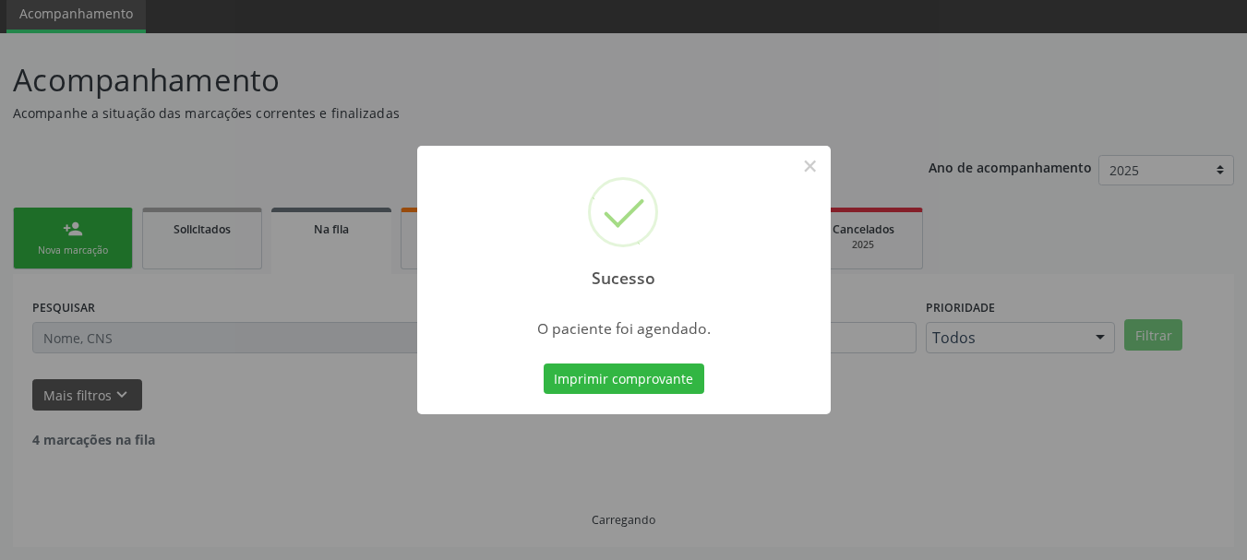
scroll to position [49, 0]
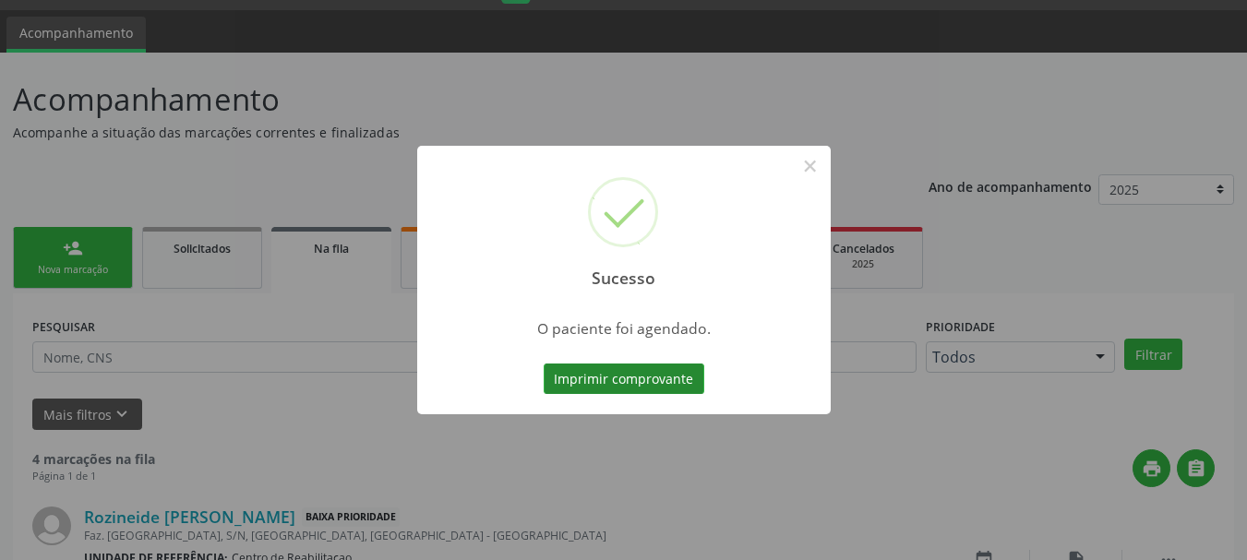
click at [635, 394] on button "Imprimir comprovante" at bounding box center [624, 379] width 161 height 31
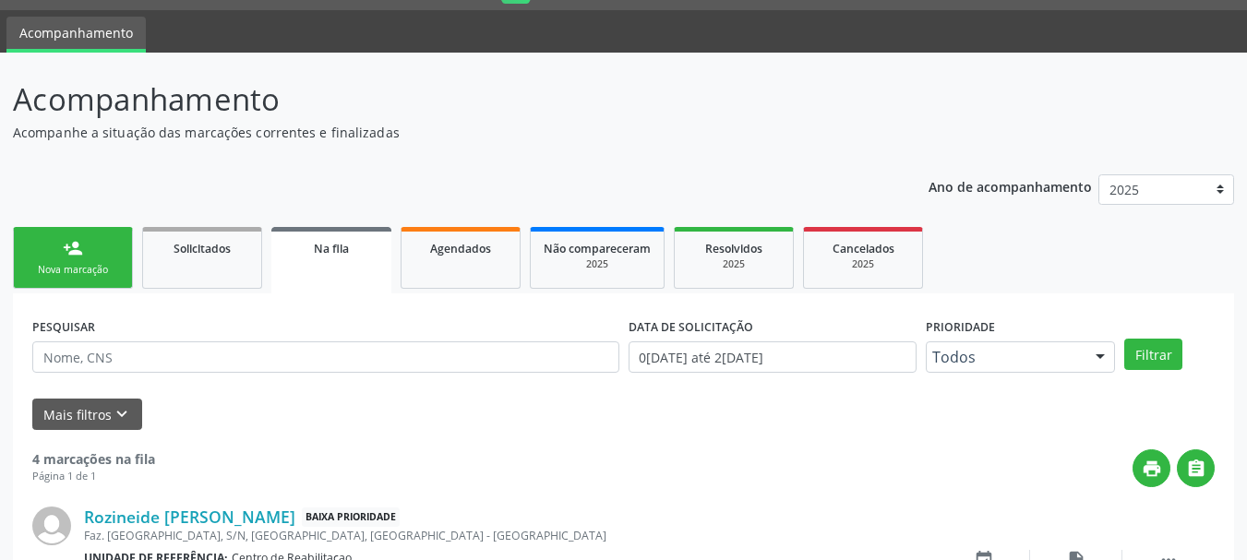
drag, startPoint x: 62, startPoint y: 271, endPoint x: 1002, endPoint y: 28, distance: 970.7
click at [62, 271] on div "Nova marcação" at bounding box center [73, 270] width 92 height 14
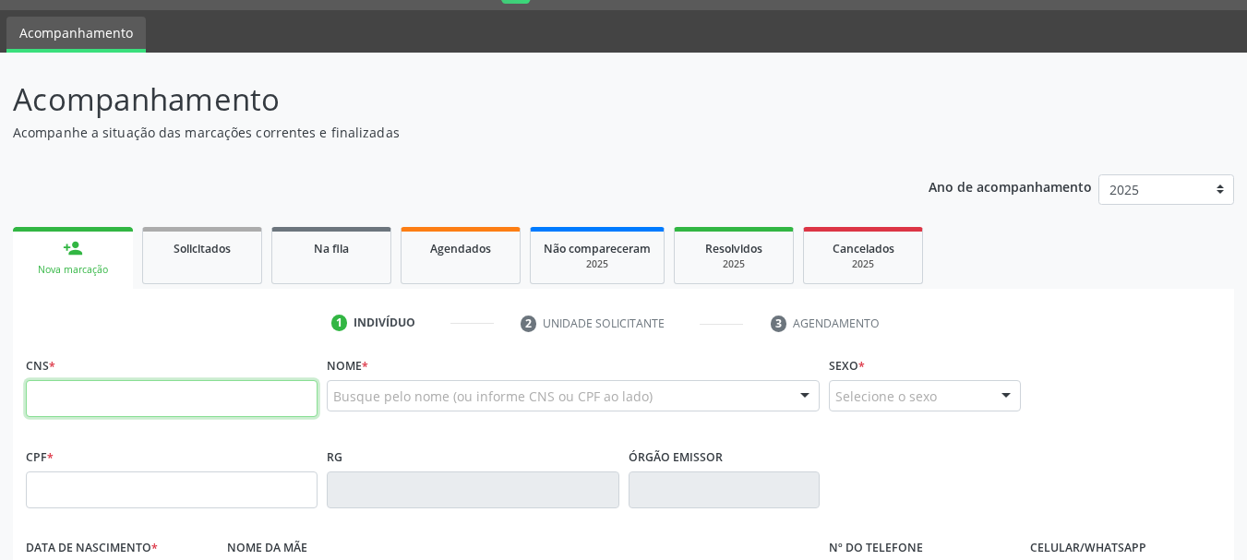
click at [212, 396] on input "text" at bounding box center [172, 398] width 292 height 37
type input "702 1047 6774 4997"
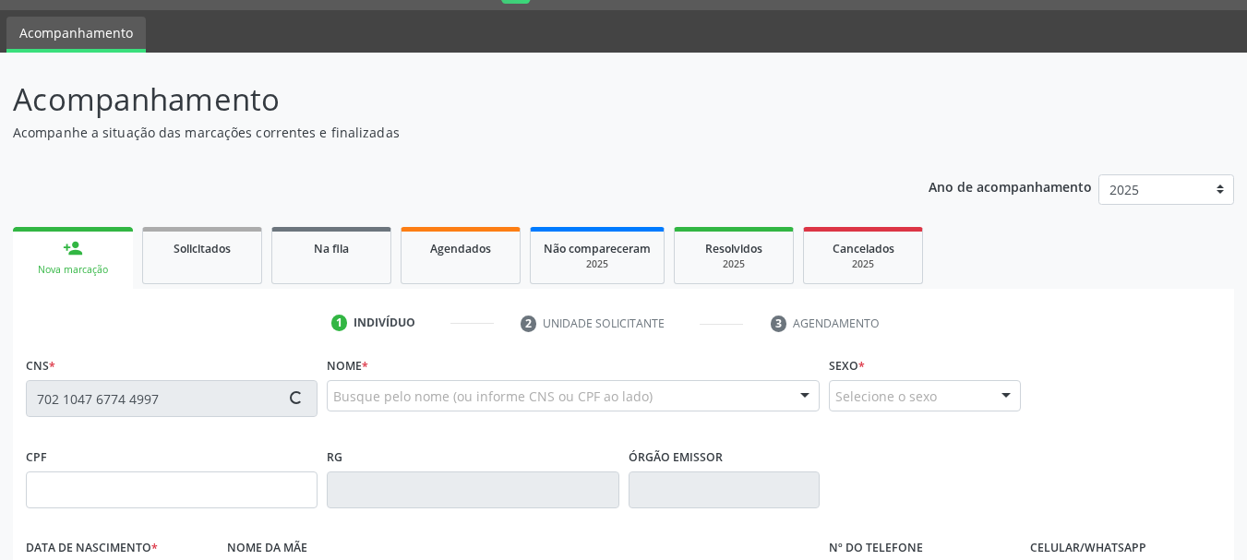
type input "[DATE]"
type input "[PERSON_NAME]"
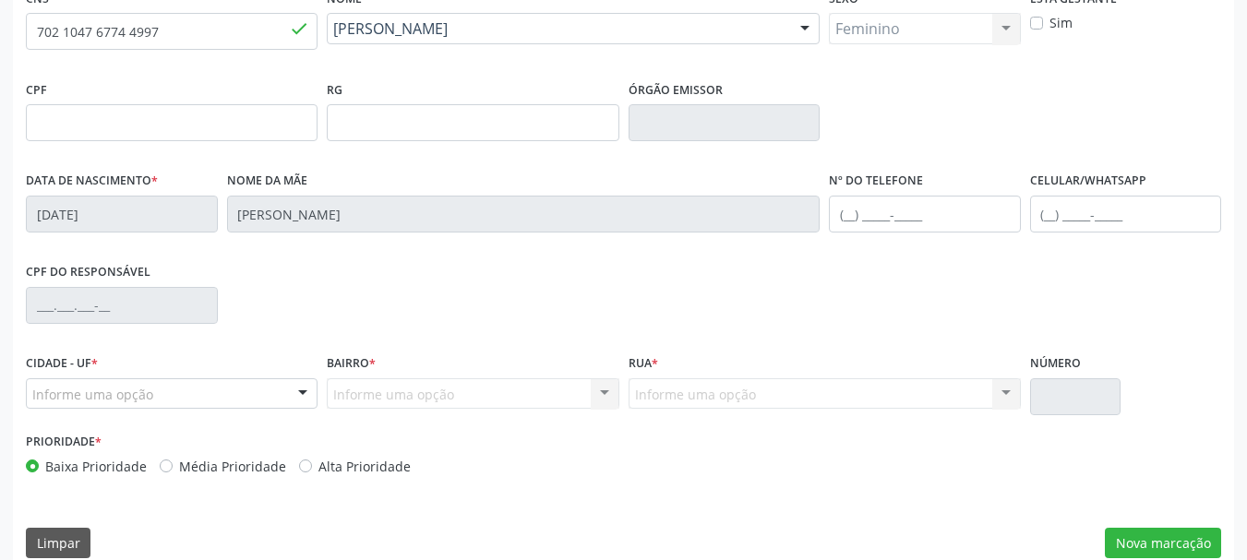
scroll to position [418, 0]
click at [1174, 535] on button "Nova marcação" at bounding box center [1163, 541] width 116 height 31
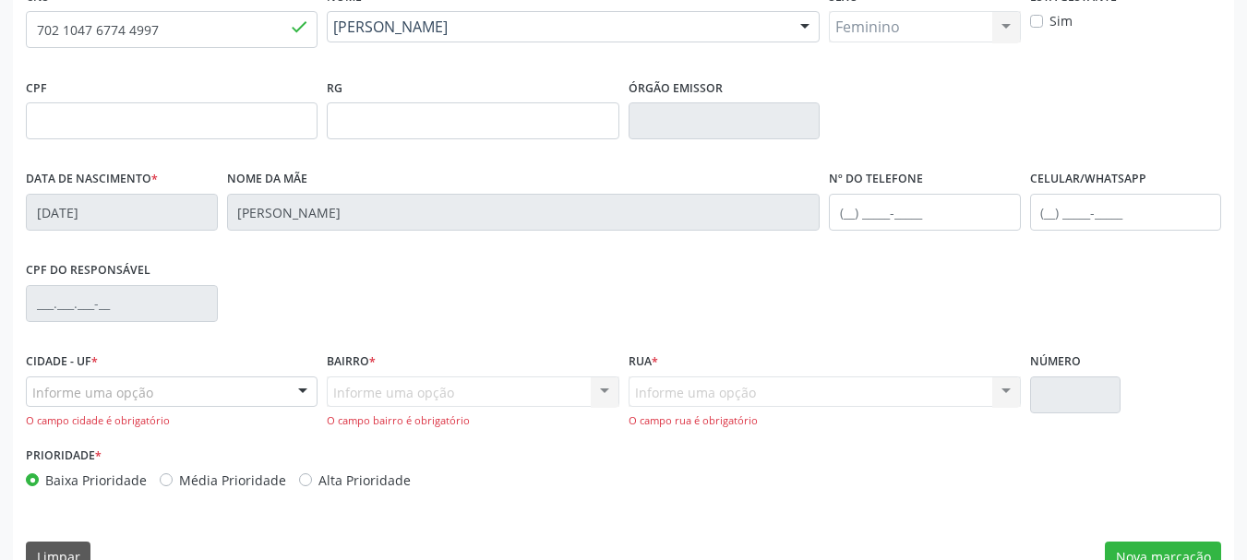
drag, startPoint x: 193, startPoint y: 425, endPoint x: 193, endPoint y: 404, distance: 20.3
click at [190, 425] on div "O campo cidade é obrigatório" at bounding box center [172, 422] width 292 height 16
click at [193, 403] on div "Informe uma opção" at bounding box center [172, 392] width 292 height 31
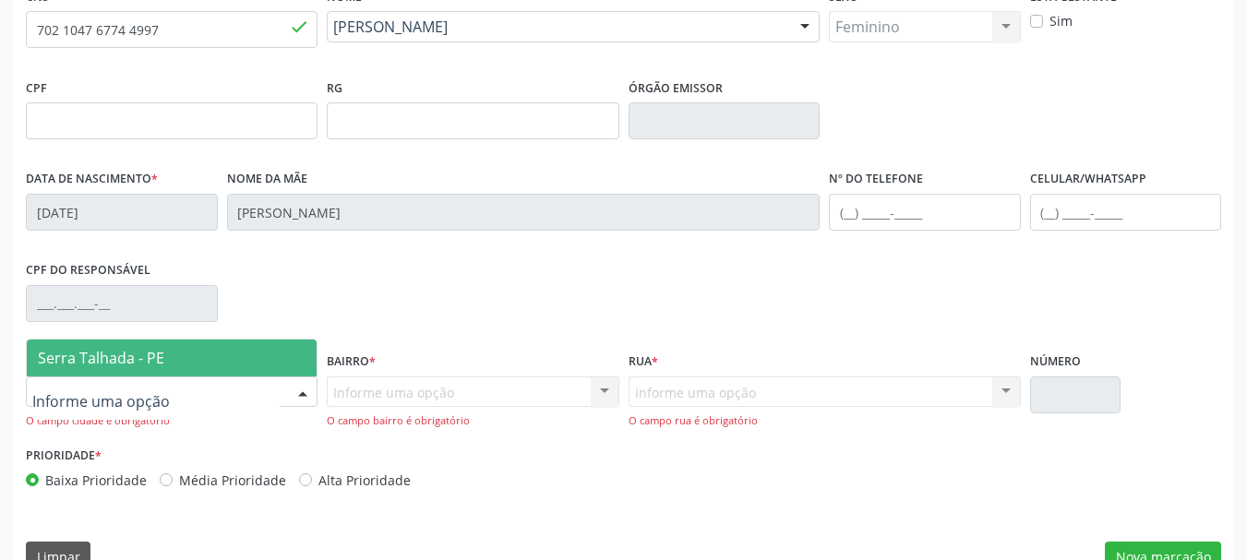
click at [208, 357] on span "Serra Talhada - PE" at bounding box center [172, 358] width 290 height 37
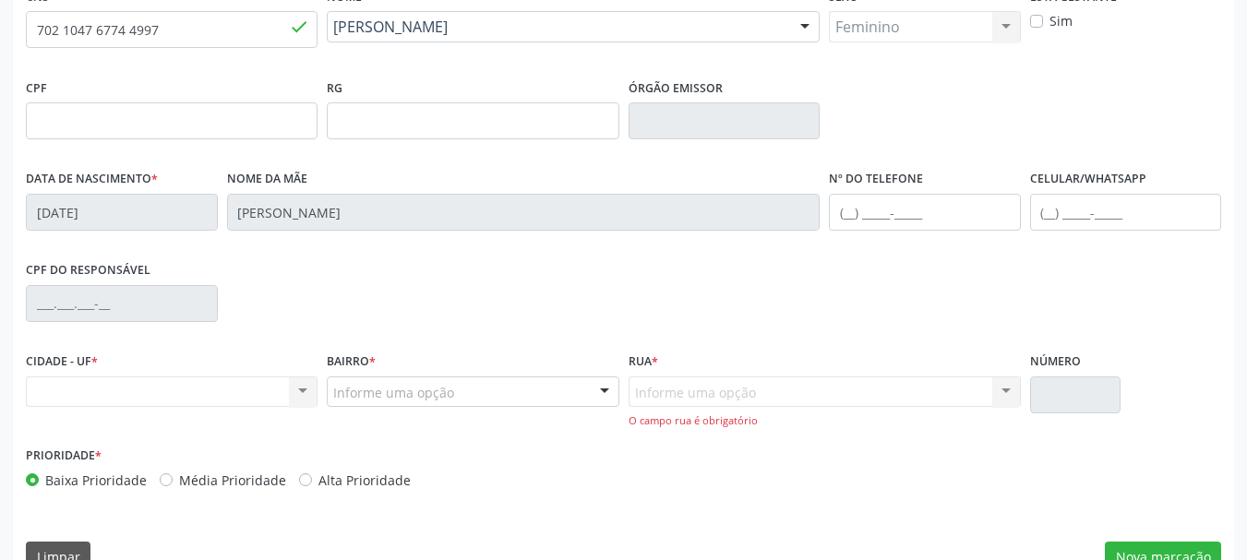
click at [534, 392] on div "Informe uma opção" at bounding box center [473, 392] width 292 height 31
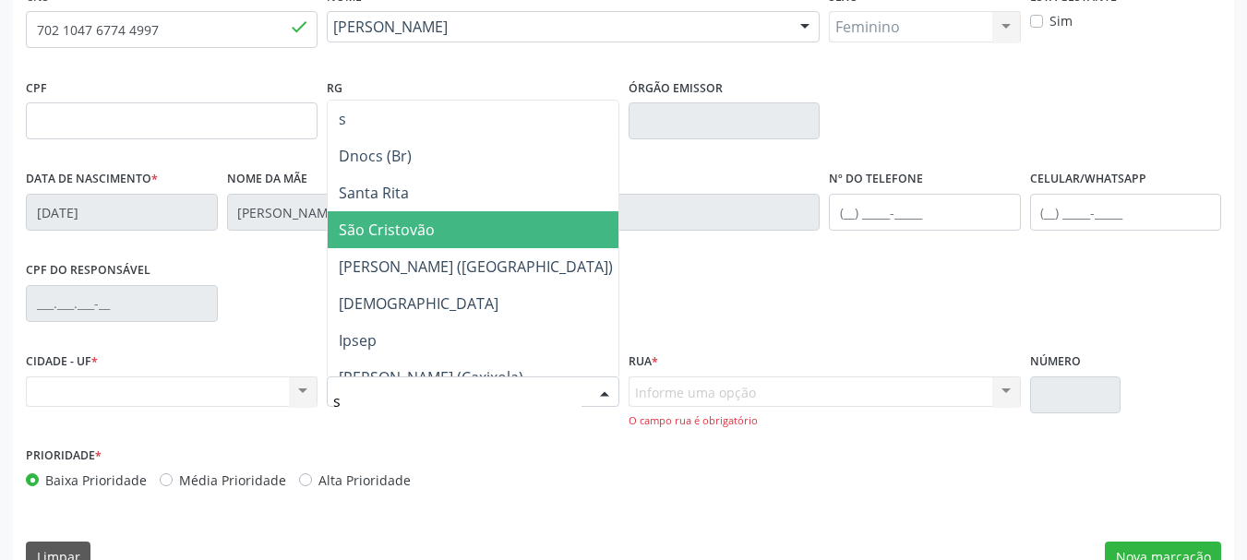
type input "se"
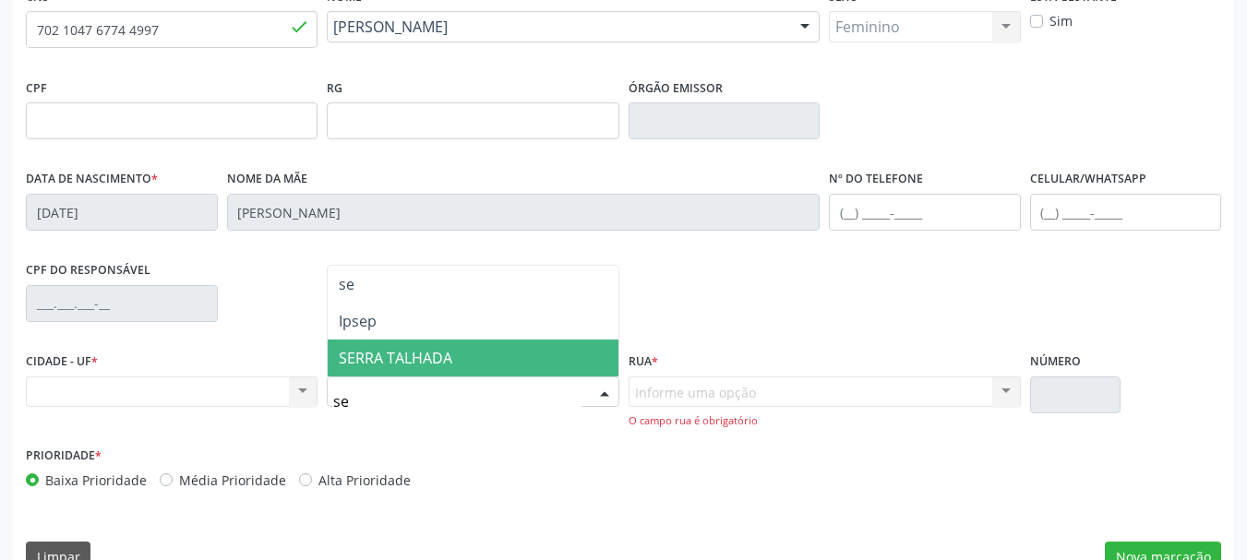
drag, startPoint x: 443, startPoint y: 352, endPoint x: 729, endPoint y: 391, distance: 288.9
click at [442, 352] on span "SERRA TALHADA" at bounding box center [396, 358] width 114 height 20
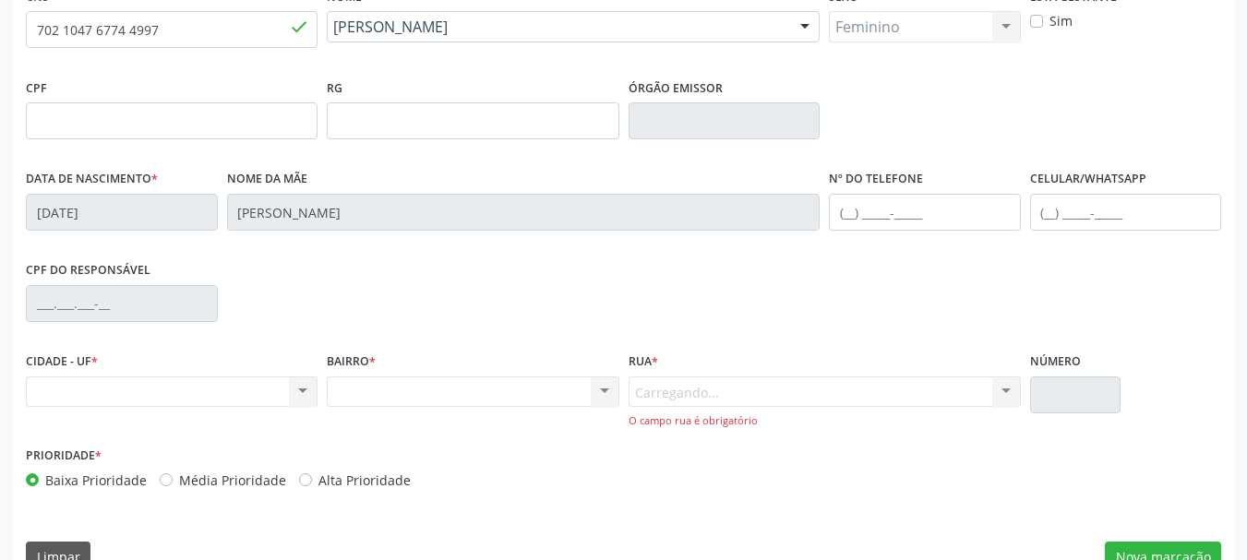
click at [729, 391] on div "Carregando... Nenhum resultado encontrado para: " " Nenhuma opção encontrada. D…" at bounding box center [825, 403] width 392 height 53
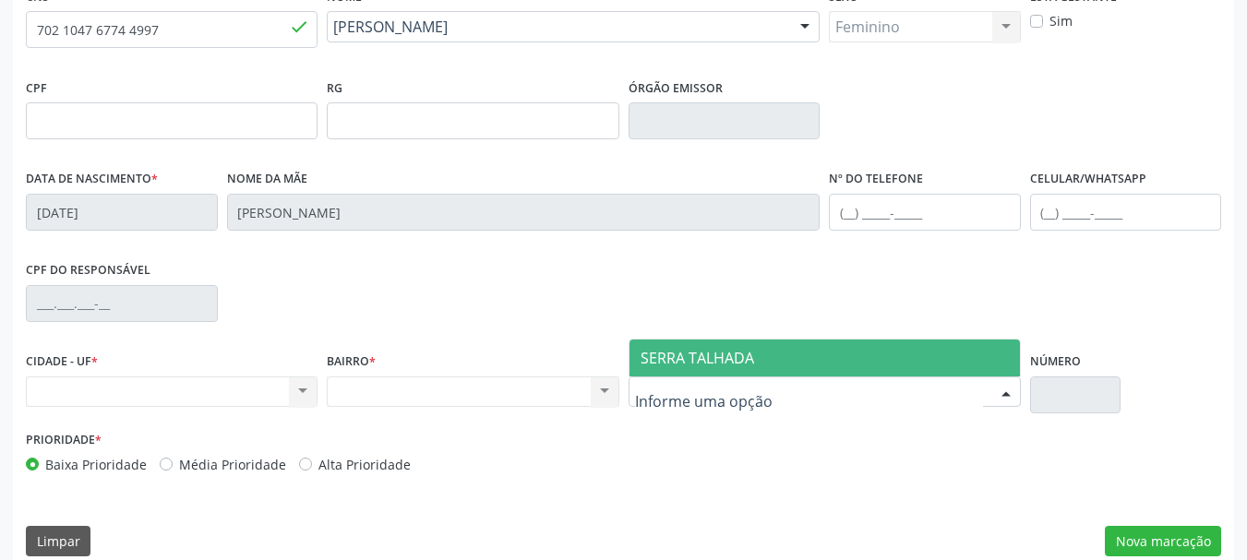
click at [730, 356] on span "SERRA TALHADA" at bounding box center [698, 358] width 114 height 20
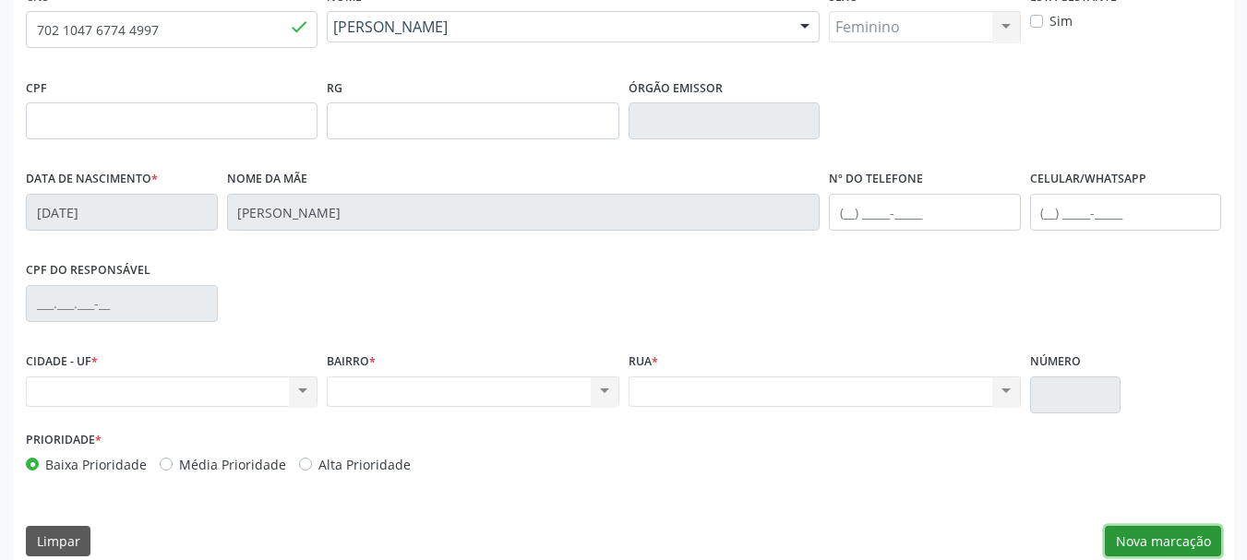
click at [1170, 535] on button "Nova marcação" at bounding box center [1163, 541] width 116 height 31
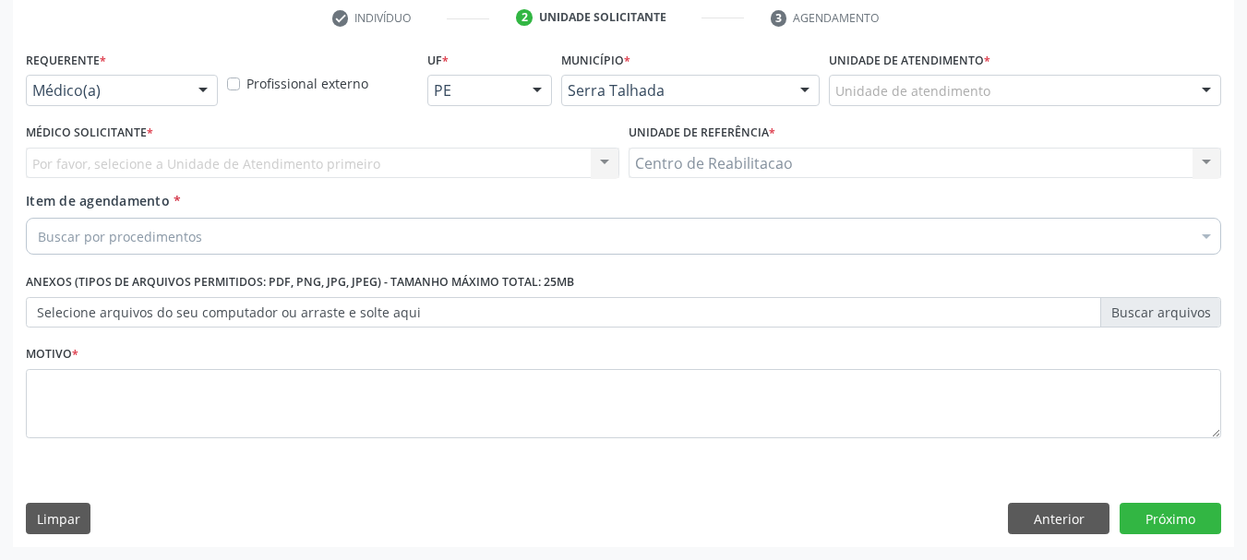
scroll to position [355, 0]
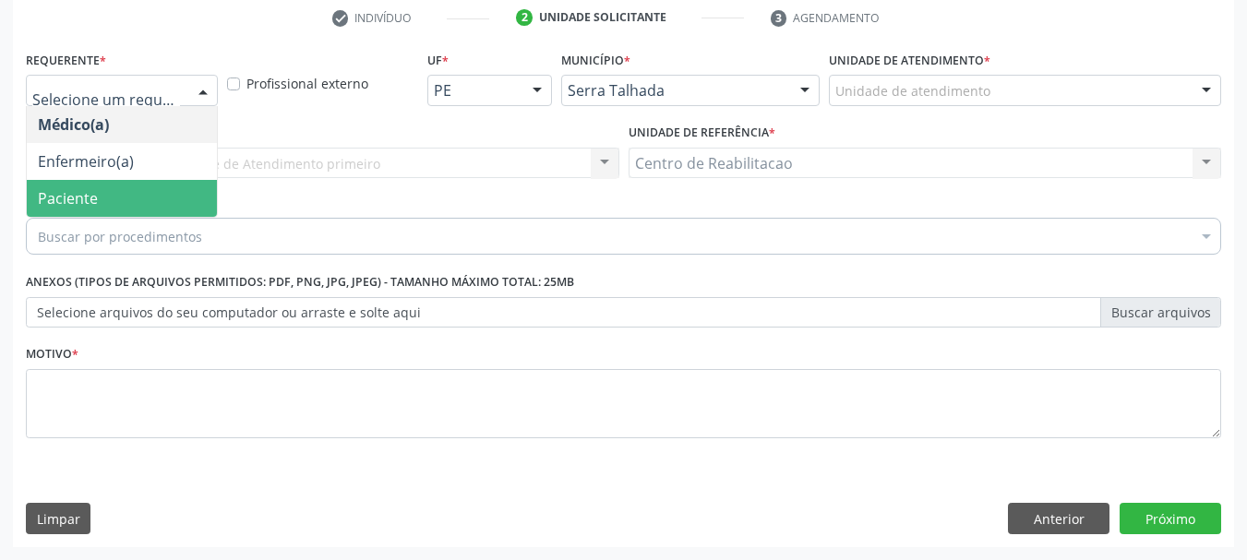
click at [108, 203] on span "Paciente" at bounding box center [122, 198] width 190 height 37
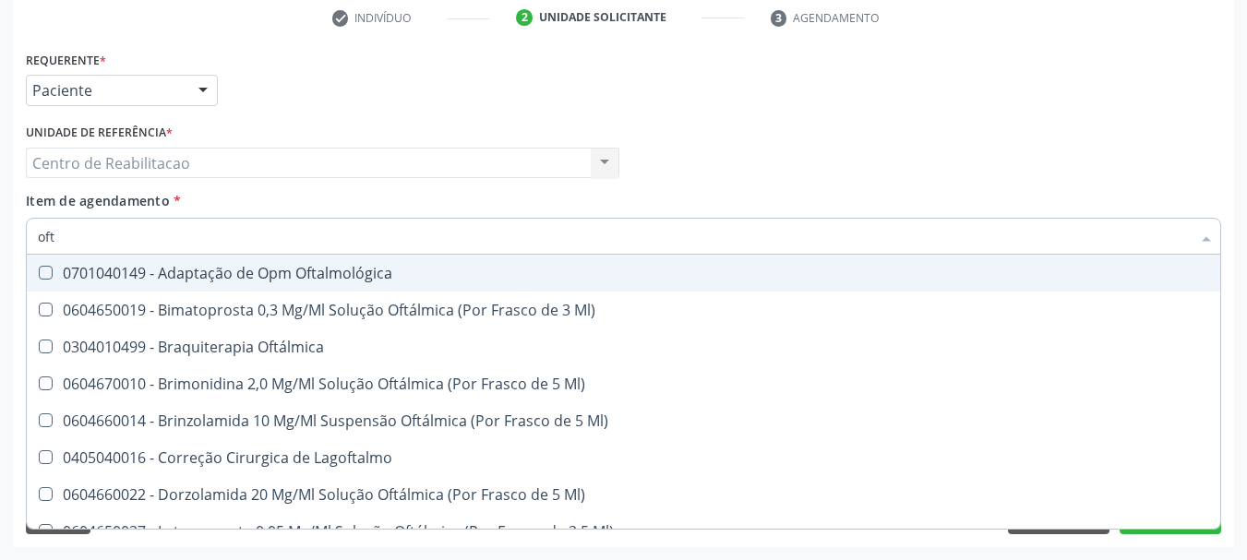
type input "ofta"
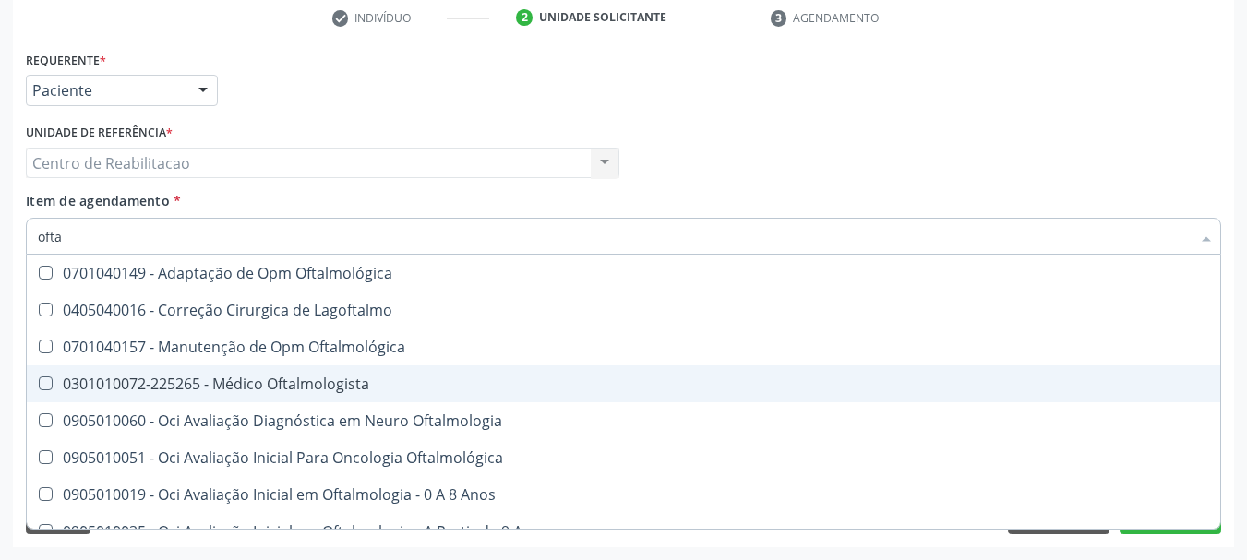
click at [377, 389] on div "0301010072-225265 - Médico Oftalmologista" at bounding box center [624, 384] width 1172 height 15
checkbox Oftalmologista "true"
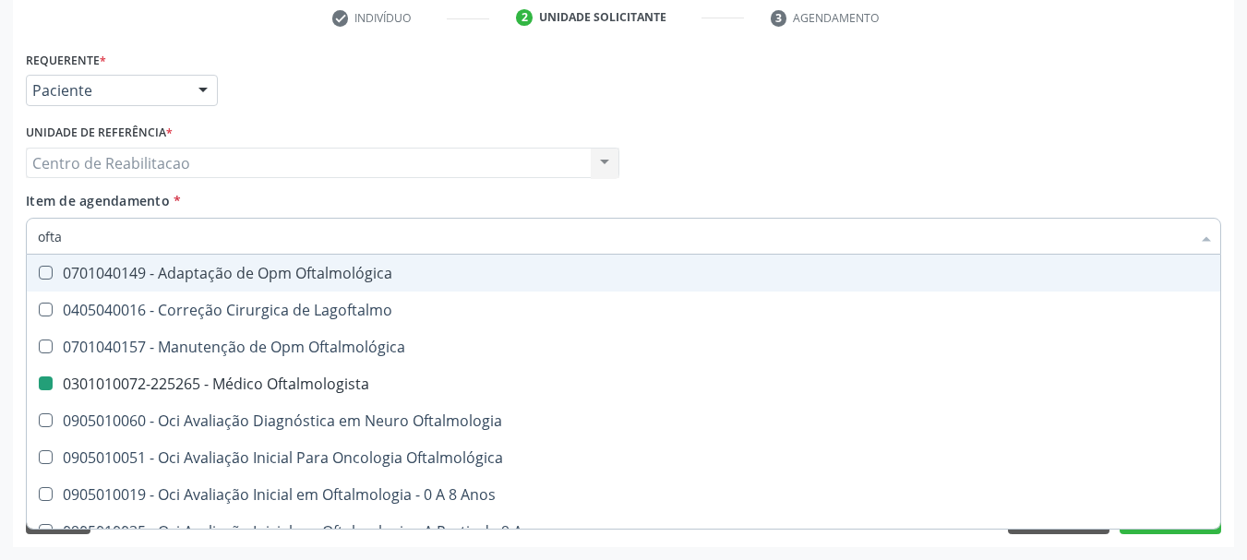
click at [389, 216] on div "Item de agendamento * ofta Desfazer seleção 0701040149 - Adaptação de Opm Oftal…" at bounding box center [624, 220] width 1196 height 58
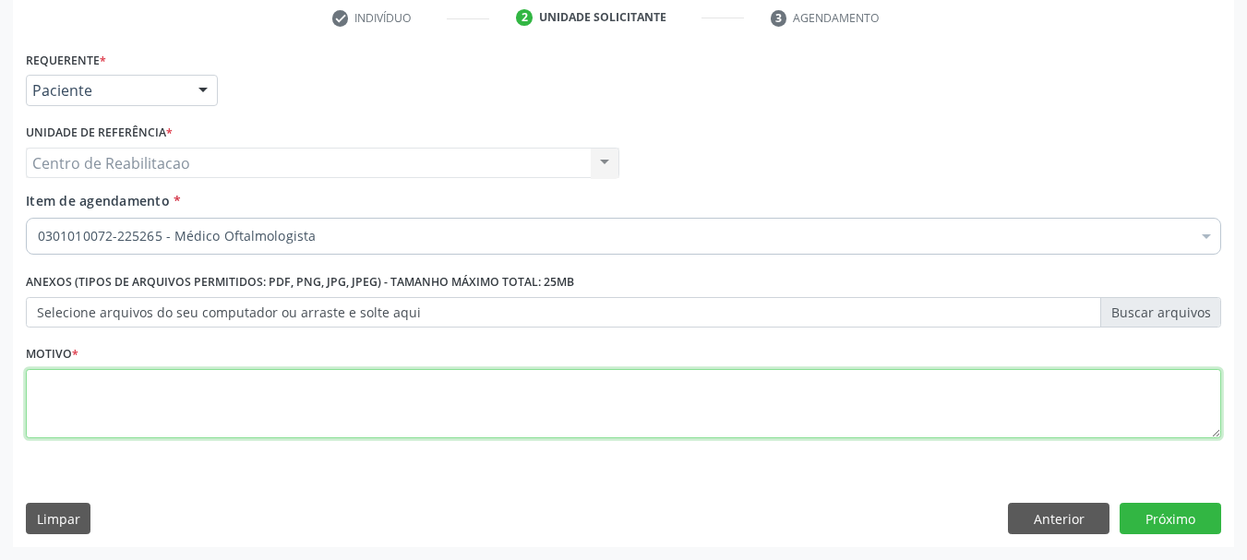
click at [295, 387] on textarea at bounding box center [624, 404] width 1196 height 70
type textarea "."
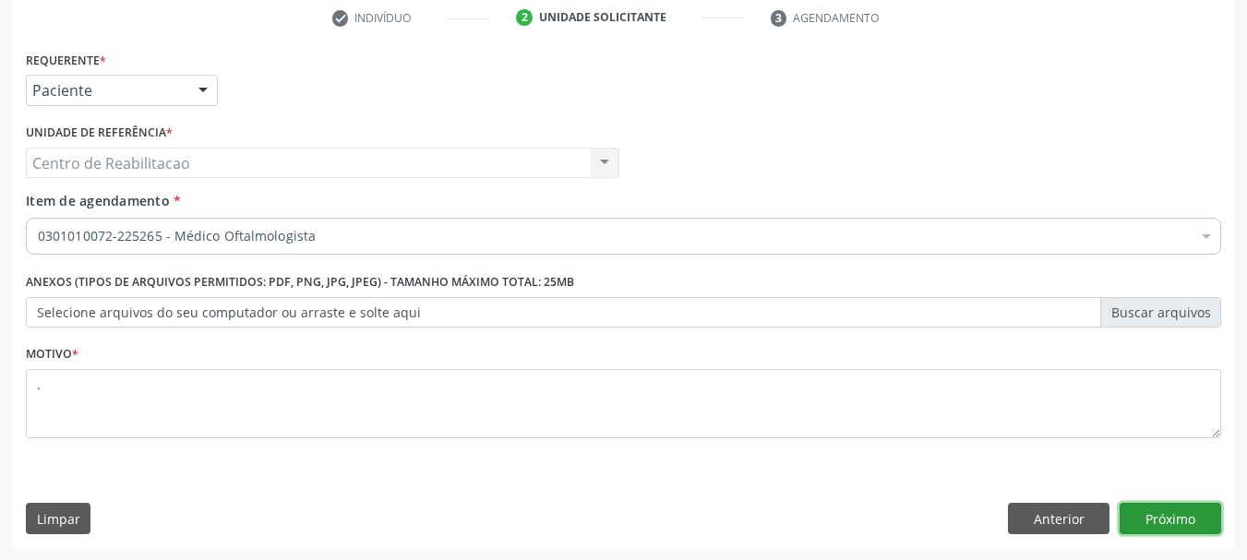
click at [1164, 515] on button "Próximo" at bounding box center [1171, 518] width 102 height 31
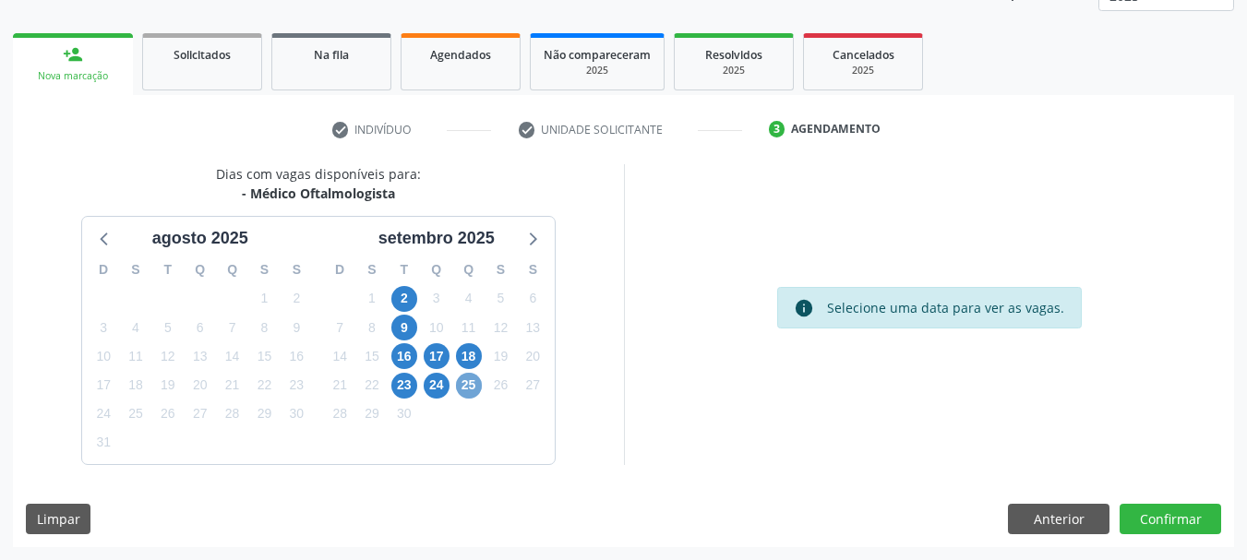
click at [474, 383] on span "25" at bounding box center [469, 386] width 26 height 26
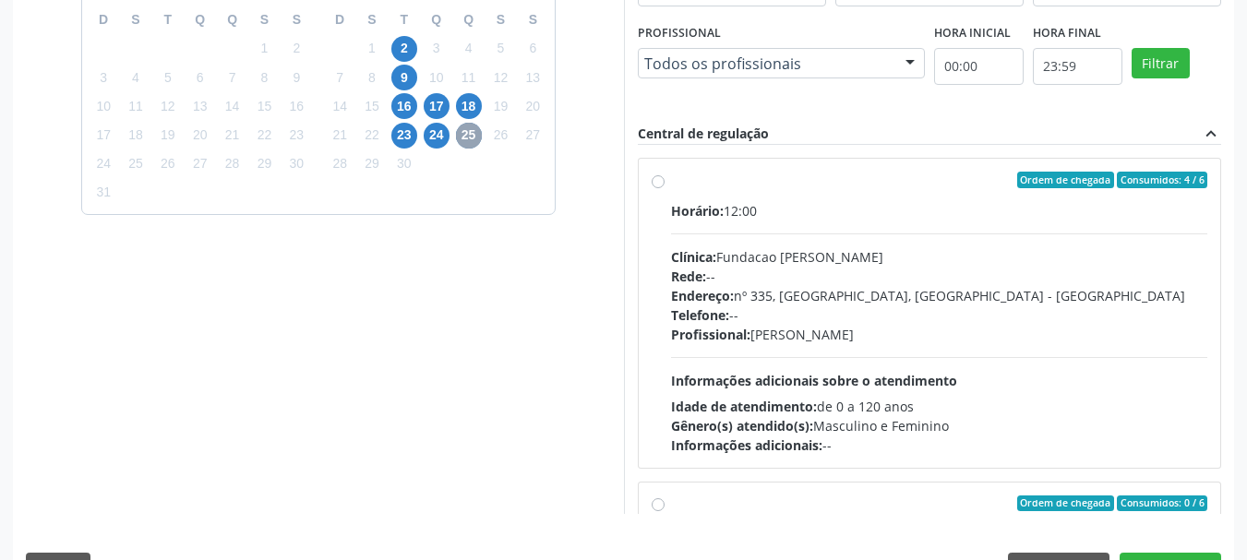
scroll to position [520, 0]
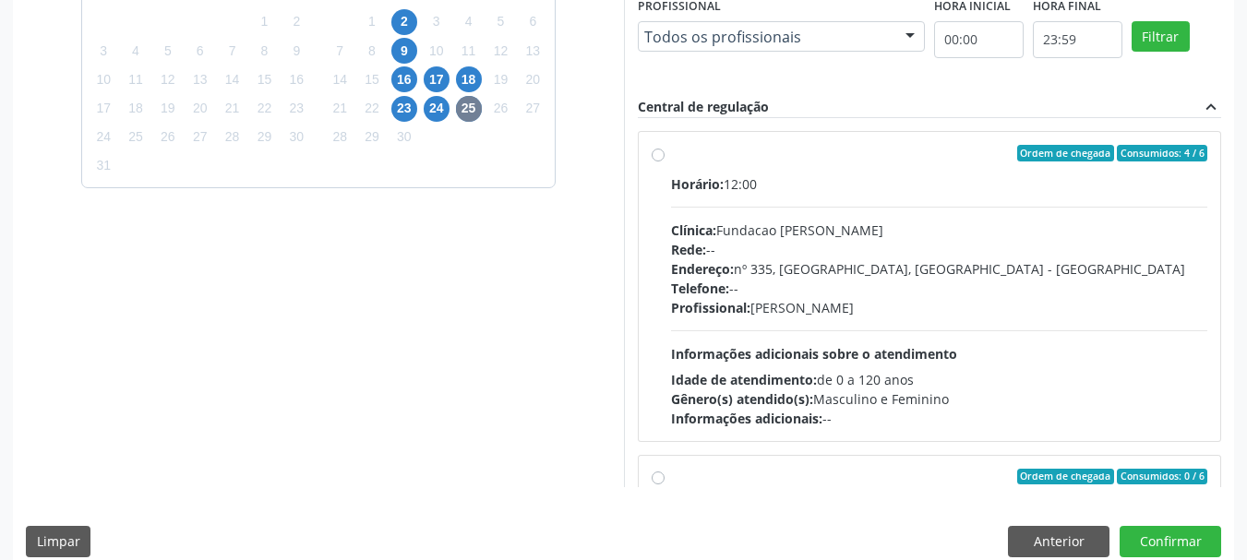
click at [734, 163] on label "Ordem de chegada Consumidos: 4 / 6 Horário: 12:00 Clínica: Fundacao [PERSON_NAM…" at bounding box center [939, 286] width 537 height 283
click at [665, 162] on input "Ordem de chegada Consumidos: 4 / 6 Horário: 12:00 Clínica: Fundacao [PERSON_NAM…" at bounding box center [658, 153] width 13 height 17
radio input "true"
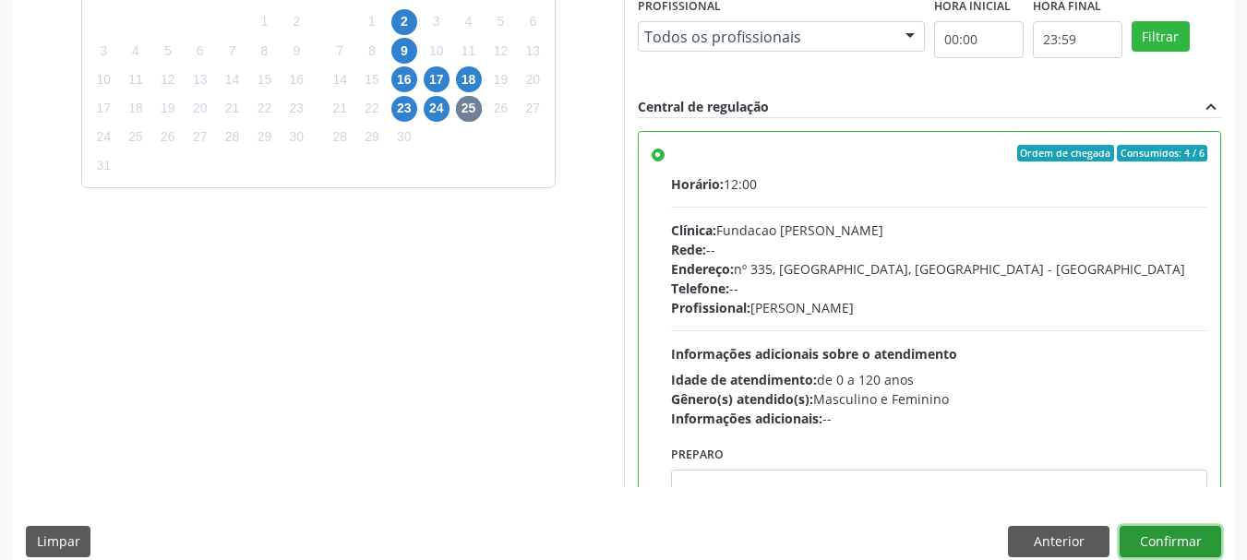
click at [1176, 535] on button "Confirmar" at bounding box center [1171, 541] width 102 height 31
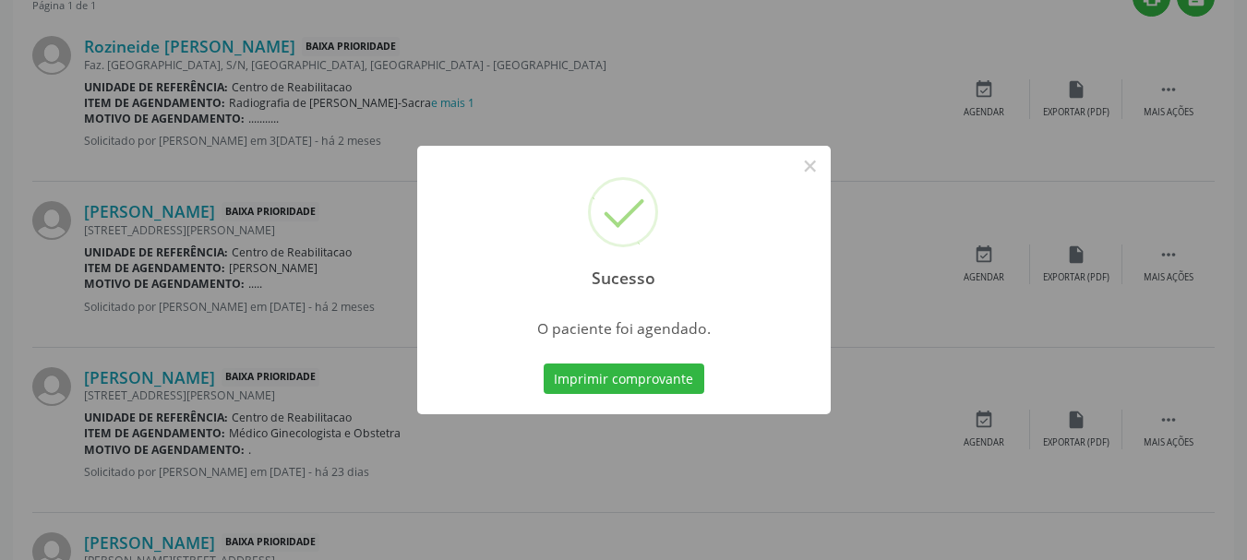
scroll to position [49, 0]
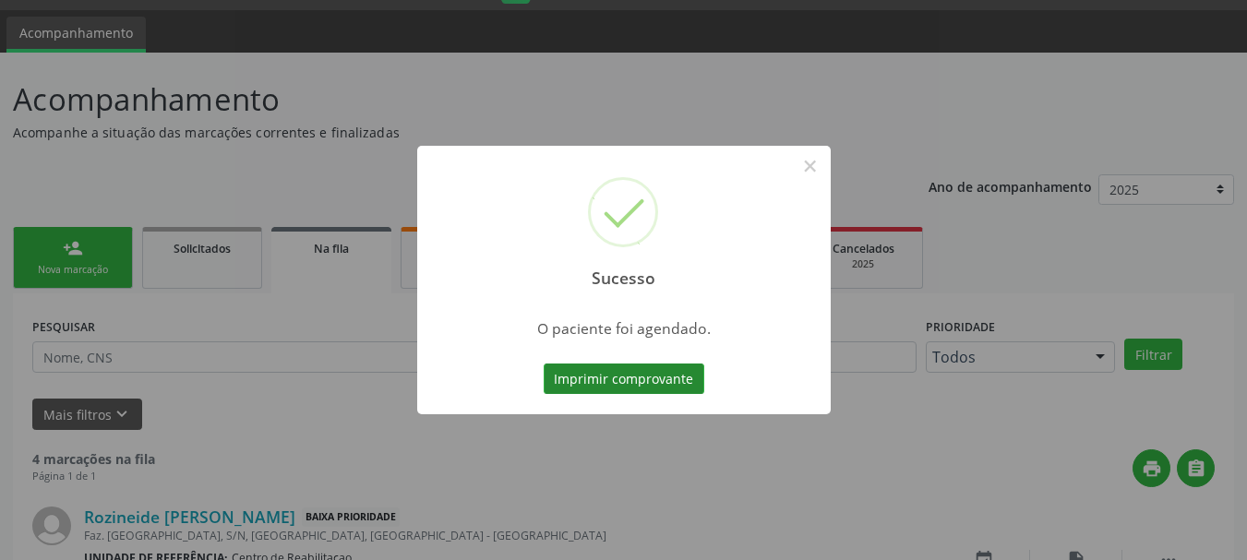
click at [648, 384] on button "Imprimir comprovante" at bounding box center [624, 379] width 161 height 31
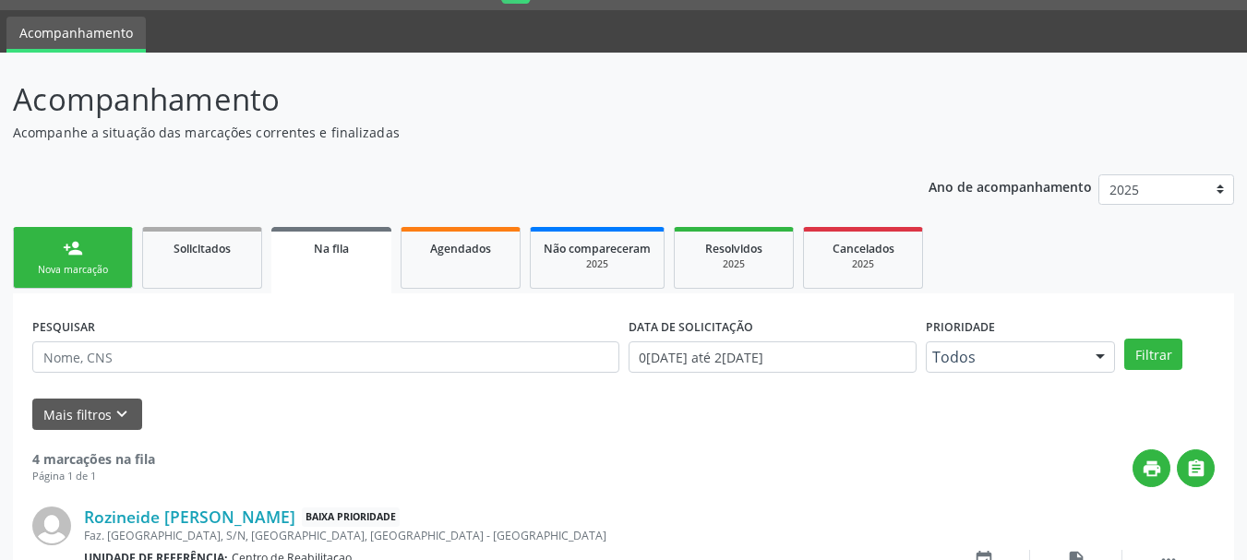
click at [97, 248] on link "person_add Nova marcação" at bounding box center [73, 258] width 120 height 62
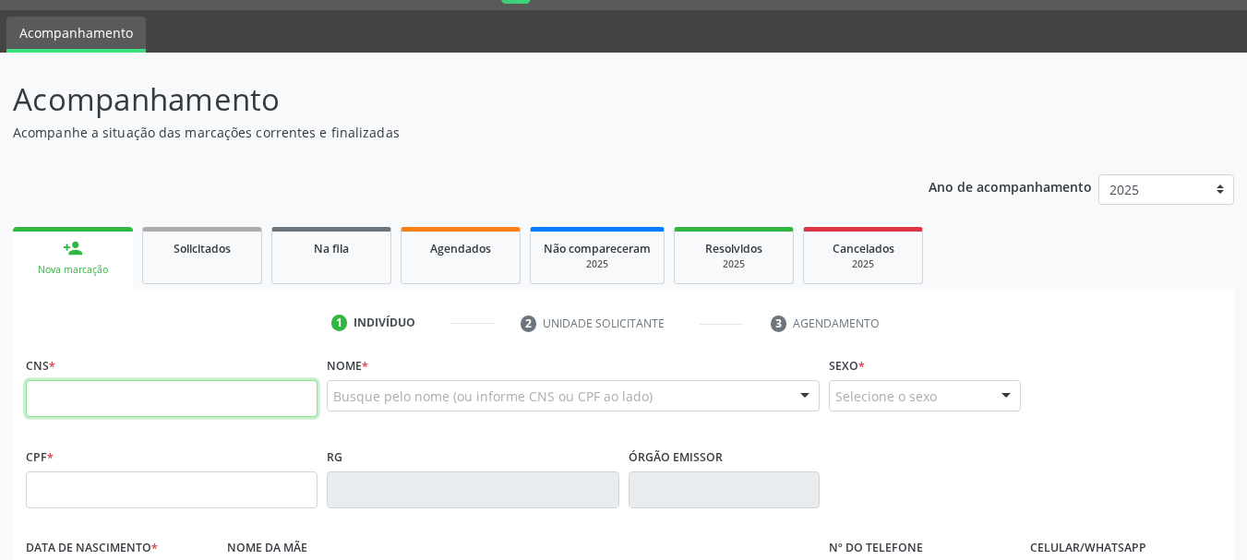
click at [200, 401] on input "text" at bounding box center [172, 398] width 292 height 37
type input "898 0039 2046 5506"
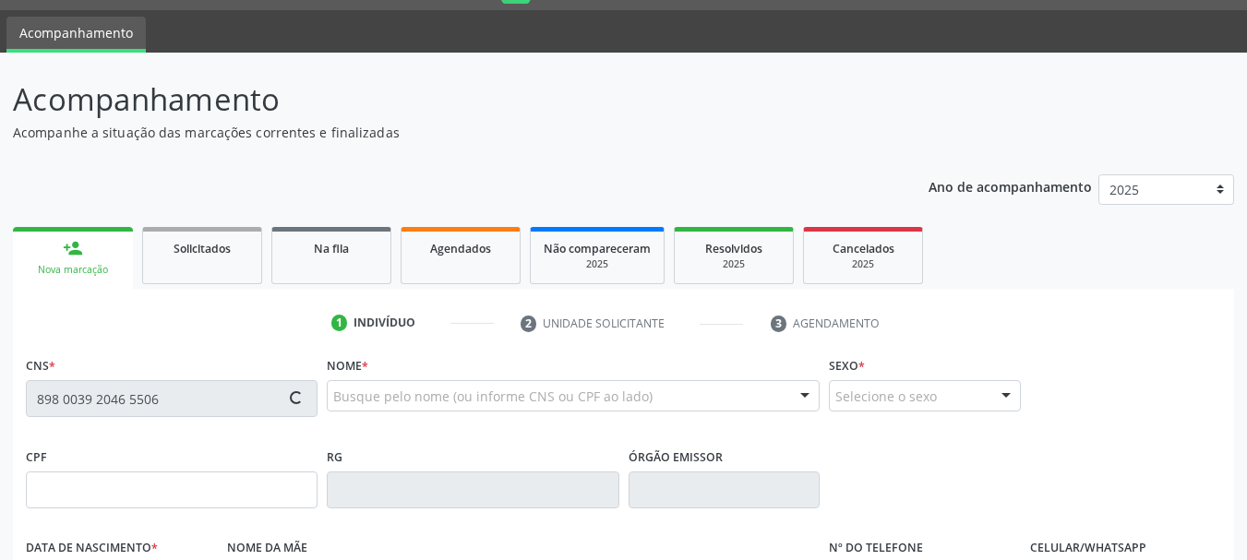
type input "099.516.854-71"
type input "05[DATE]"
type input "[PERSON_NAME]"
type input "[PHONE_NUMBER]"
type input "210"
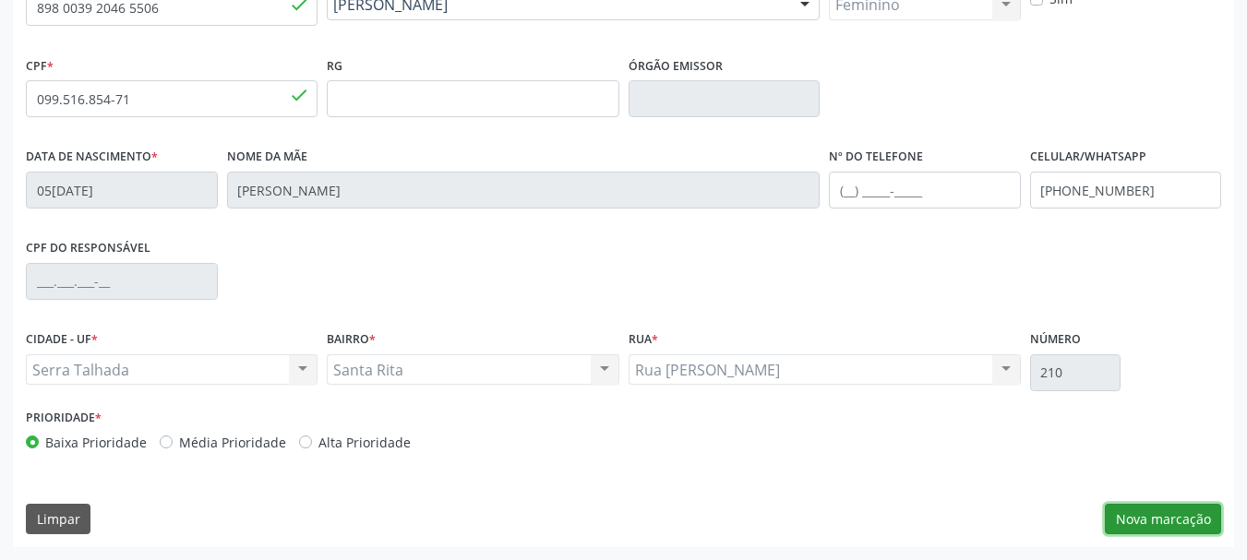
click at [1121, 522] on button "Nova marcação" at bounding box center [1163, 519] width 116 height 31
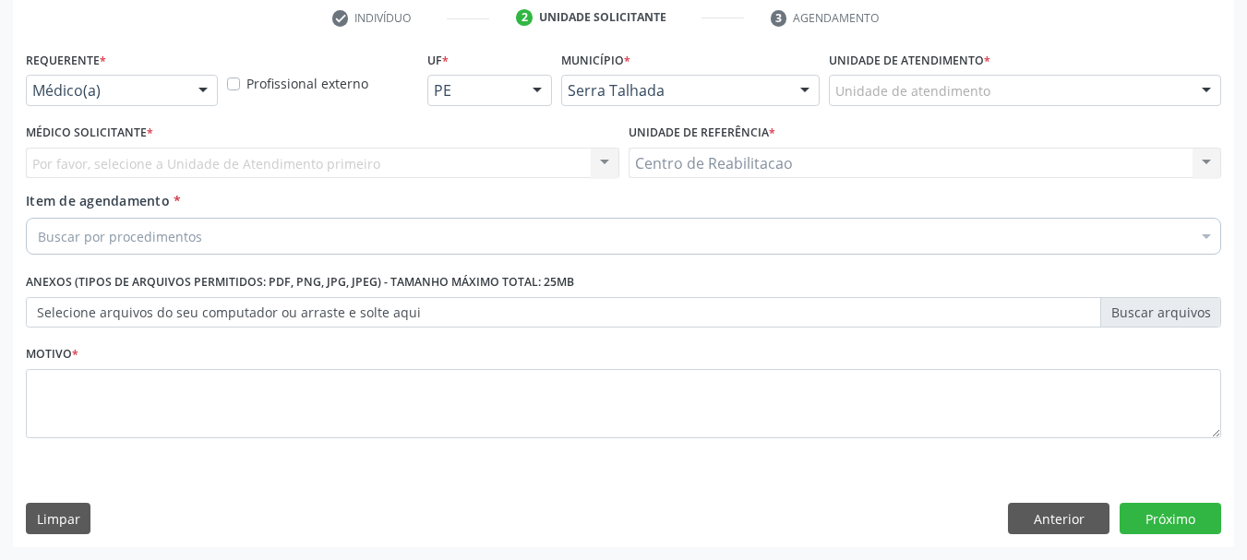
scroll to position [355, 0]
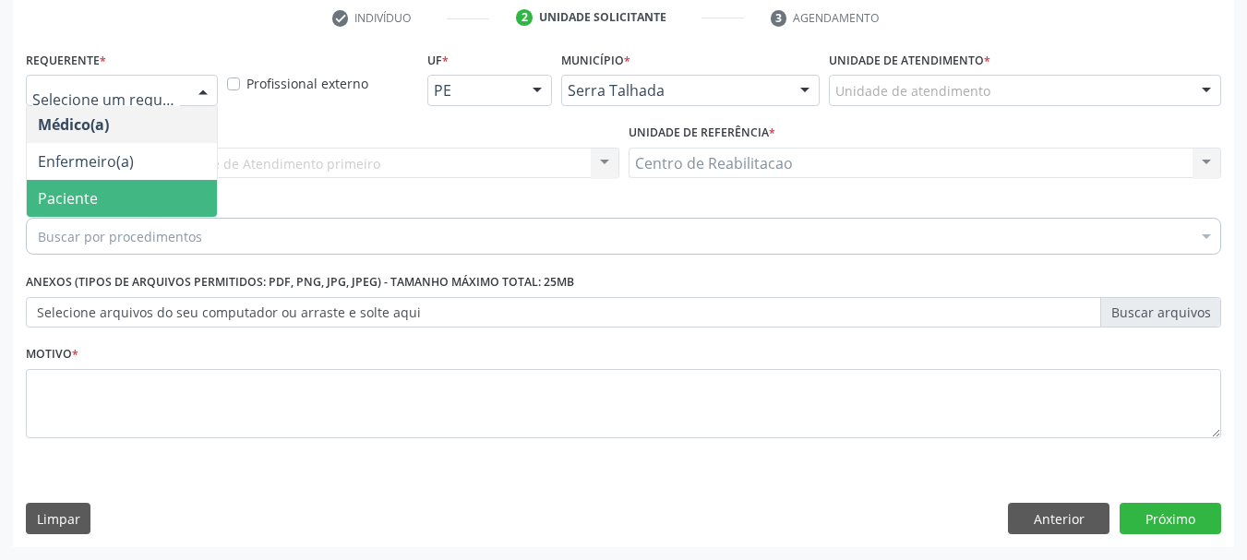
click at [120, 186] on span "Paciente" at bounding box center [122, 198] width 190 height 37
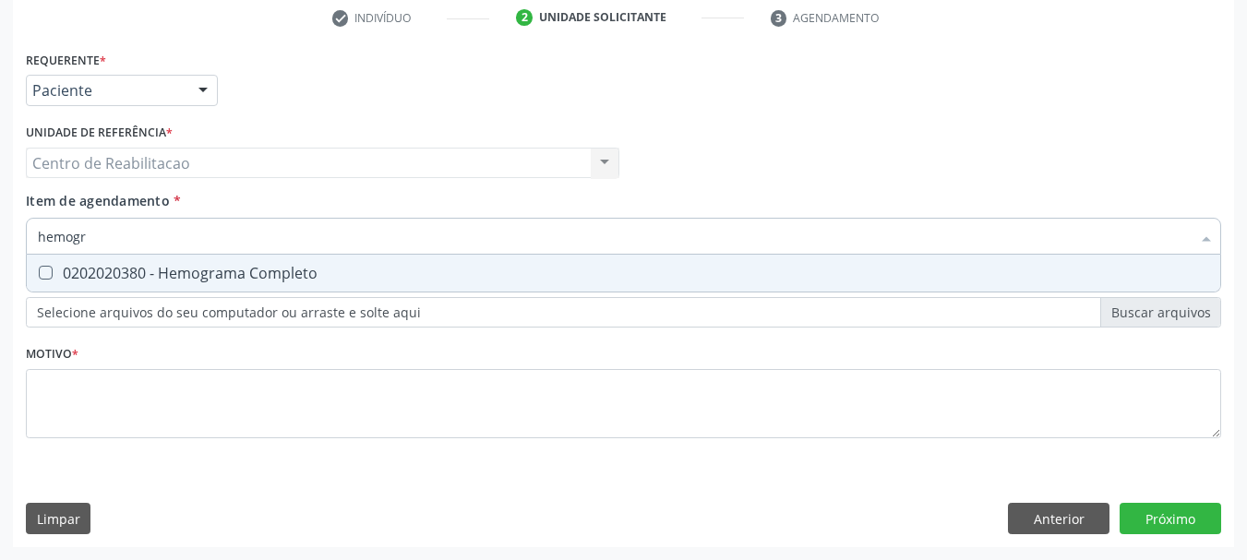
type input "hemogra"
click at [356, 273] on div "0202020380 - Hemograma Completo" at bounding box center [624, 273] width 1172 height 15
checkbox Completo "true"
type input "co"
checkbox Completo "false"
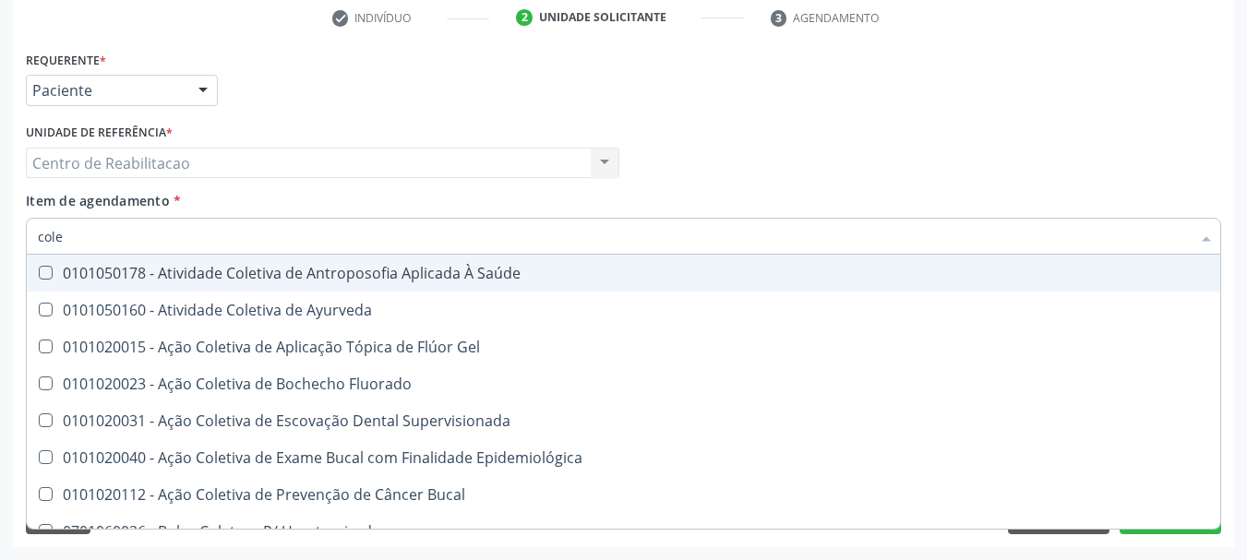
type input "coles"
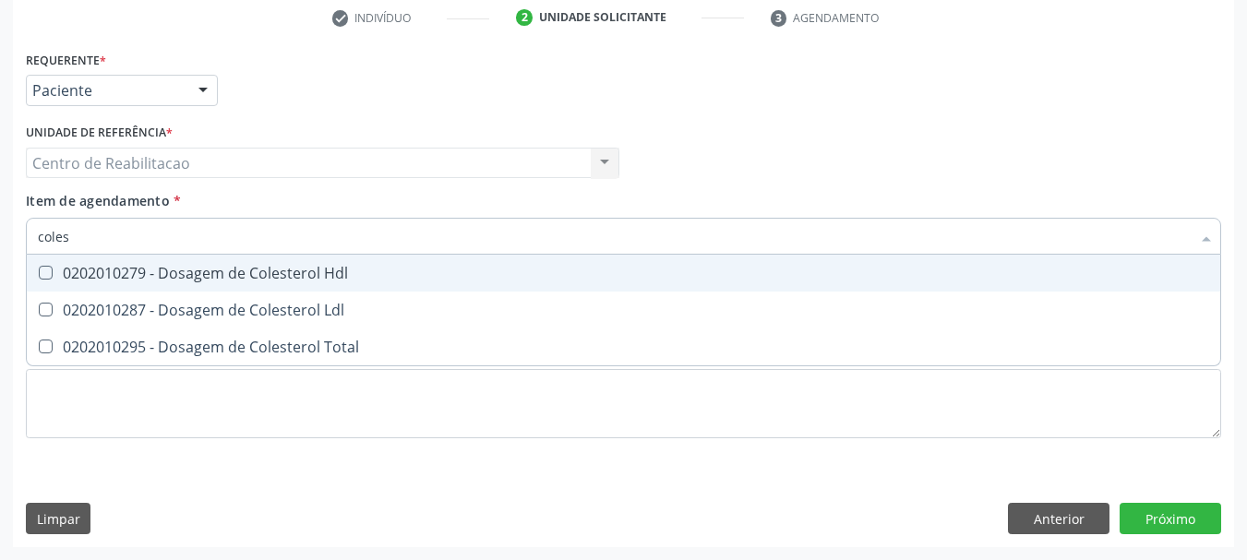
click at [345, 281] on div "0202010279 - Dosagem de Colesterol Hdl" at bounding box center [624, 273] width 1172 height 15
checkbox Hdl "true"
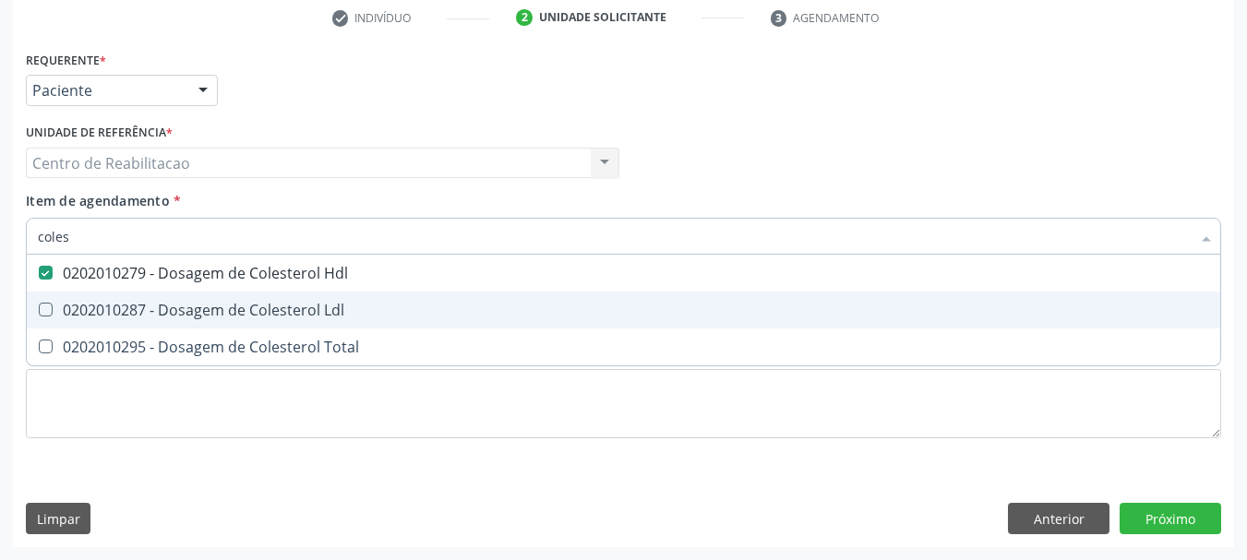
drag, startPoint x: 343, startPoint y: 311, endPoint x: 349, endPoint y: 344, distance: 33.9
click at [343, 312] on div "0202010287 - Dosagem de Colesterol Ldl" at bounding box center [624, 310] width 1172 height 15
checkbox Ldl "true"
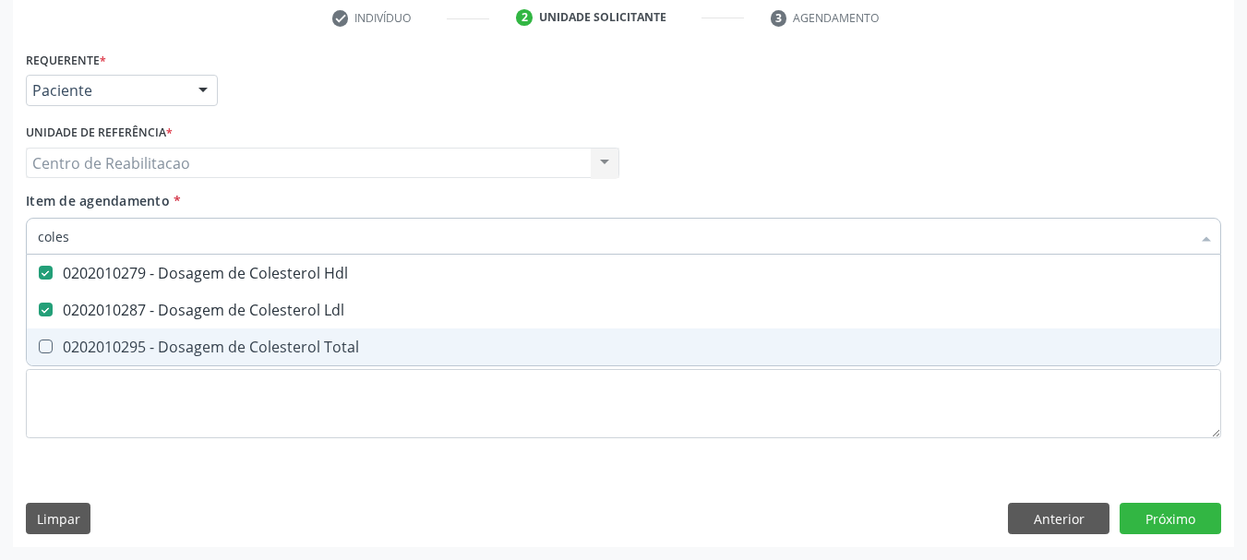
click at [350, 347] on div "0202010295 - Dosagem de Colesterol Total" at bounding box center [624, 347] width 1172 height 15
checkbox Total "true"
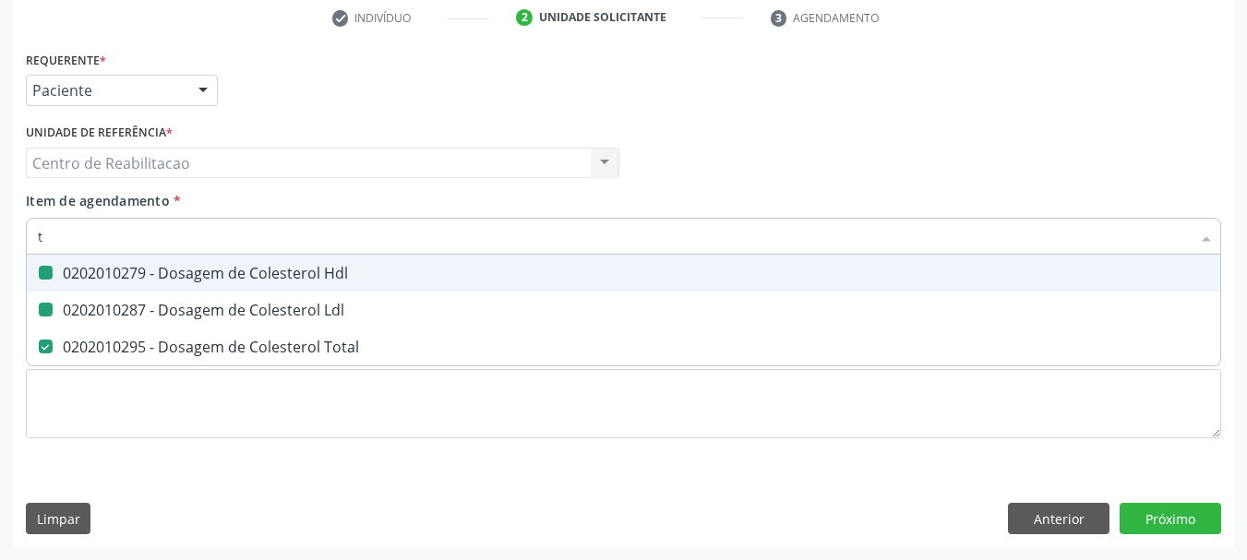
type input "tr"
checkbox Hdl "false"
checkbox Ldl "false"
checkbox Total "false"
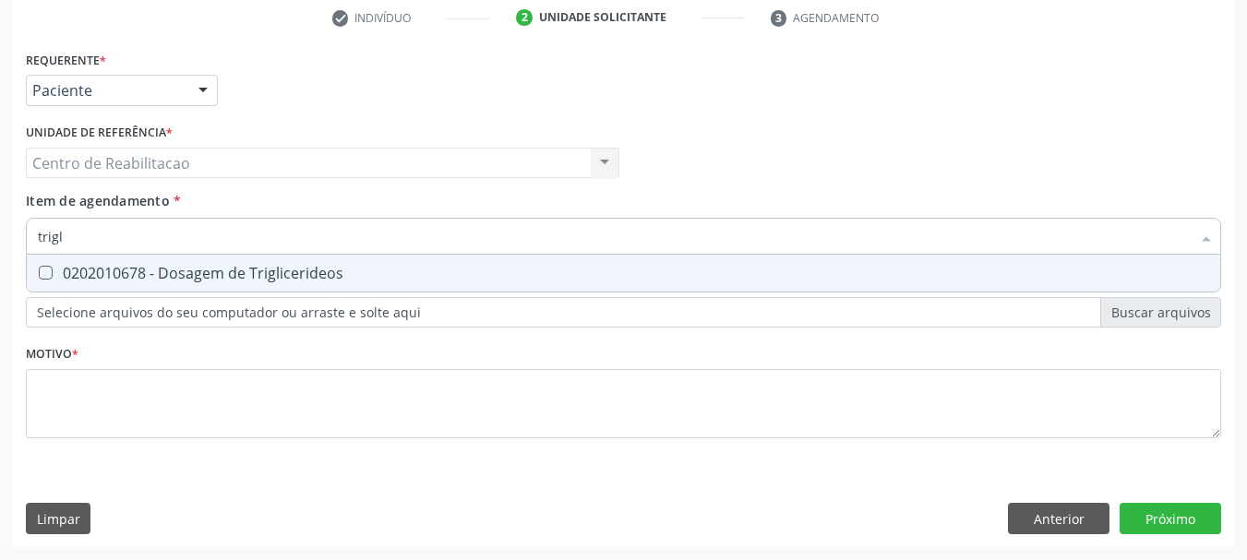
type input "trigli"
click at [482, 262] on span "0202010678 - Dosagem de Triglicerideos" at bounding box center [624, 273] width 1194 height 37
checkbox Triglicerideos "true"
type input "tg"
checkbox Triglicerideos "false"
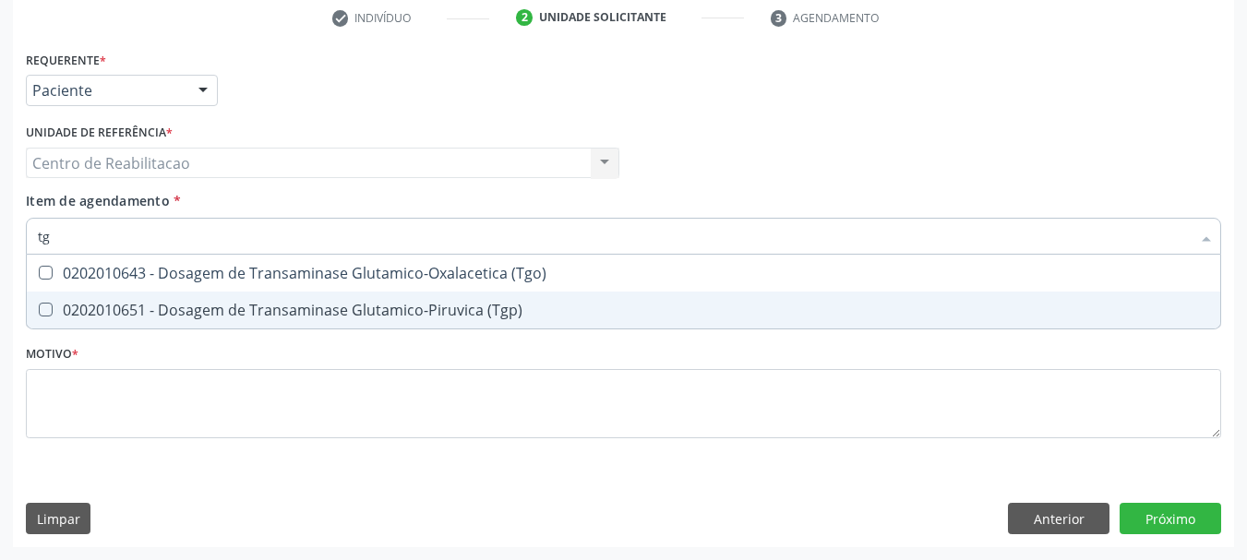
click at [428, 303] on div "0202010651 - Dosagem de Transaminase Glutamico-Piruvica (Tgp)" at bounding box center [624, 310] width 1172 height 15
checkbox \(Tgp\) "true"
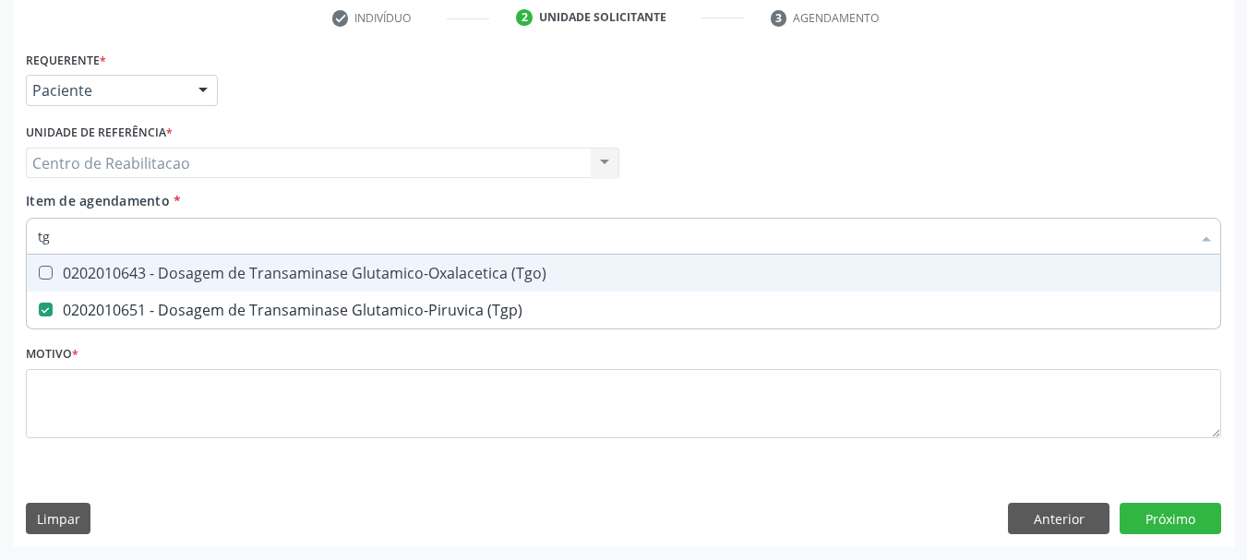
click at [429, 269] on div "0202010643 - Dosagem de Transaminase Glutamico-Oxalacetica (Tgo)" at bounding box center [624, 273] width 1172 height 15
checkbox \(Tgo\) "true"
type input "ureia"
checkbox \(Tgo\) "false"
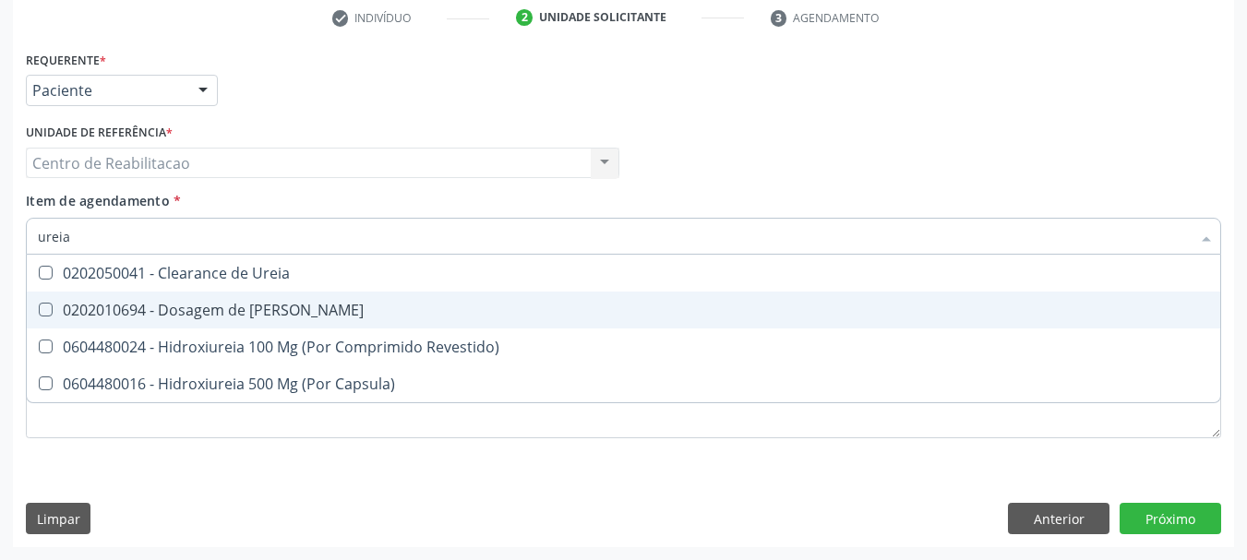
click at [394, 322] on span "0202010694 - Dosagem de [PERSON_NAME]" at bounding box center [624, 310] width 1194 height 37
checkbox Ureia "true"
type input "c"
checkbox Ureia "false"
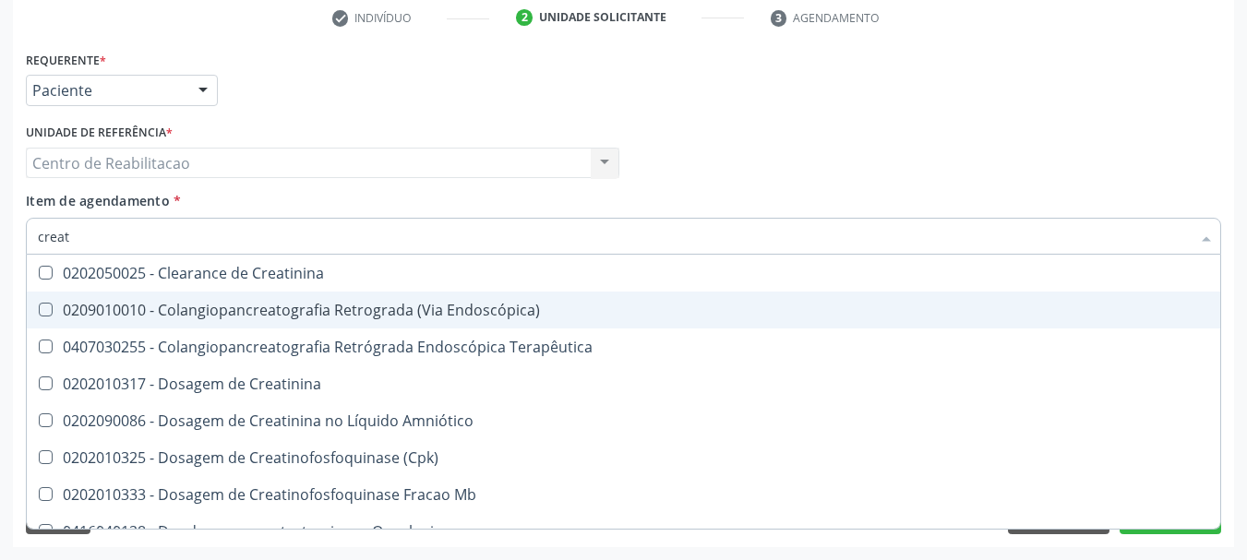
type input "creati"
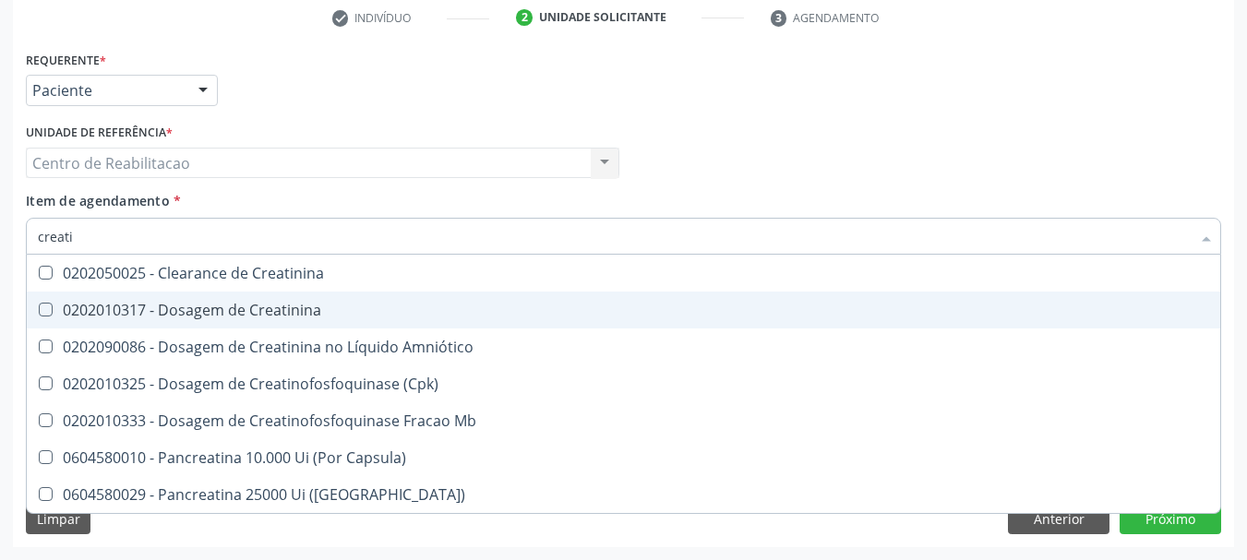
click at [380, 298] on span "0202010317 - Dosagem de Creatinina" at bounding box center [624, 310] width 1194 height 37
checkbox Creatinina "true"
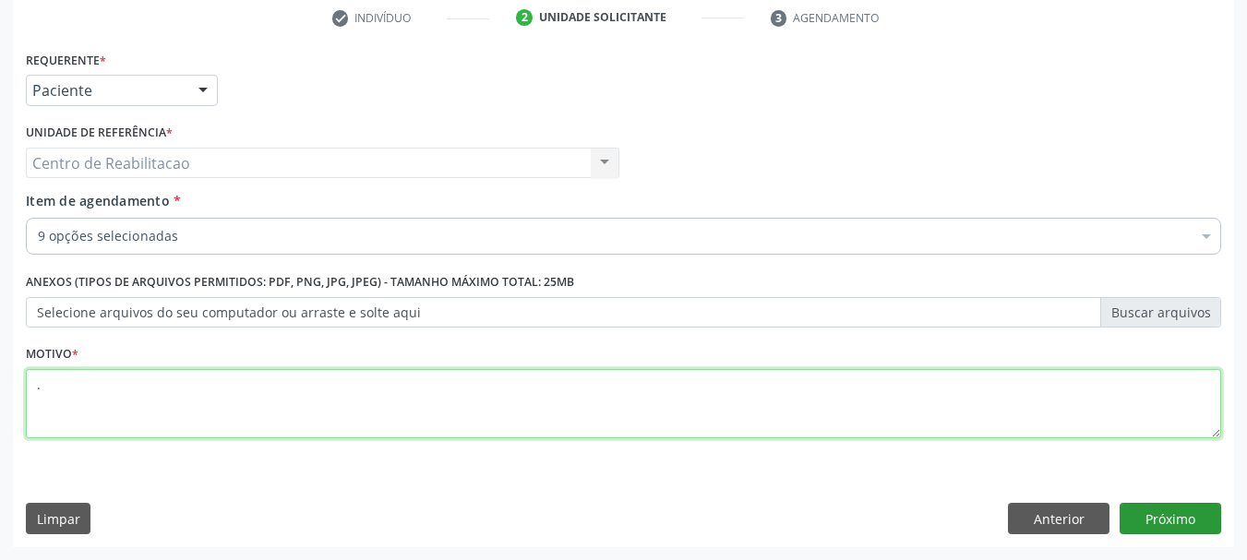
type textarea "."
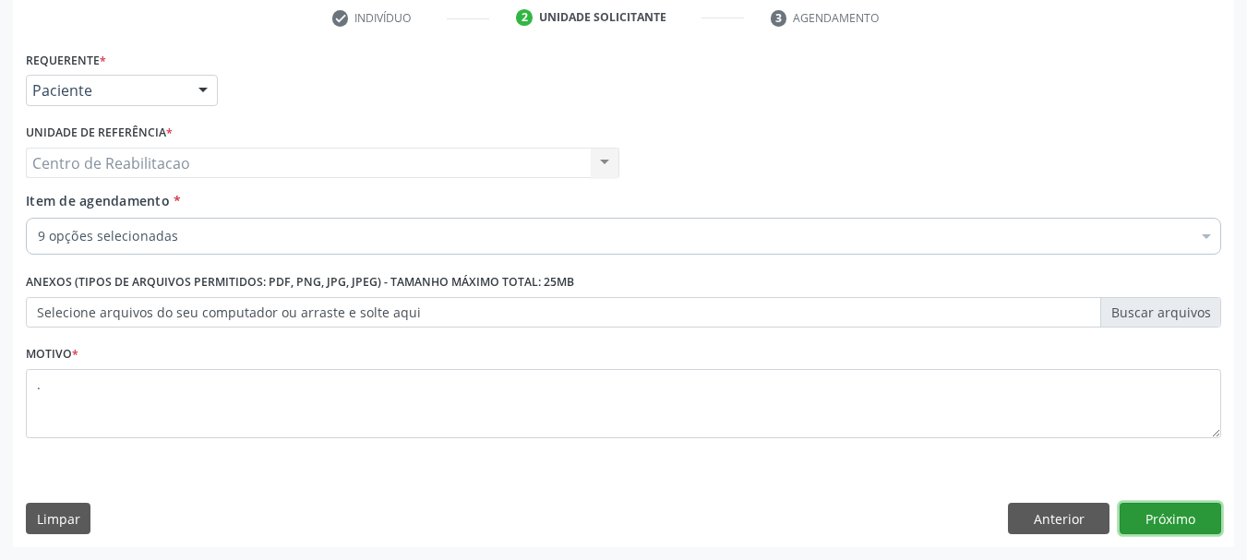
click at [1179, 519] on button "Próximo" at bounding box center [1171, 518] width 102 height 31
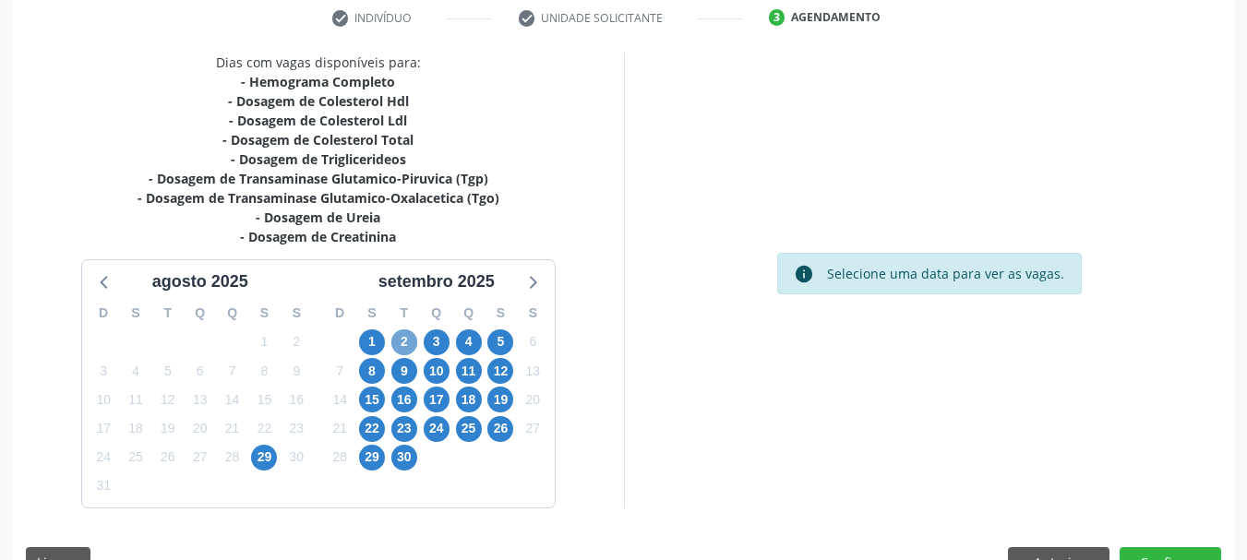
click at [401, 346] on span "2" at bounding box center [404, 343] width 26 height 26
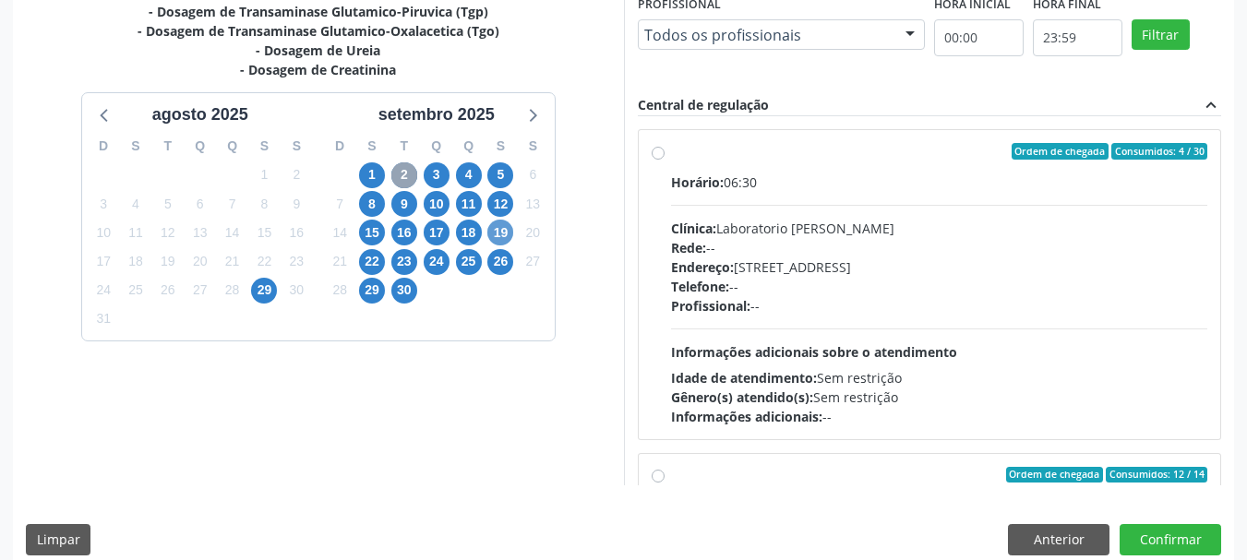
scroll to position [539, 0]
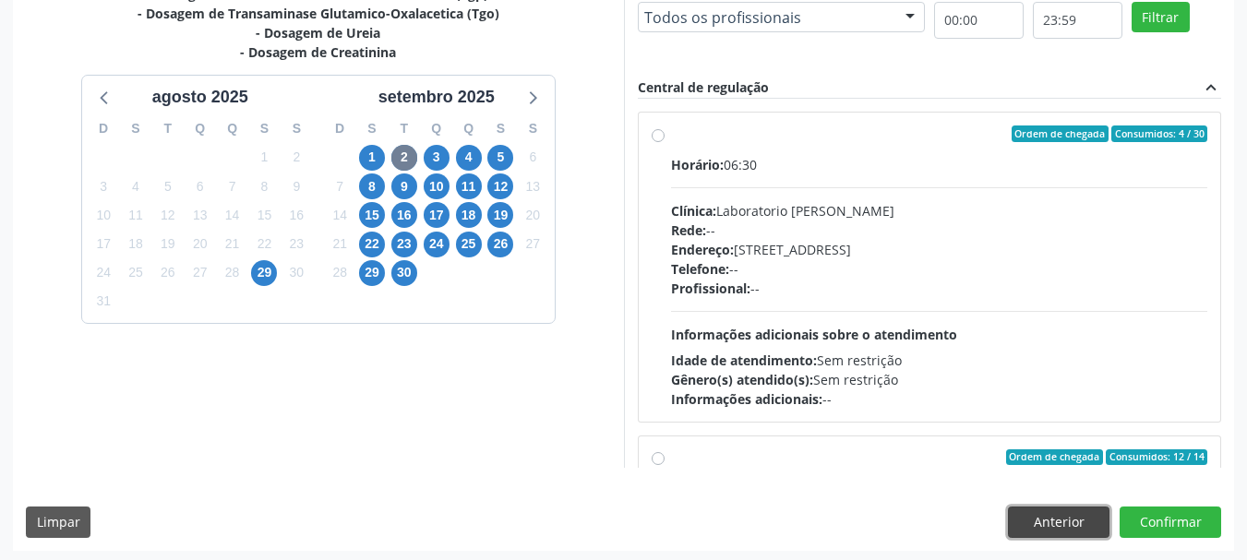
click at [1021, 534] on button "Anterior" at bounding box center [1059, 522] width 102 height 31
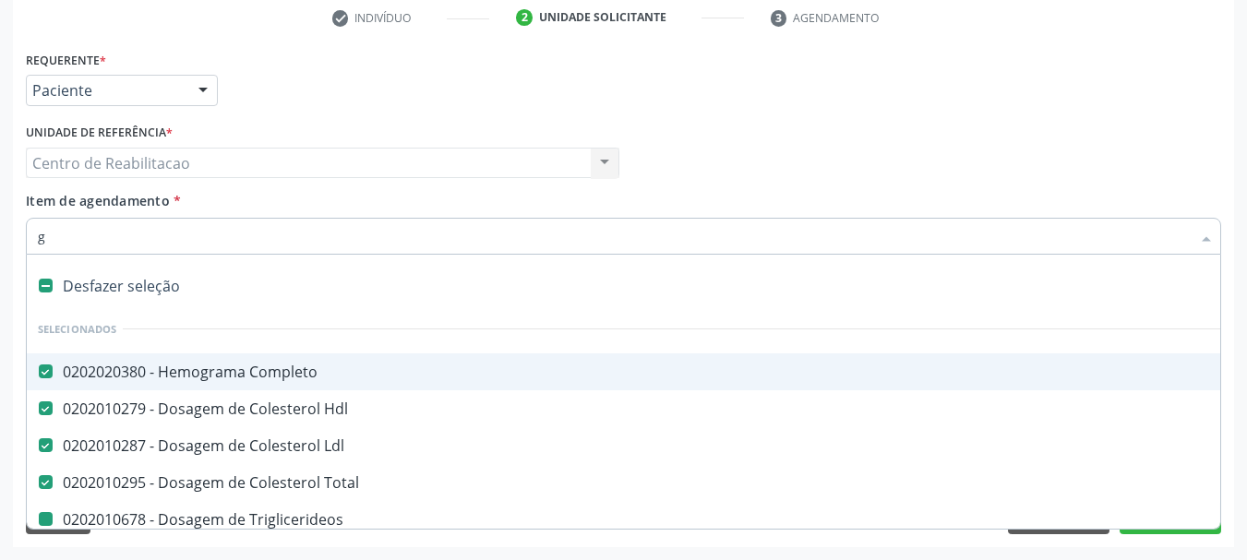
type input "gl"
checkbox Triglicerideos "false"
checkbox \(Tgp\) "false"
checkbox \(Tgo\) "false"
checkbox Ureia "false"
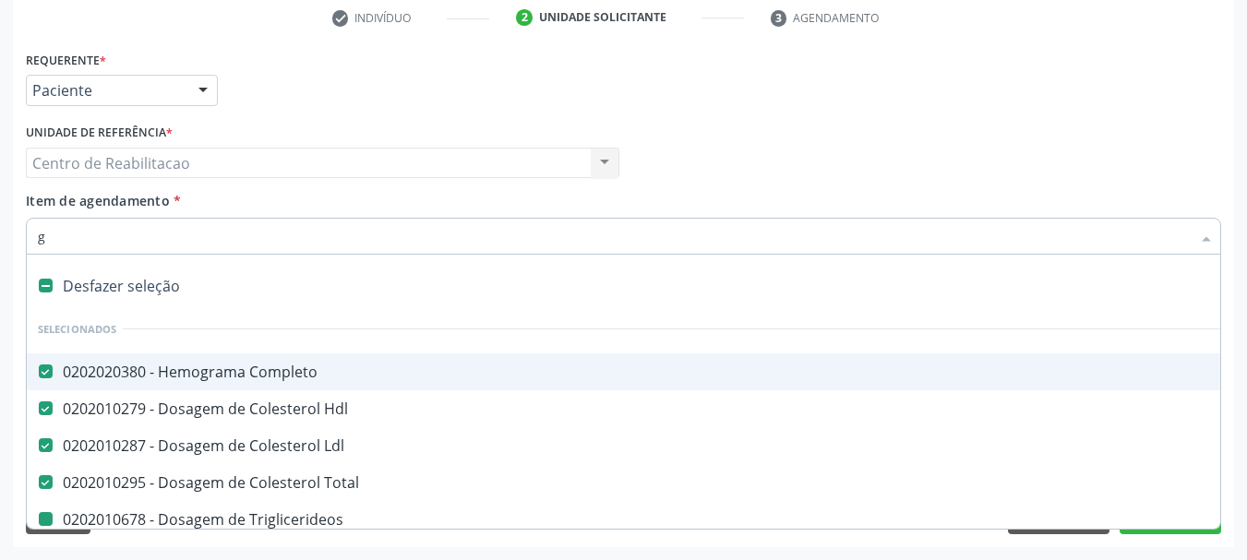
checkbox Creatinina "false"
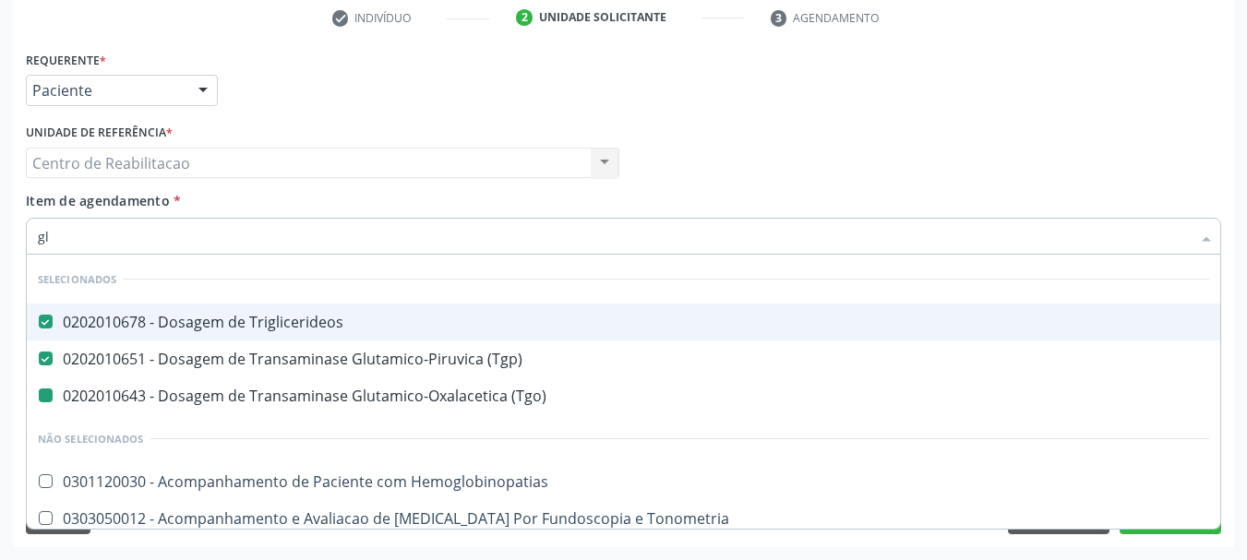
type input "gli"
checkbox \(Tgo\) "false"
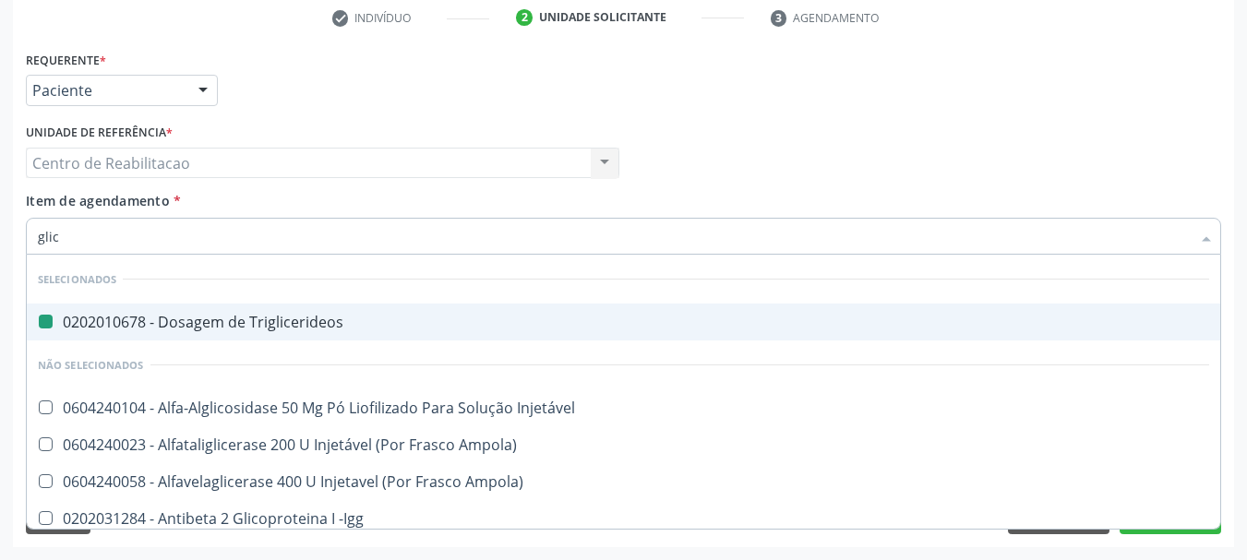
type input "glico"
checkbox Triglicerideos "false"
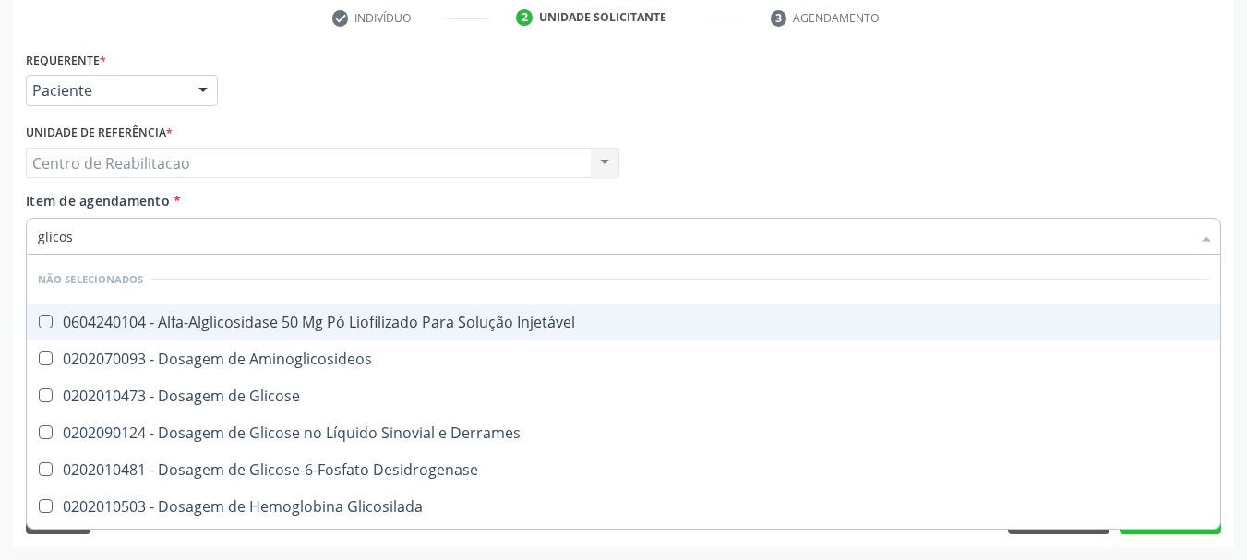
type input "glicose"
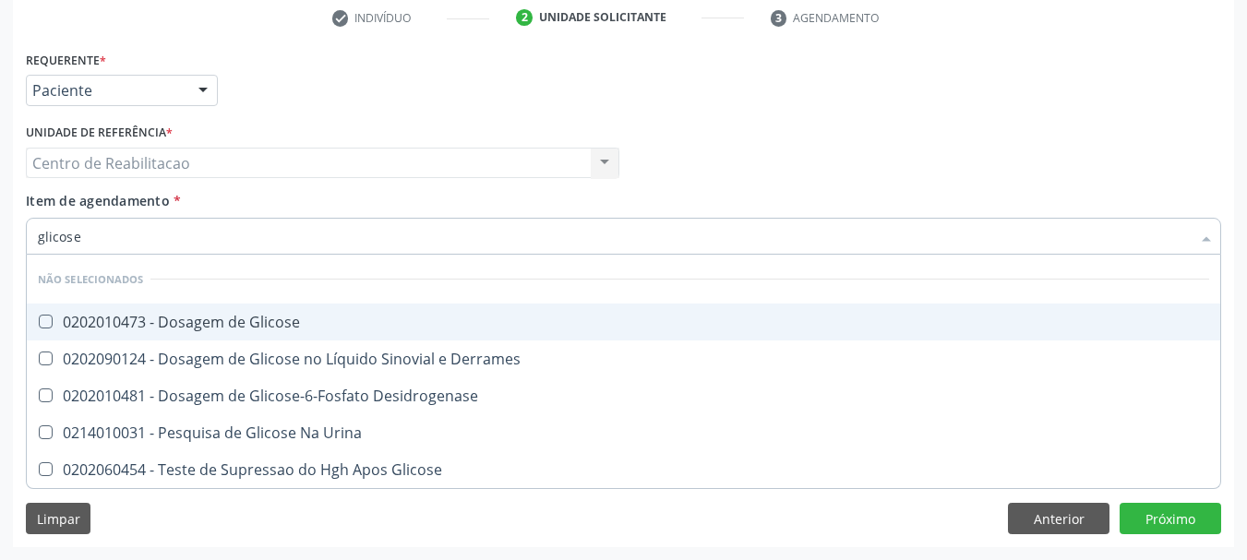
click at [331, 319] on div "0202010473 - Dosagem de Glicose" at bounding box center [624, 322] width 1172 height 15
checkbox Glicose "true"
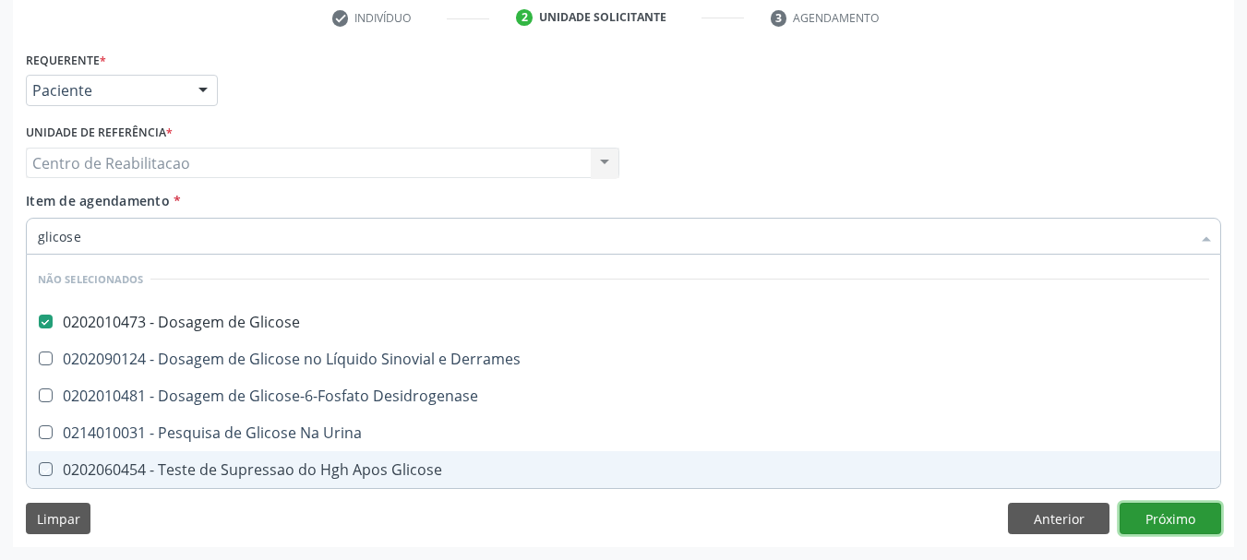
click at [1181, 520] on div "Requerente * Paciente Médico(a) Enfermeiro(a) Paciente Nenhum resultado encontr…" at bounding box center [623, 296] width 1221 height 501
checkbox Desidrogenase "true"
checkbox Glicose "true"
checkbox Urina "true"
checkbox Derrames "true"
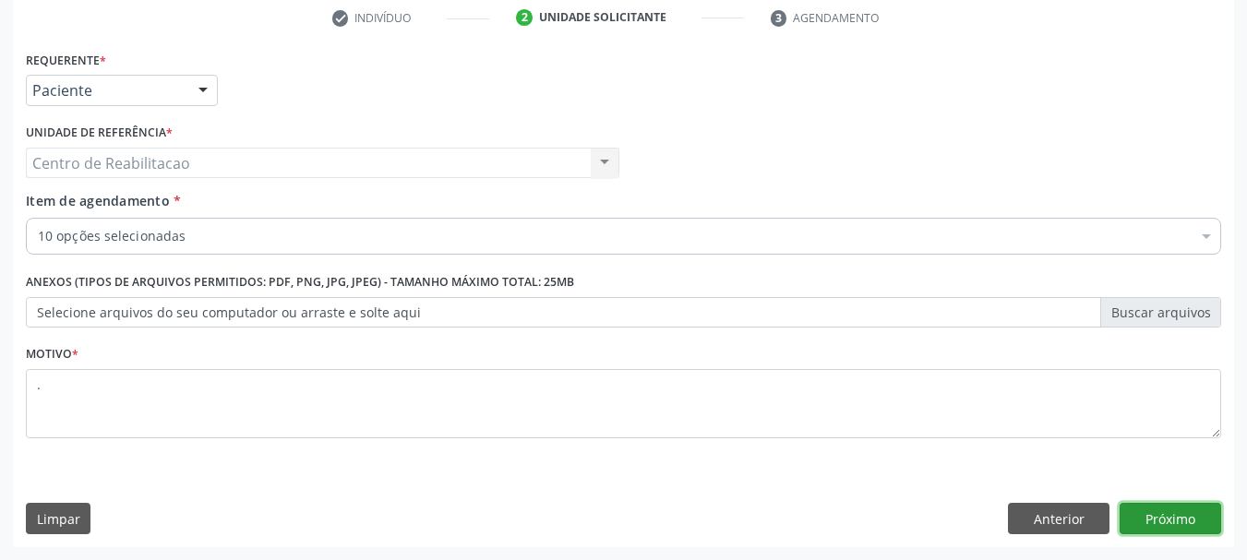
click at [1182, 515] on button "Próximo" at bounding box center [1171, 518] width 102 height 31
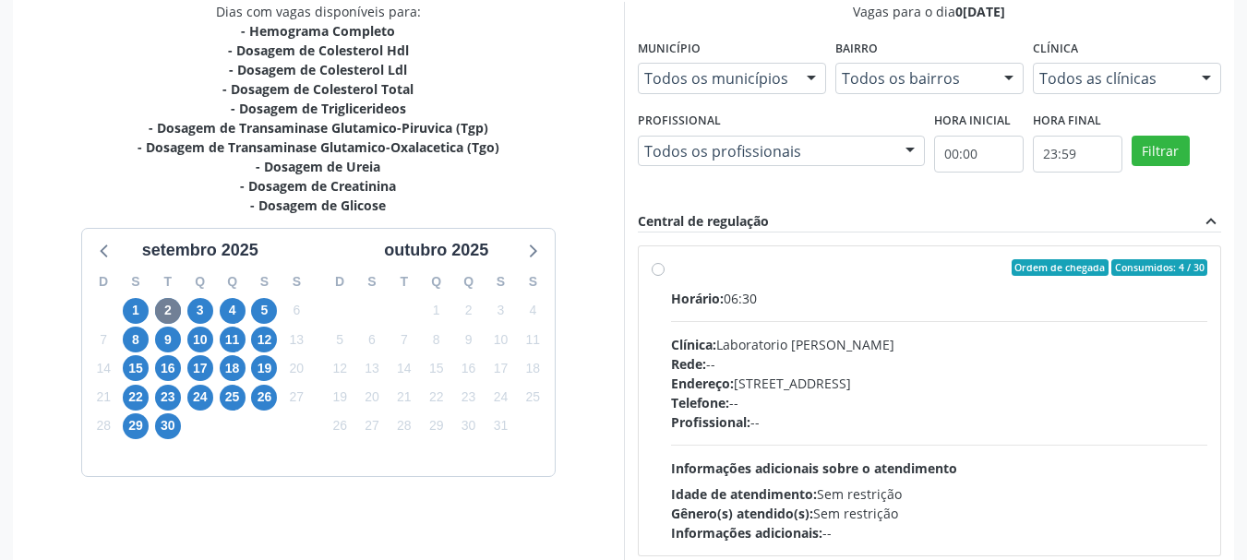
scroll to position [539, 0]
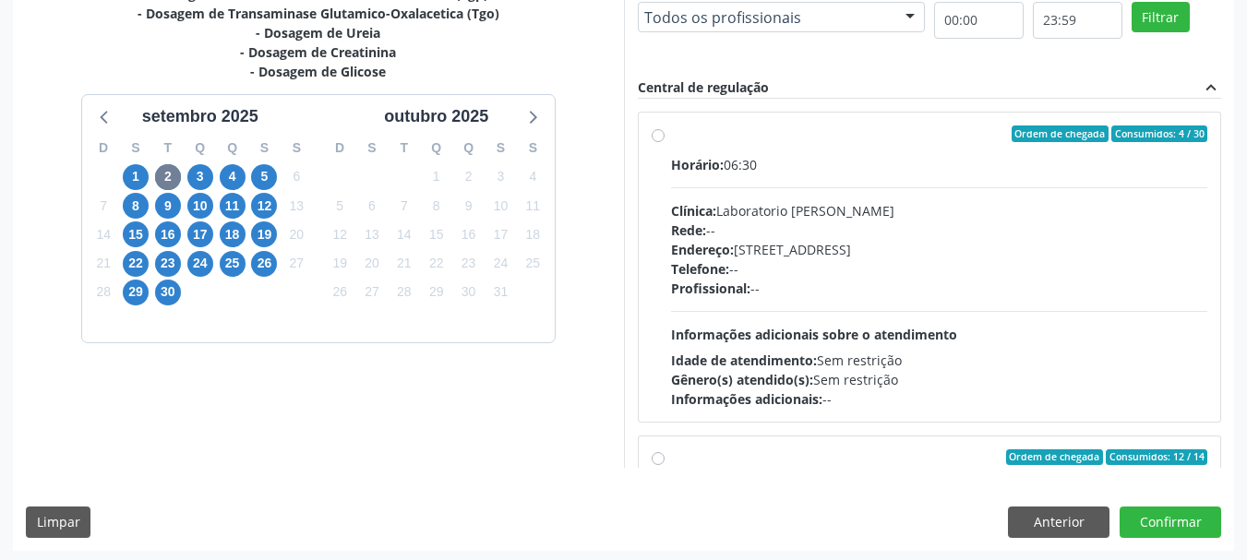
click at [737, 146] on label "Ordem de chegada Consumidos: 4 / 30 Horário: 06:30 Clínica: Laboratorio [PERSON…" at bounding box center [939, 267] width 537 height 283
click at [665, 142] on input "Ordem de chegada Consumidos: 4 / 30 Horário: 06:30 Clínica: Laboratorio [PERSON…" at bounding box center [658, 134] width 13 height 17
radio input "true"
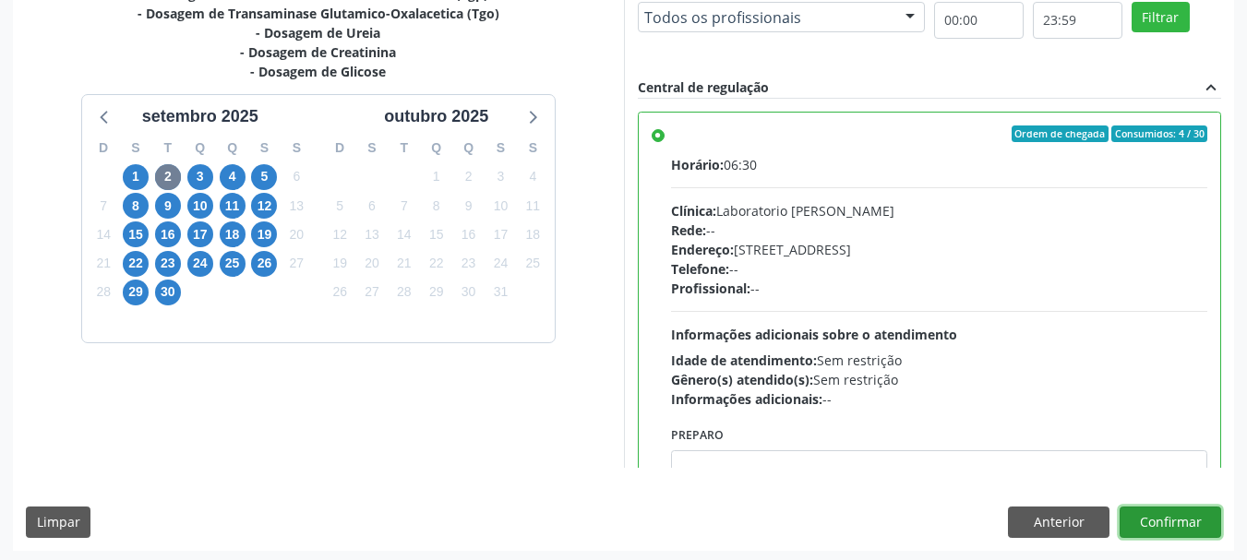
click at [1174, 512] on button "Confirmar" at bounding box center [1171, 522] width 102 height 31
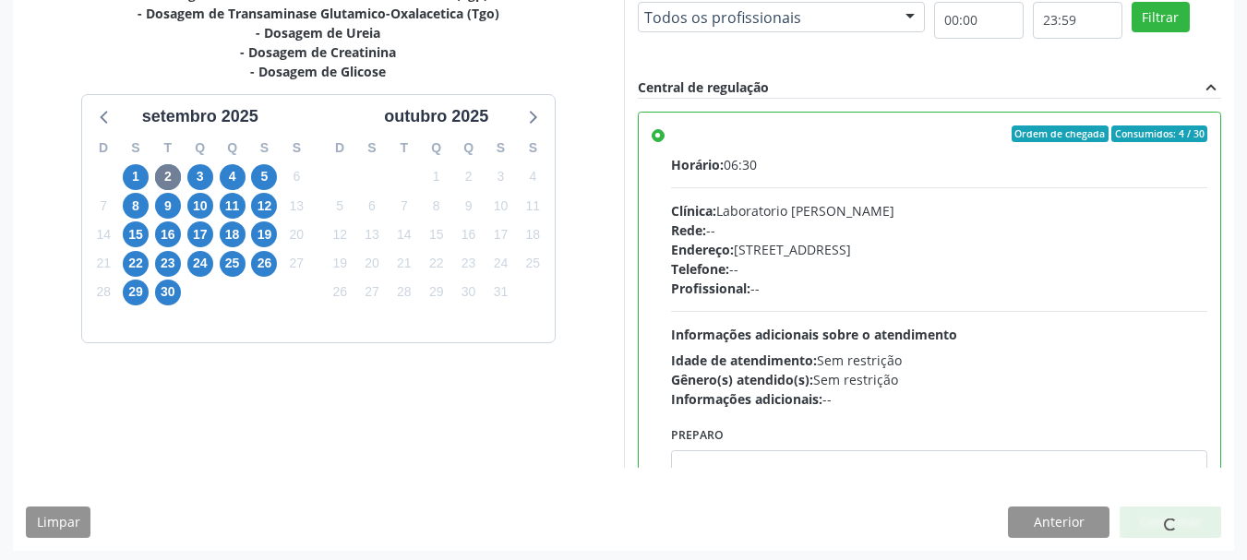
scroll to position [49, 0]
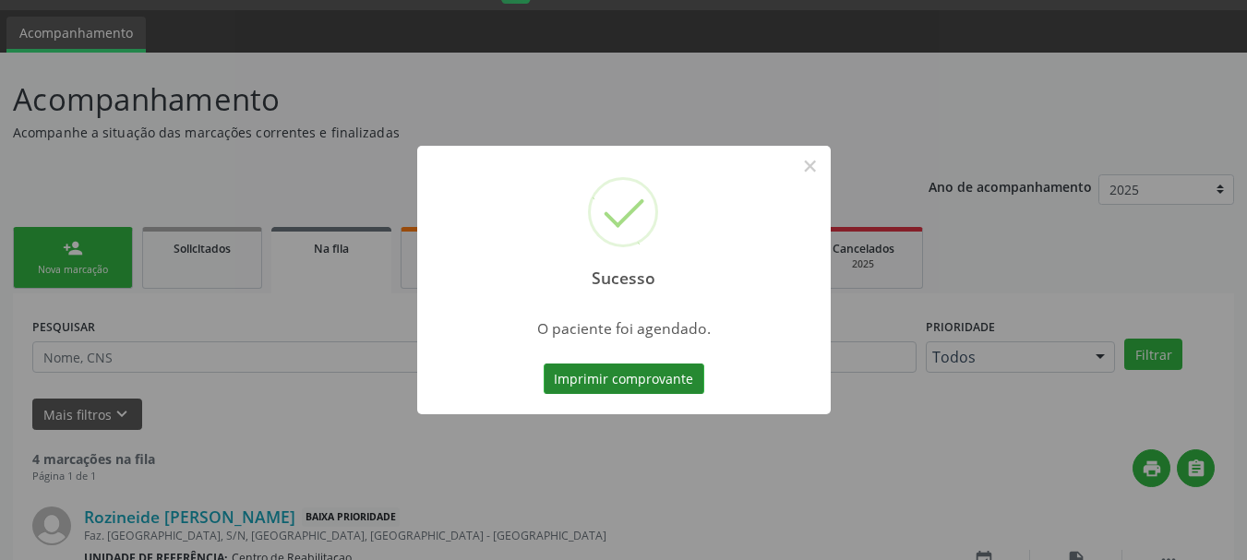
click at [594, 382] on button "Imprimir comprovante" at bounding box center [624, 379] width 161 height 31
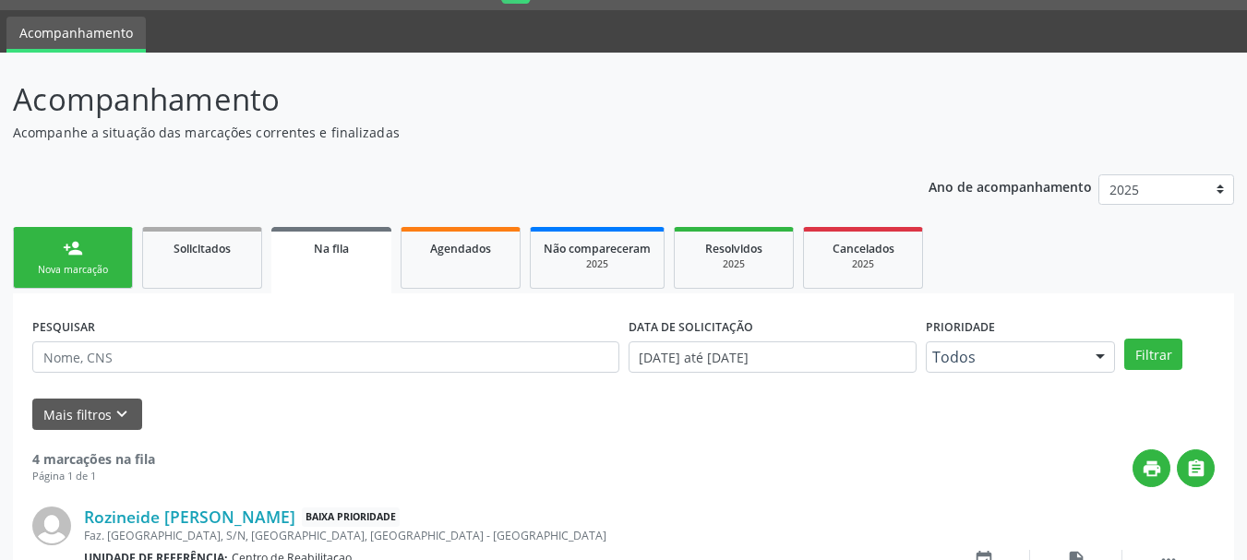
scroll to position [49, 0]
click at [100, 267] on div "Nova marcação" at bounding box center [73, 270] width 92 height 14
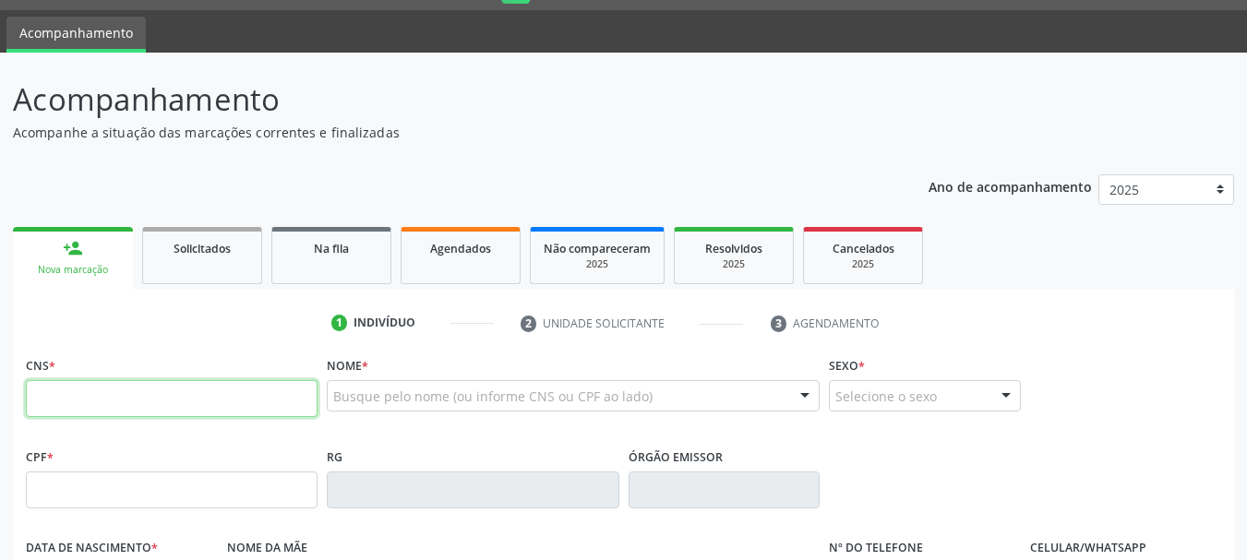
click at [131, 398] on input "text" at bounding box center [172, 398] width 292 height 37
type input "702 5063 0760 9539"
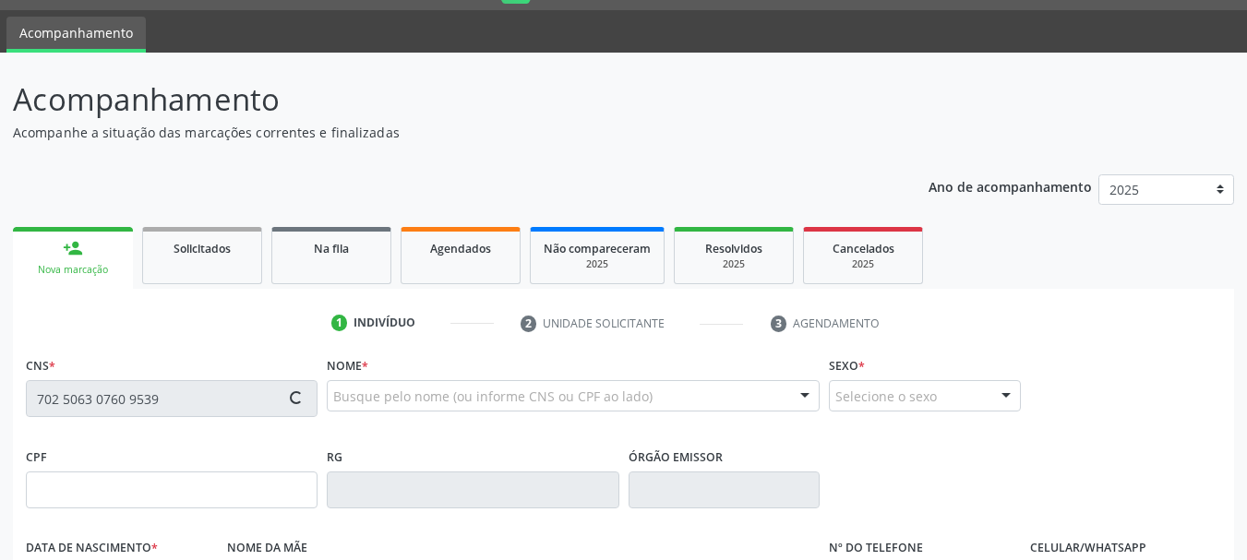
type input "21/05/1971"
type input "S/N"
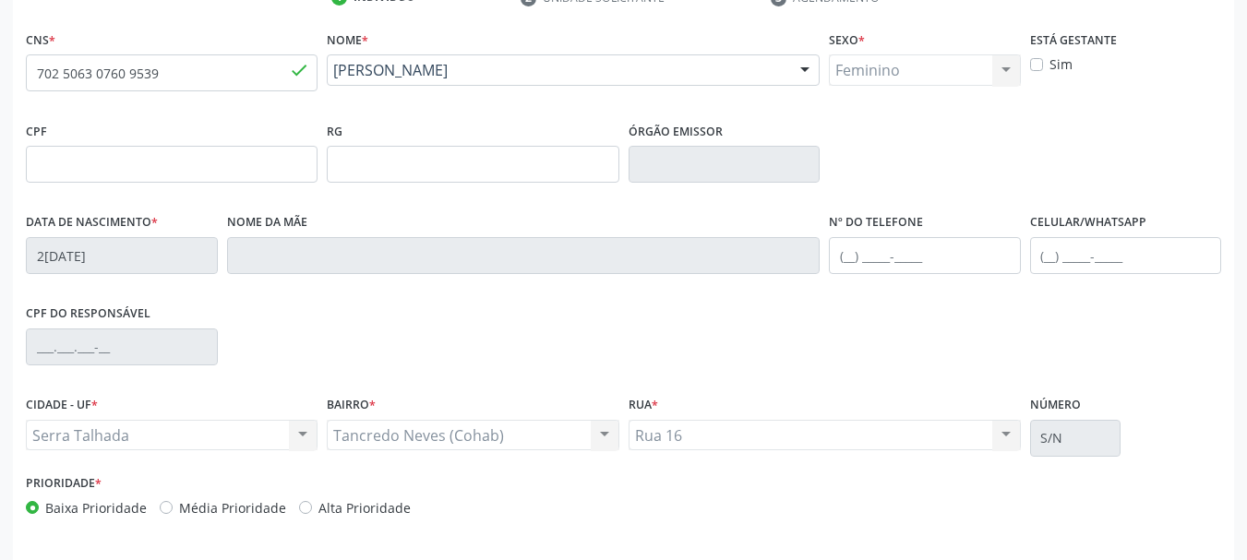
scroll to position [440, 0]
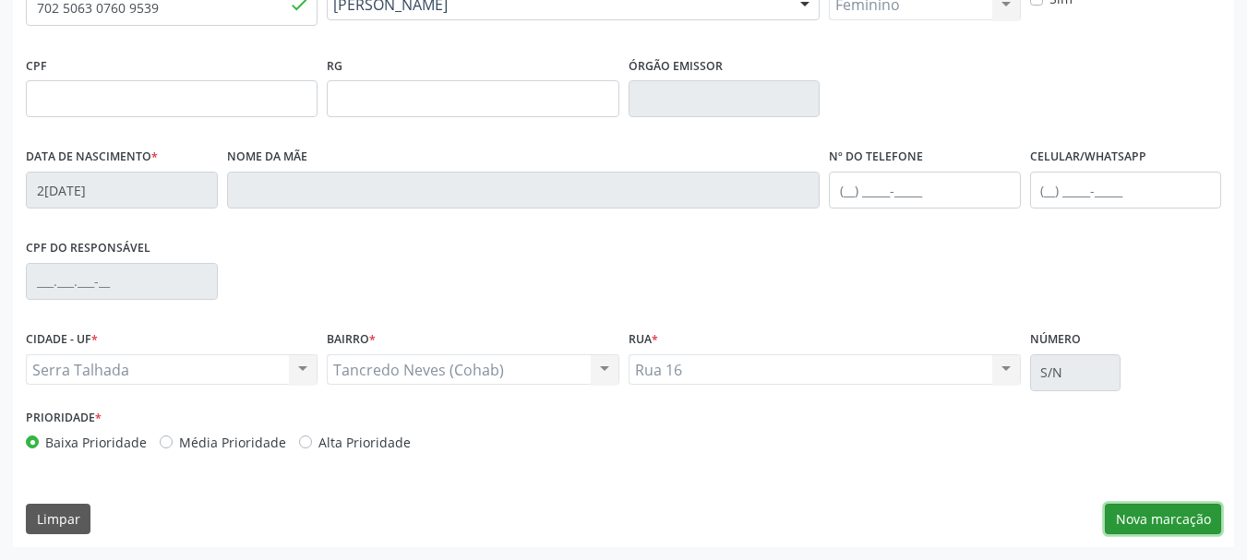
click at [1145, 508] on button "Nova marcação" at bounding box center [1163, 519] width 116 height 31
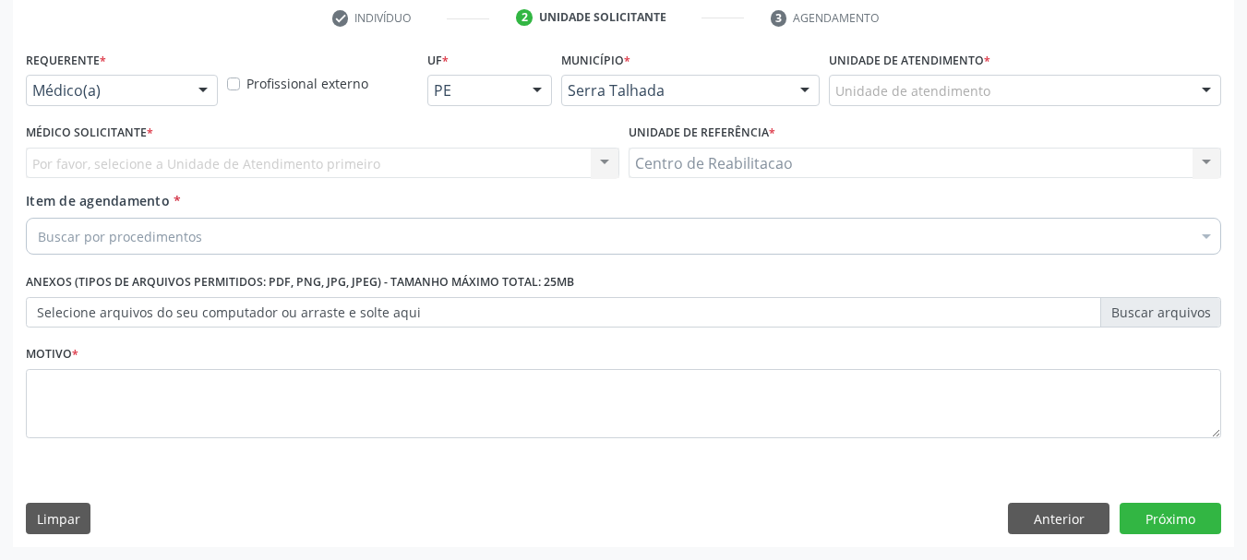
scroll to position [355, 0]
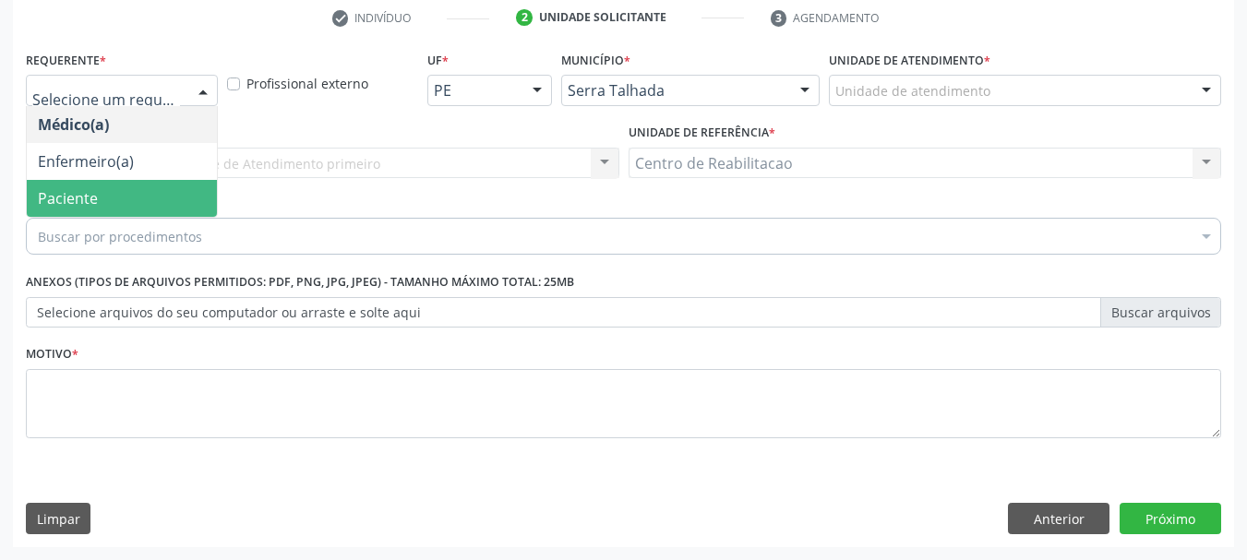
click at [115, 205] on span "Paciente" at bounding box center [122, 198] width 190 height 37
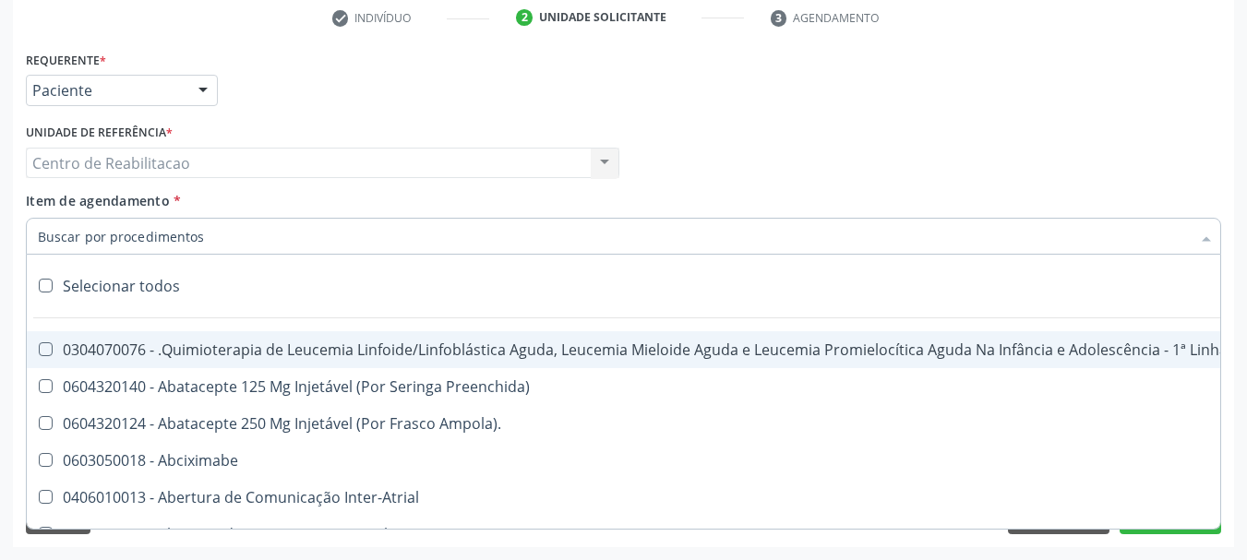
click at [187, 225] on input "Item de agendamento *" at bounding box center [614, 236] width 1153 height 37
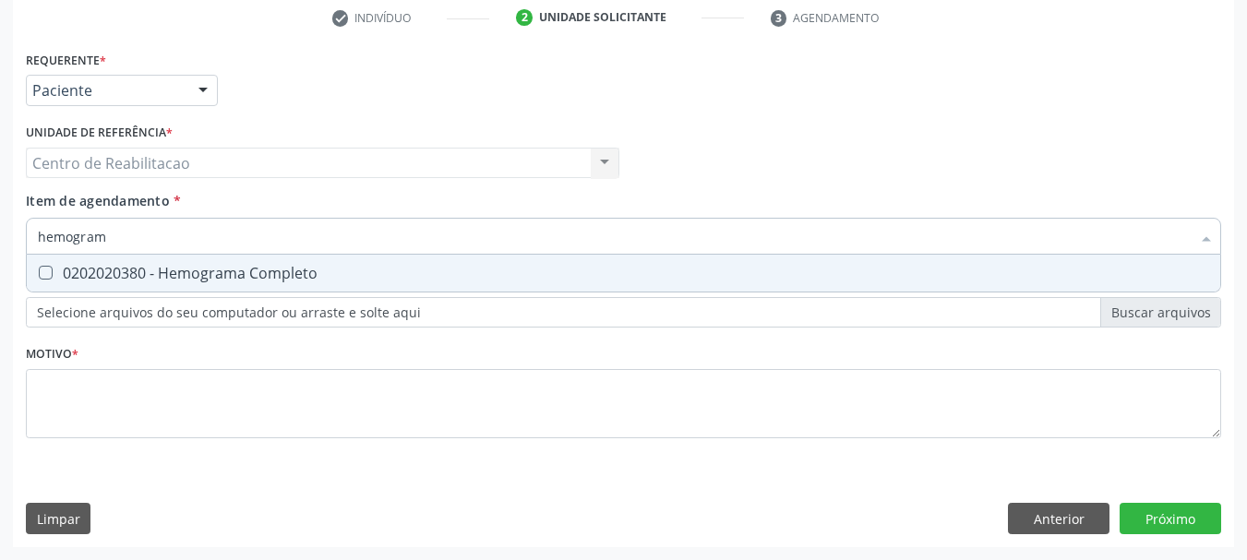
type input "hemograma"
click at [263, 280] on div "0202020380 - Hemograma Completo" at bounding box center [624, 273] width 1172 height 15
checkbox Completo "true"
type input "he"
checkbox Completo "false"
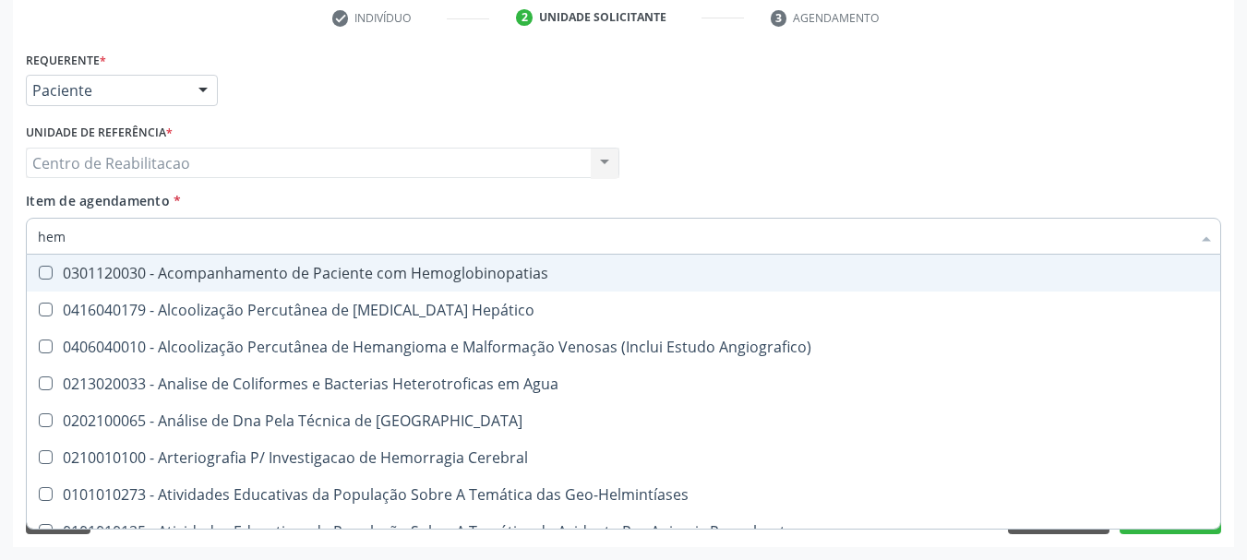
type input "hemo"
checkbox Hemácias "true"
checkbox II "false"
type input "hemog"
checkbox Ativa "true"
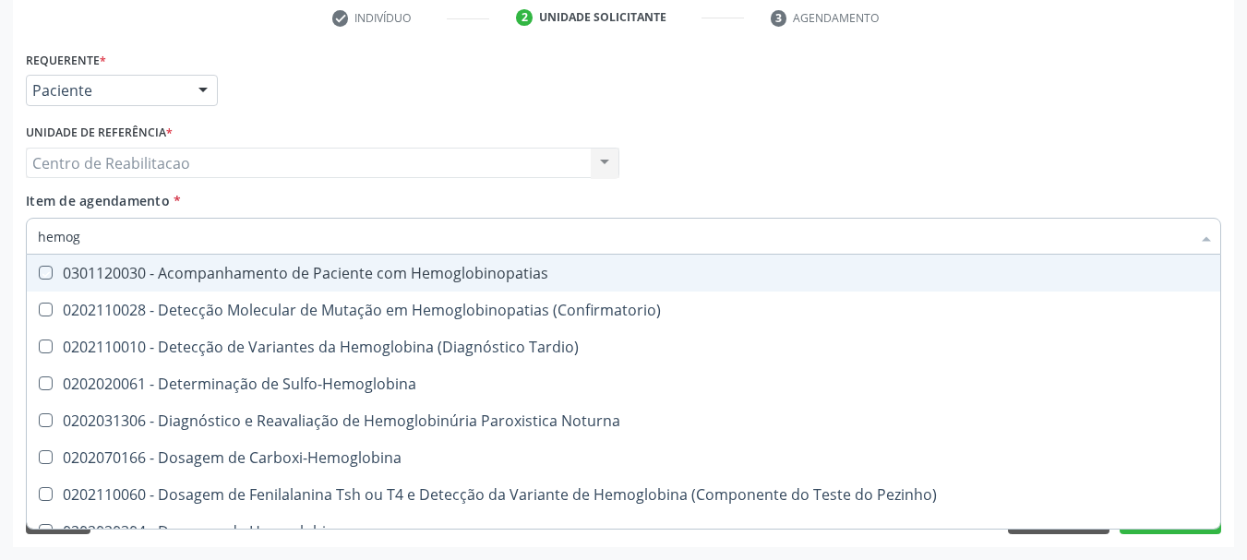
type input "hemogr"
checkbox Hemoglobinopatias "true"
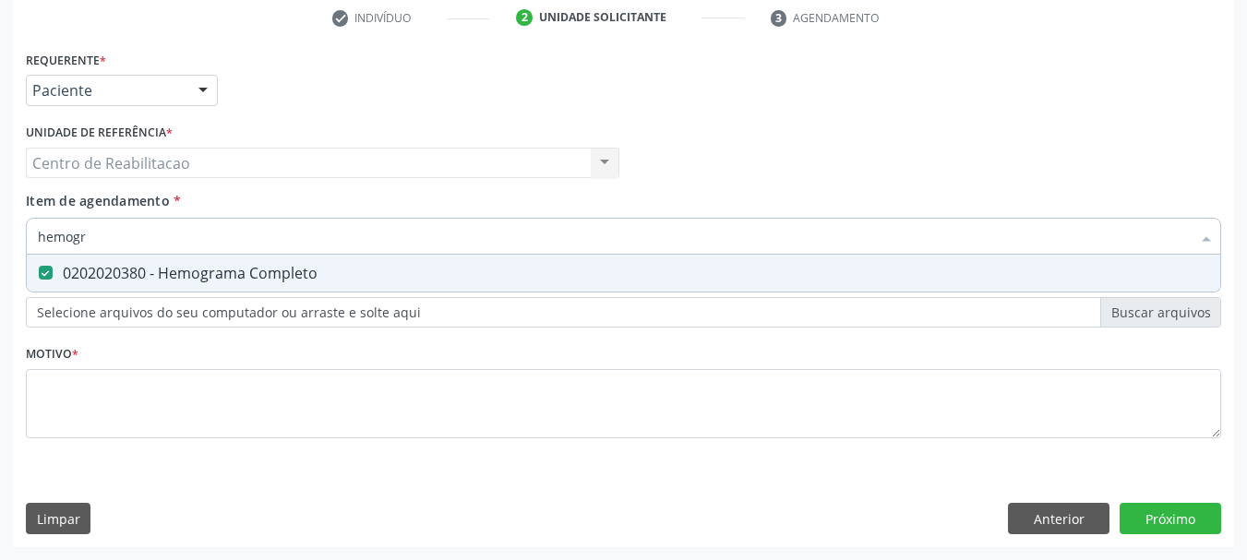
type input "hemog"
checkbox Completo "false"
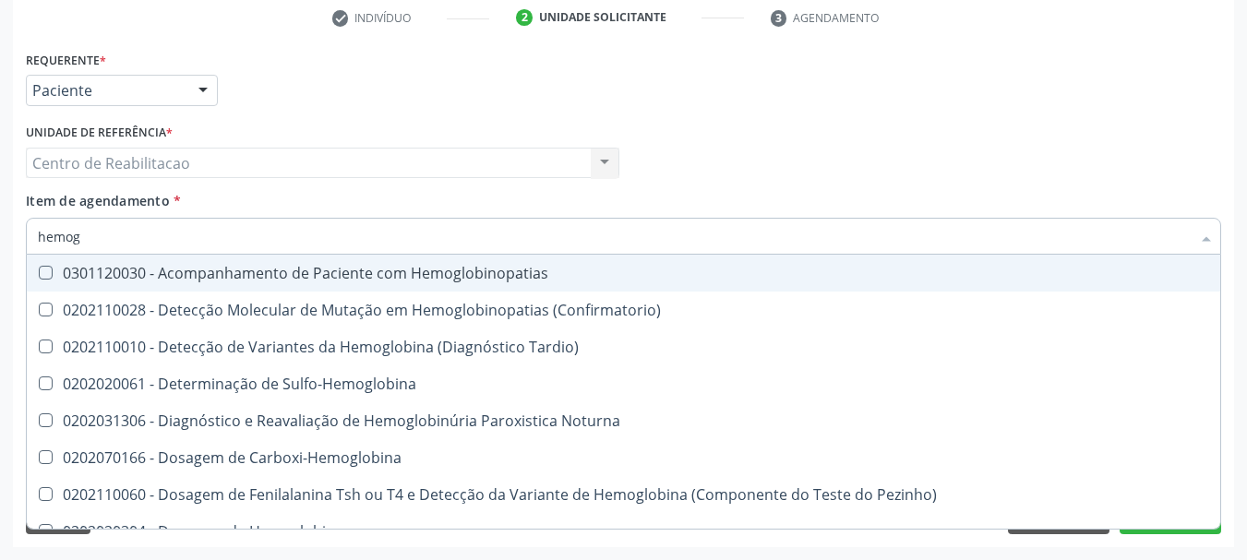
type input "g"
checkbox Completo "false"
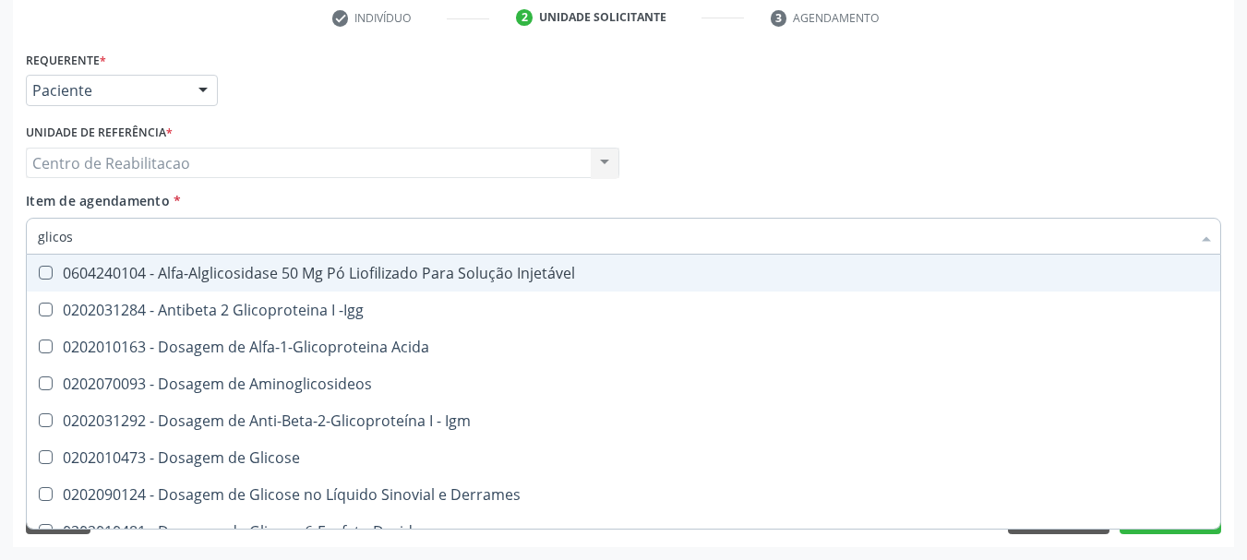
type input "glicosi"
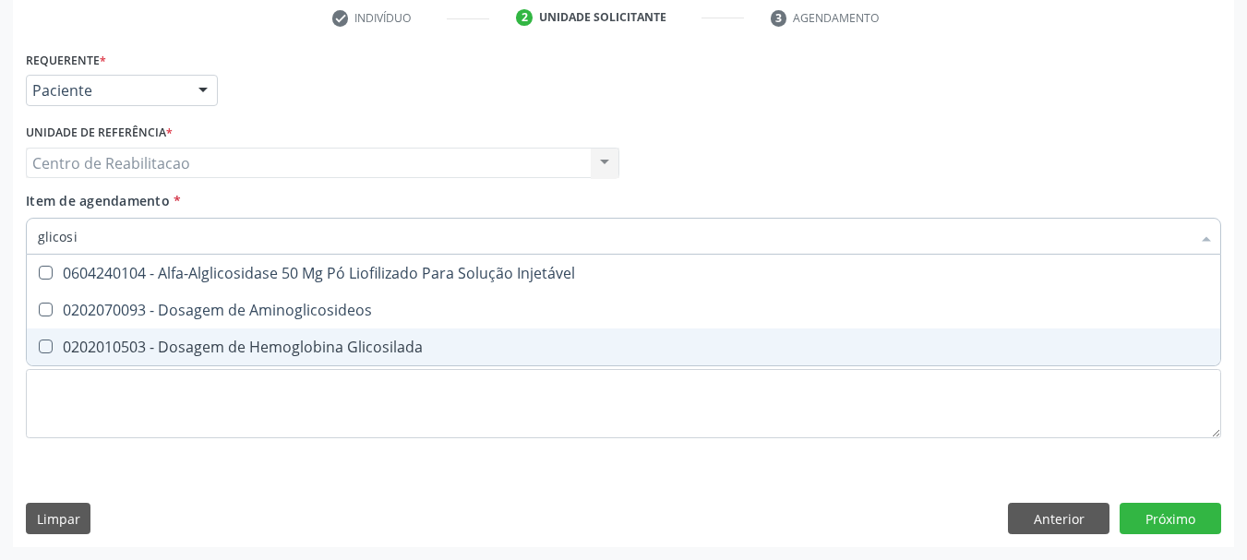
click at [288, 350] on div "0202010503 - Dosagem de Hemoglobina Glicosilada" at bounding box center [624, 347] width 1172 height 15
checkbox Glicosilada "true"
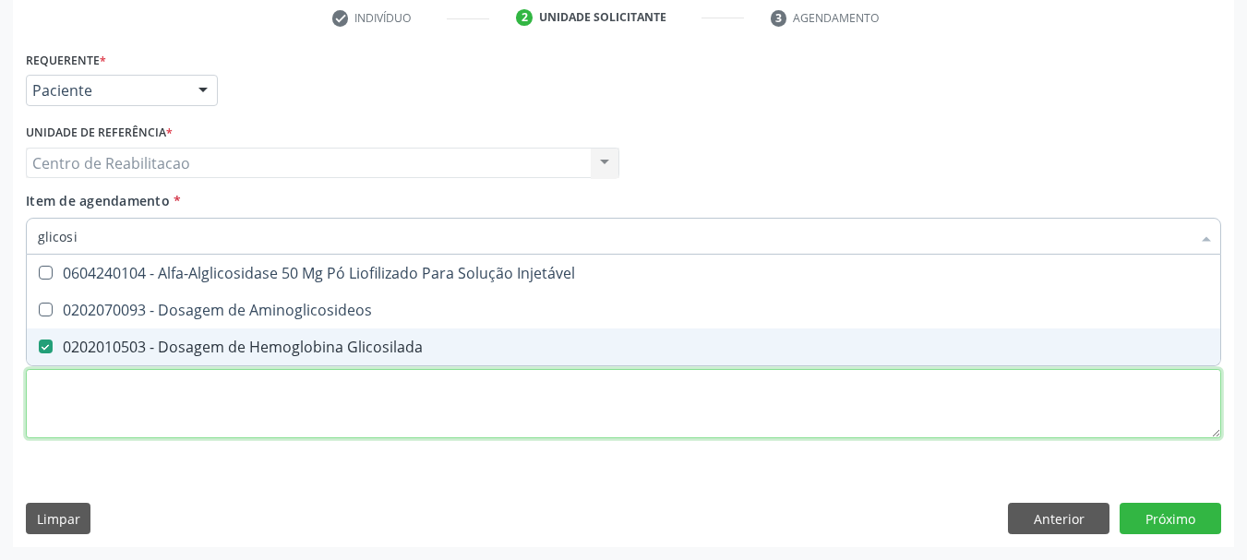
click at [319, 409] on div "Requerente * Paciente Médico(a) Enfermeiro(a) Paciente Nenhum resultado encontr…" at bounding box center [624, 255] width 1196 height 418
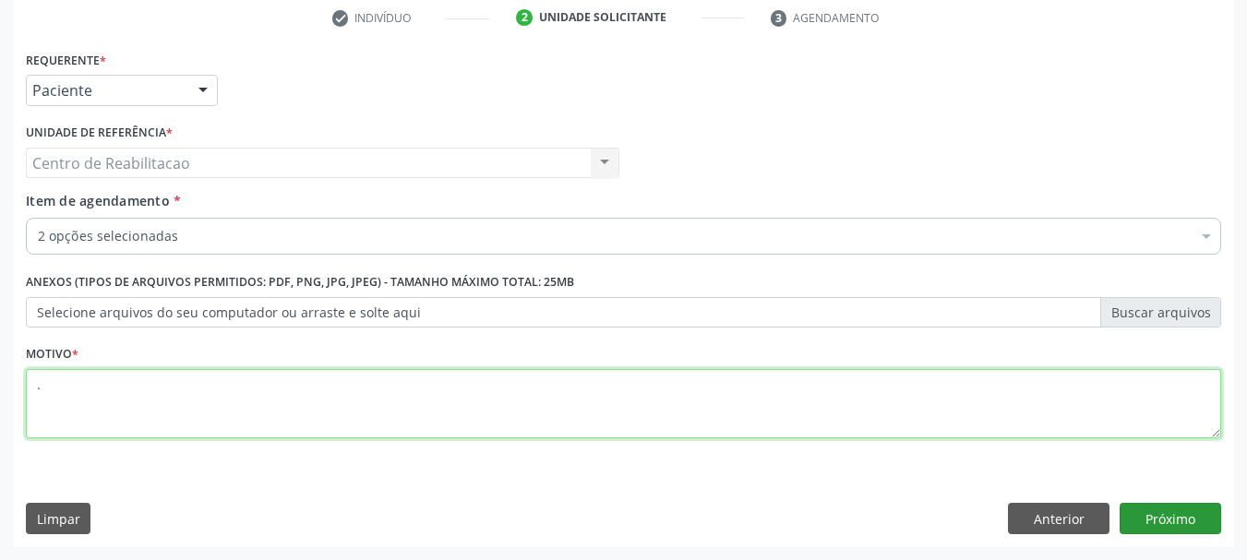
type textarea "."
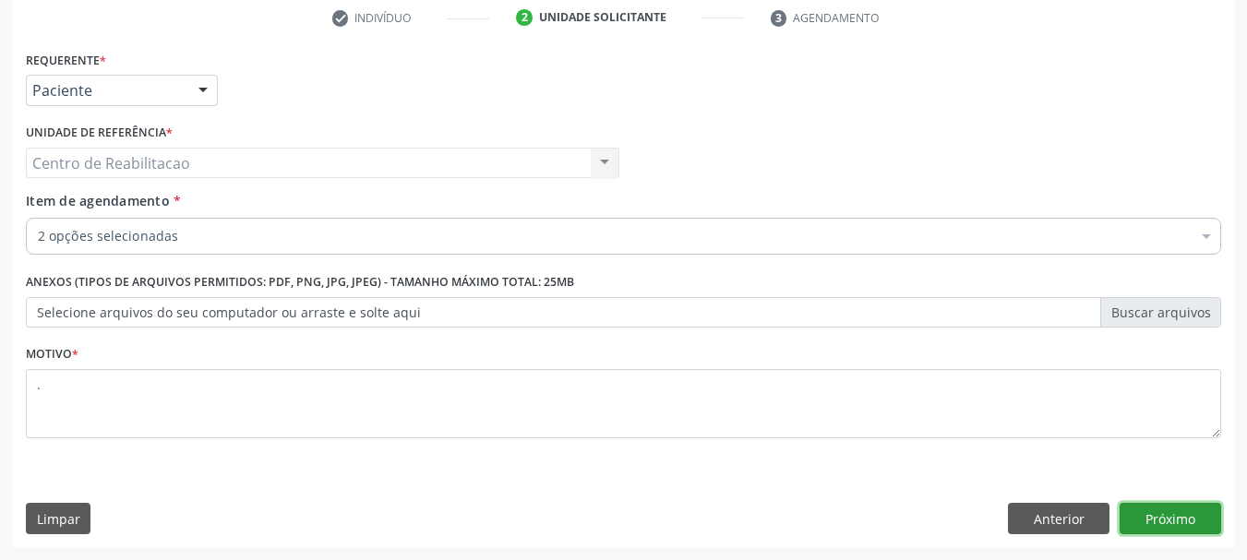
click at [1156, 520] on button "Próximo" at bounding box center [1171, 518] width 102 height 31
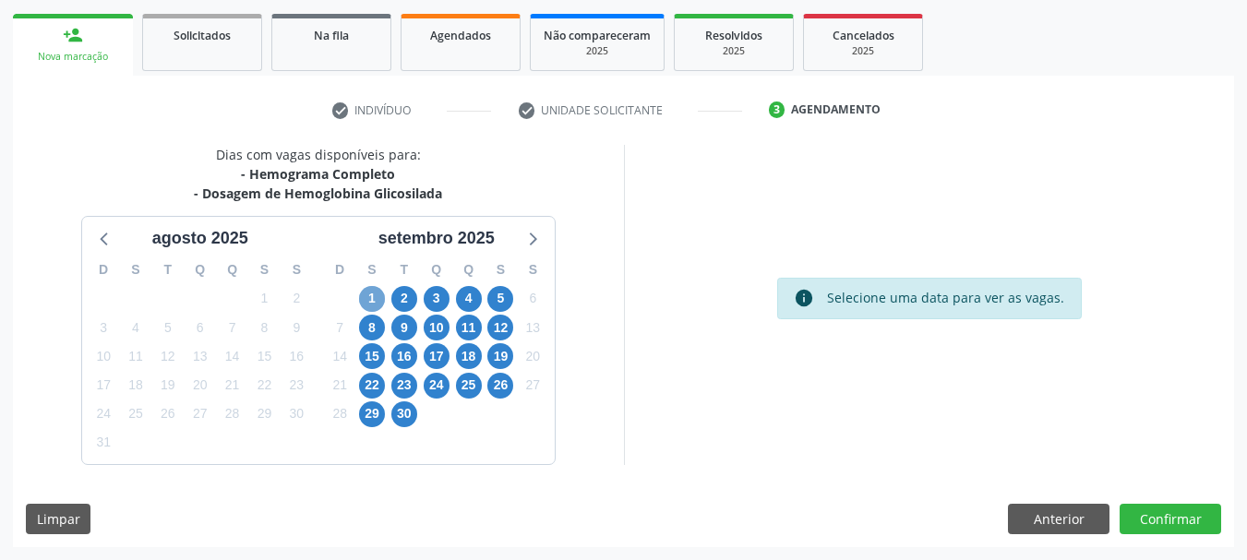
click at [383, 292] on span "1" at bounding box center [372, 299] width 26 height 26
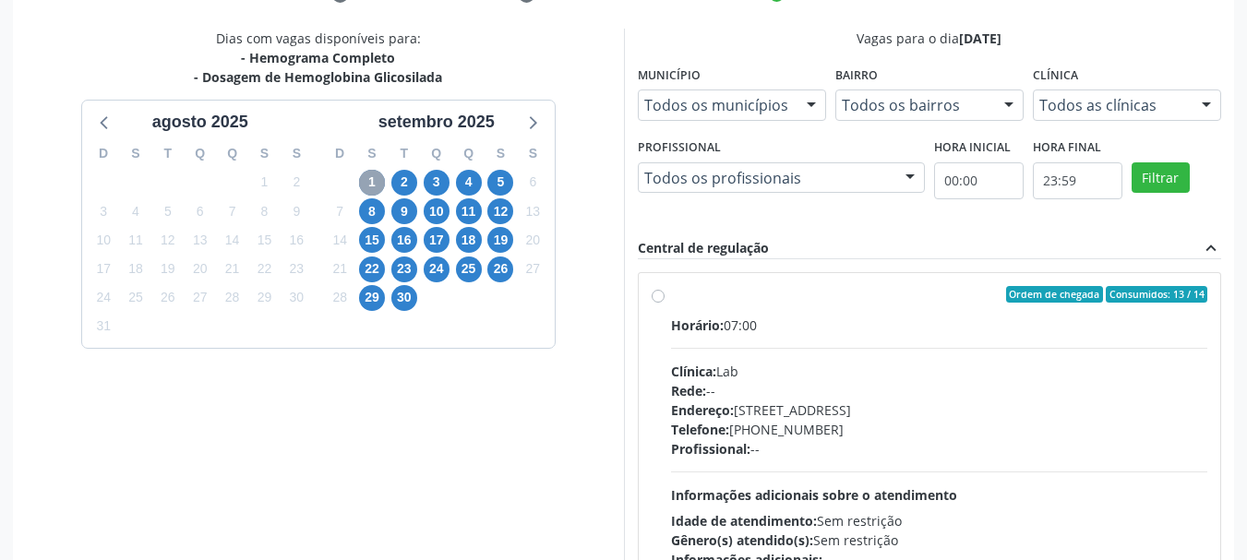
scroll to position [447, 0]
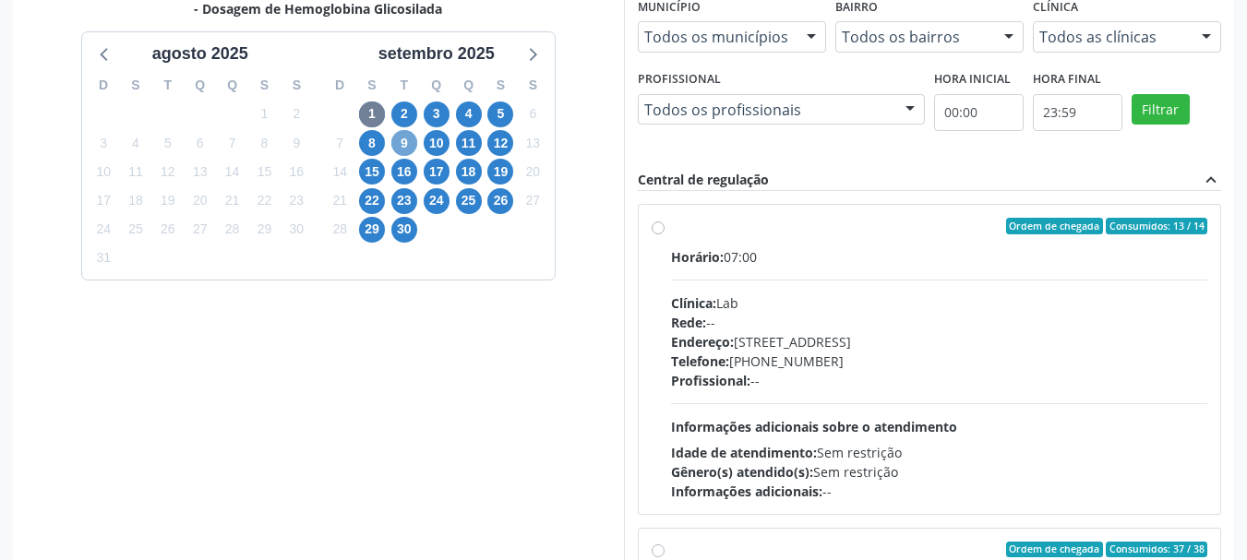
click at [401, 147] on span "9" at bounding box center [404, 143] width 26 height 26
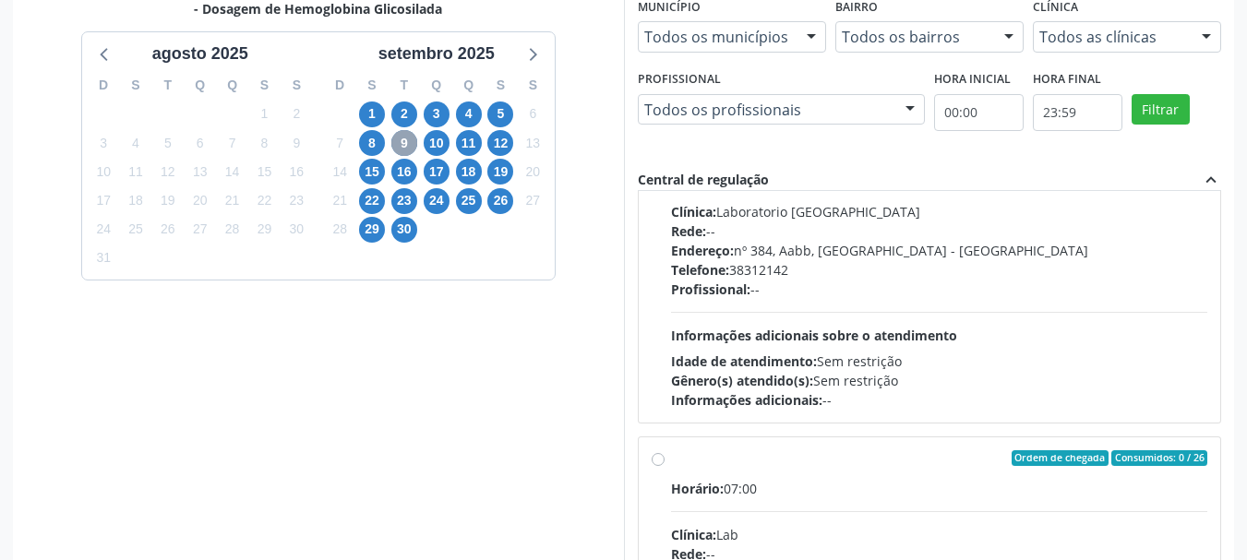
scroll to position [646, 0]
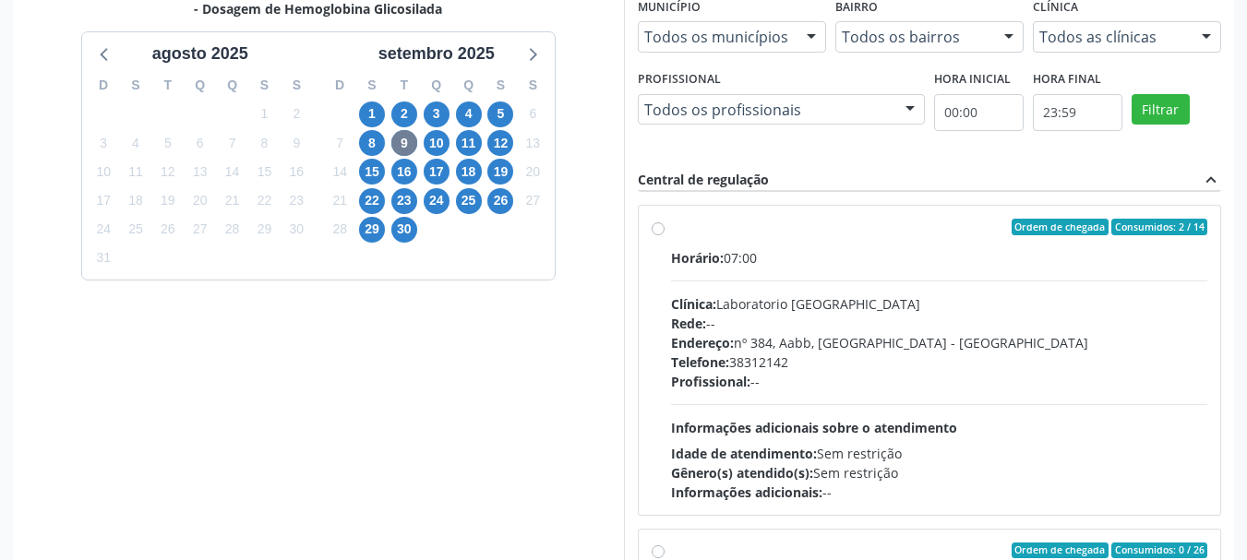
click at [783, 259] on div "Horário: 07:00" at bounding box center [939, 257] width 537 height 19
click at [665, 235] on input "Ordem de chegada Consumidos: 2 / 14 Horário: 07:00 Clínica: Laboratorio Sao Fra…" at bounding box center [658, 227] width 13 height 17
radio input "true"
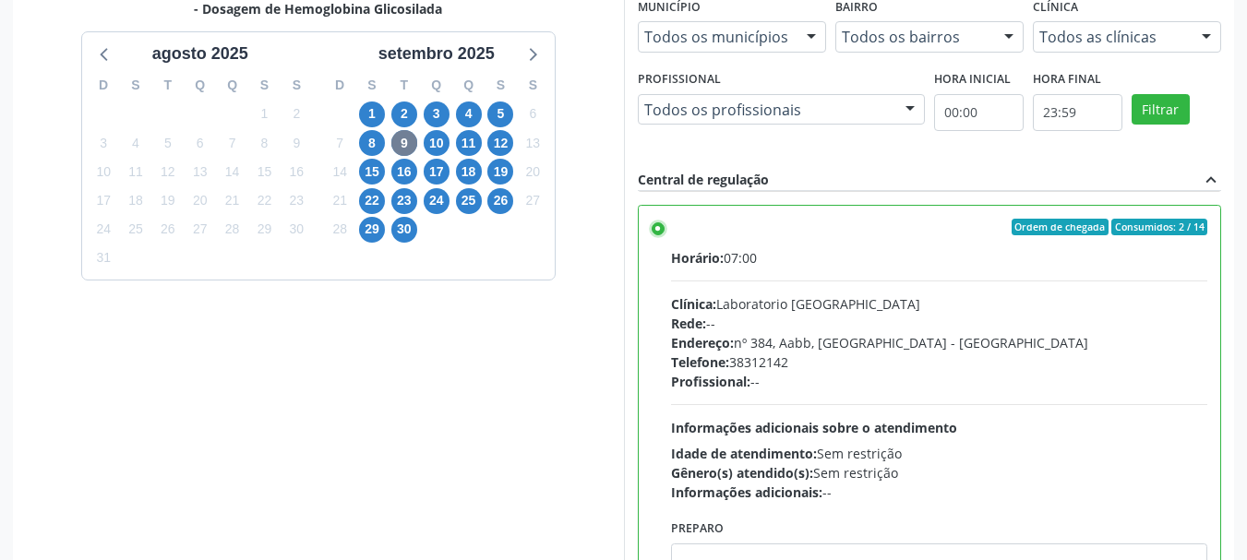
scroll to position [543, 0]
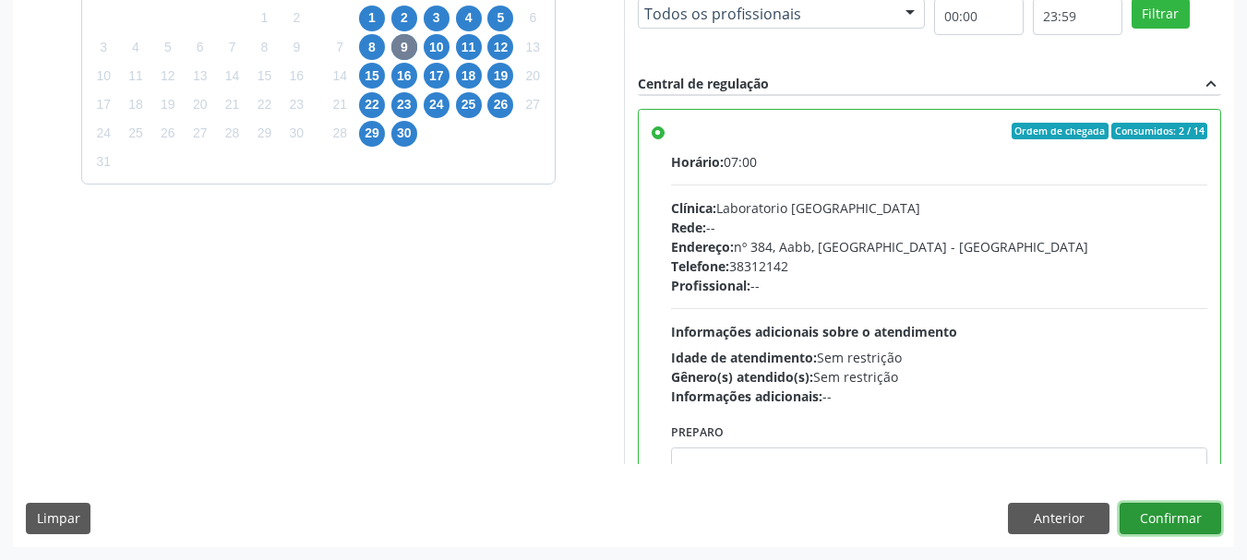
click at [1186, 511] on button "Confirmar" at bounding box center [1171, 518] width 102 height 31
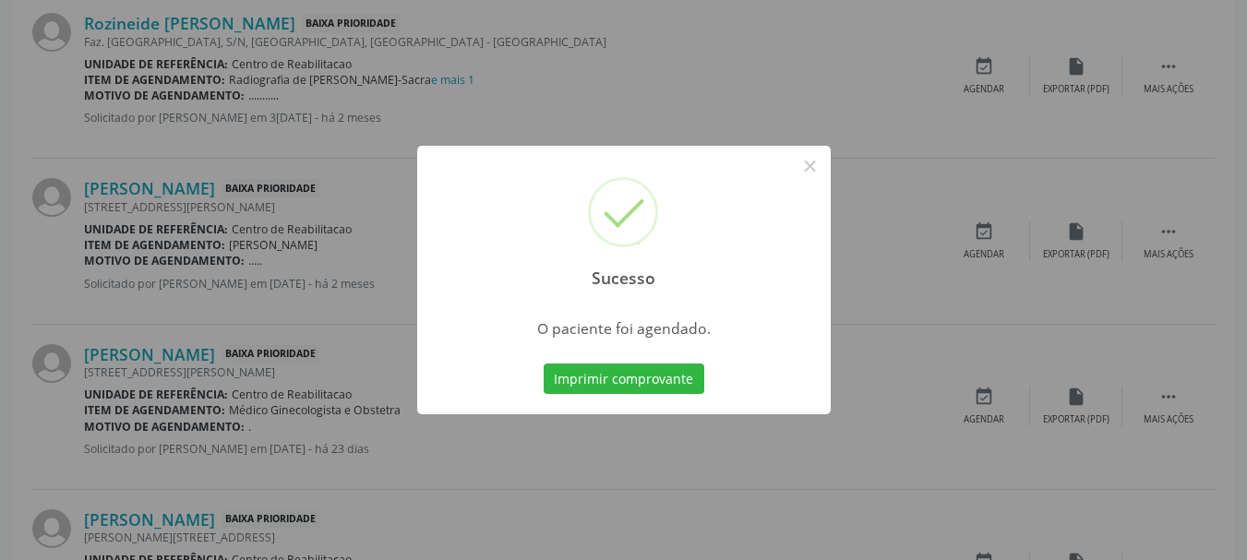
scroll to position [49, 0]
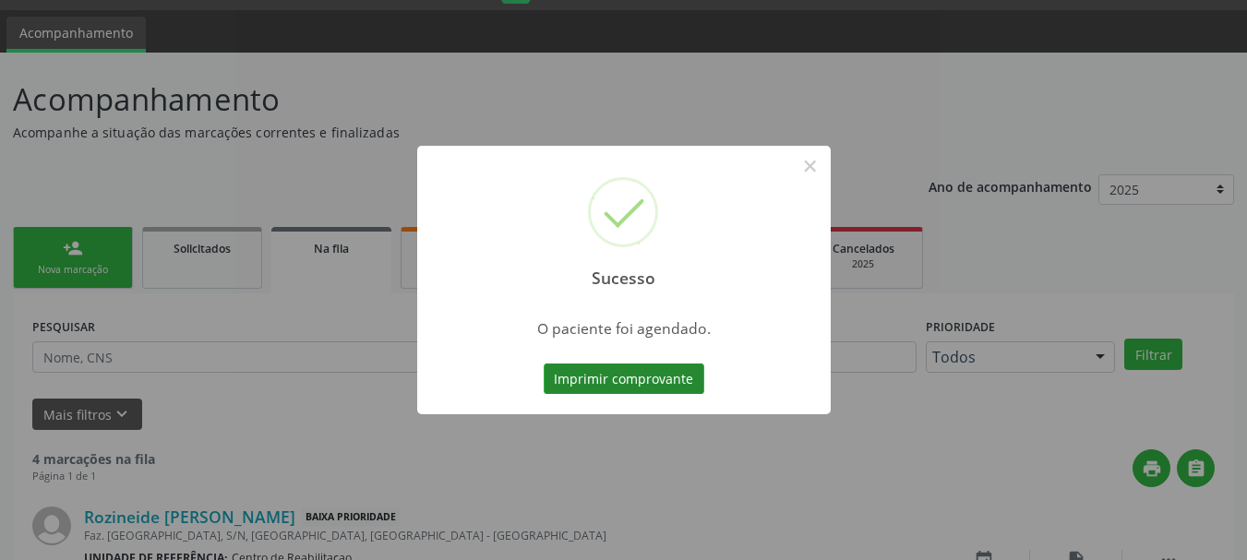
click at [655, 378] on button "Imprimir comprovante" at bounding box center [624, 379] width 161 height 31
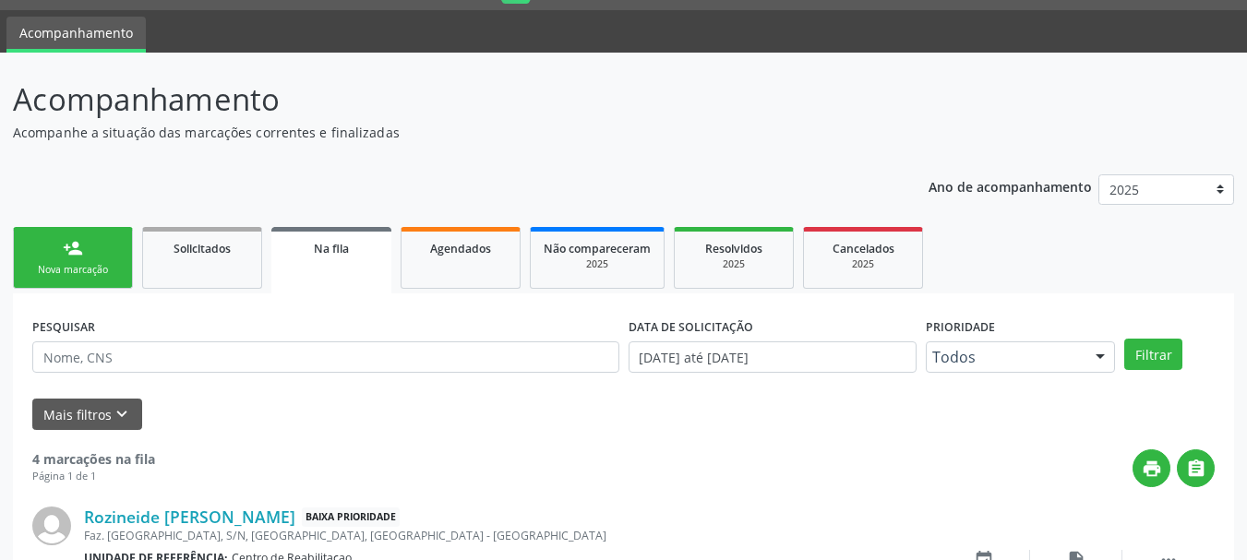
click at [72, 257] on div "person_add" at bounding box center [73, 248] width 20 height 20
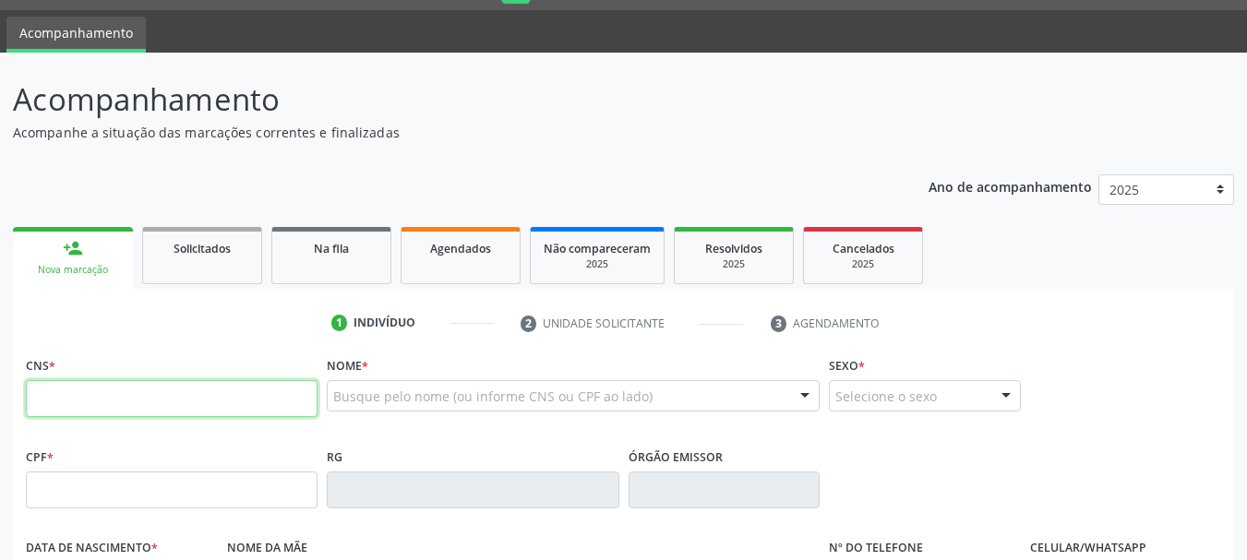
click at [180, 407] on input "text" at bounding box center [172, 398] width 292 height 37
click at [178, 393] on input "text" at bounding box center [172, 398] width 292 height 37
type input "898 0032 7694 3575"
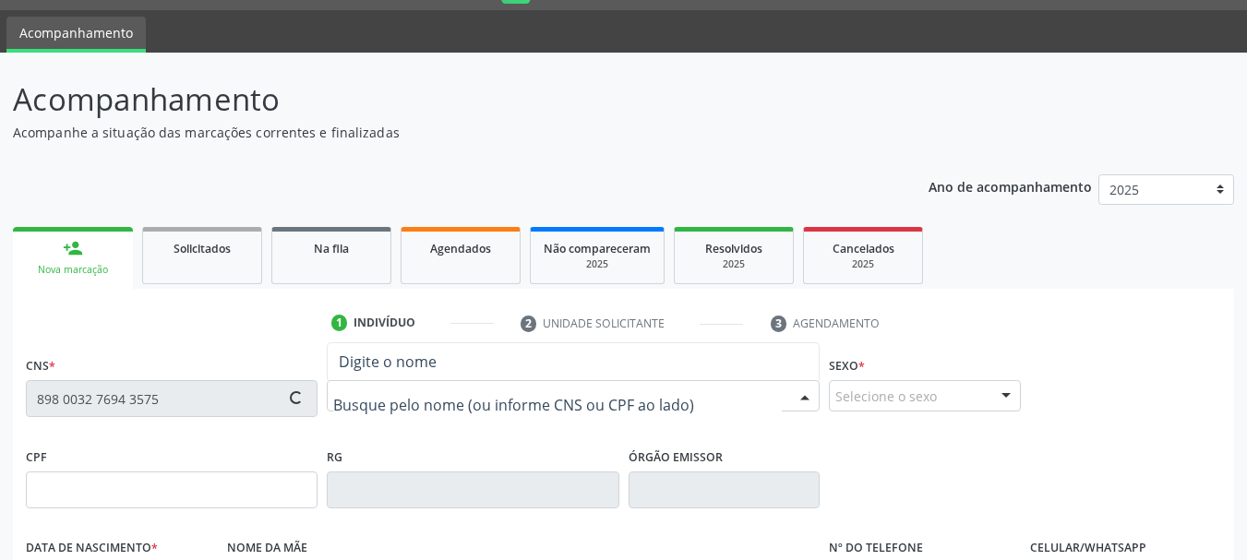
type input "151.819.134-74"
type input "21/04/2011"
type input "Maria de Fatima de Lima"
type input "(87) 98271-0581"
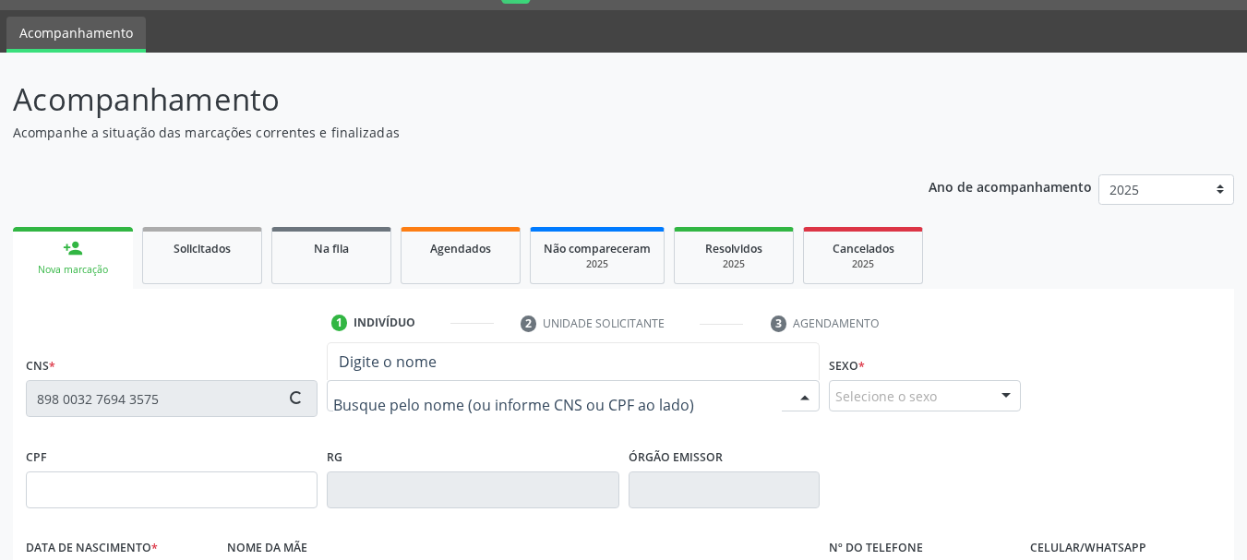
type input "073.099.434-14"
type input "S/N"
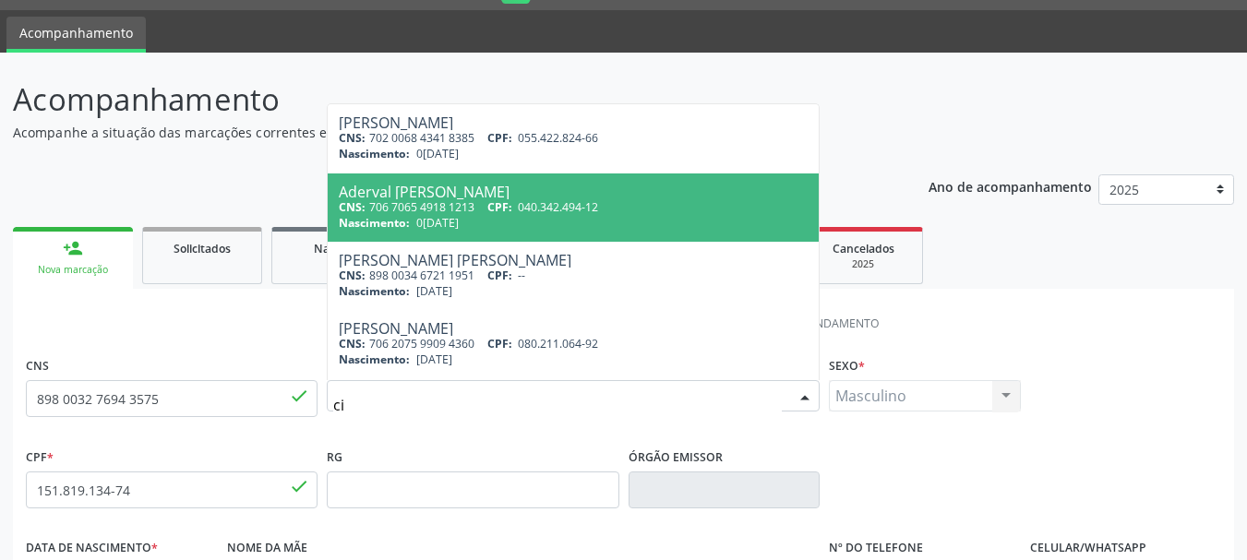
type input "c"
